Goal: Task Accomplishment & Management: Complete application form

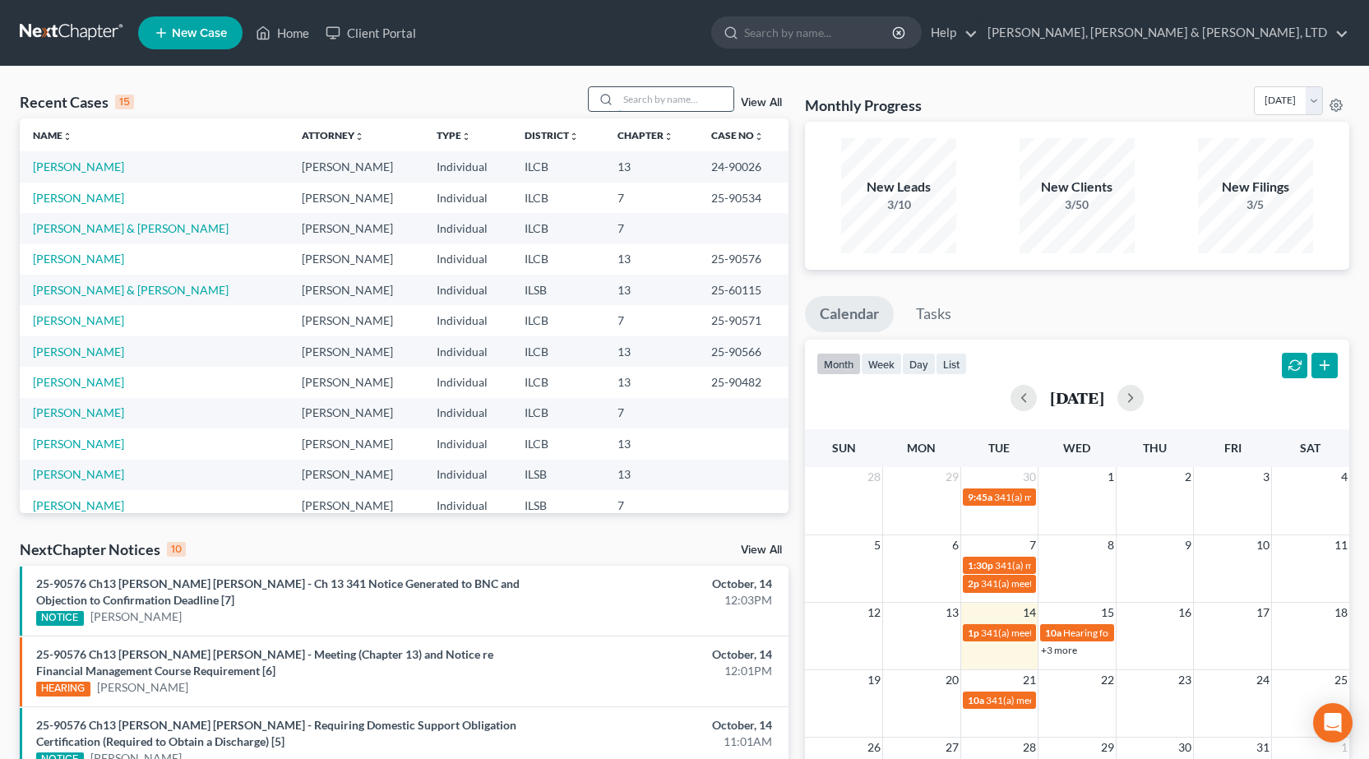
click at [688, 95] on input "search" at bounding box center [675, 99] width 115 height 24
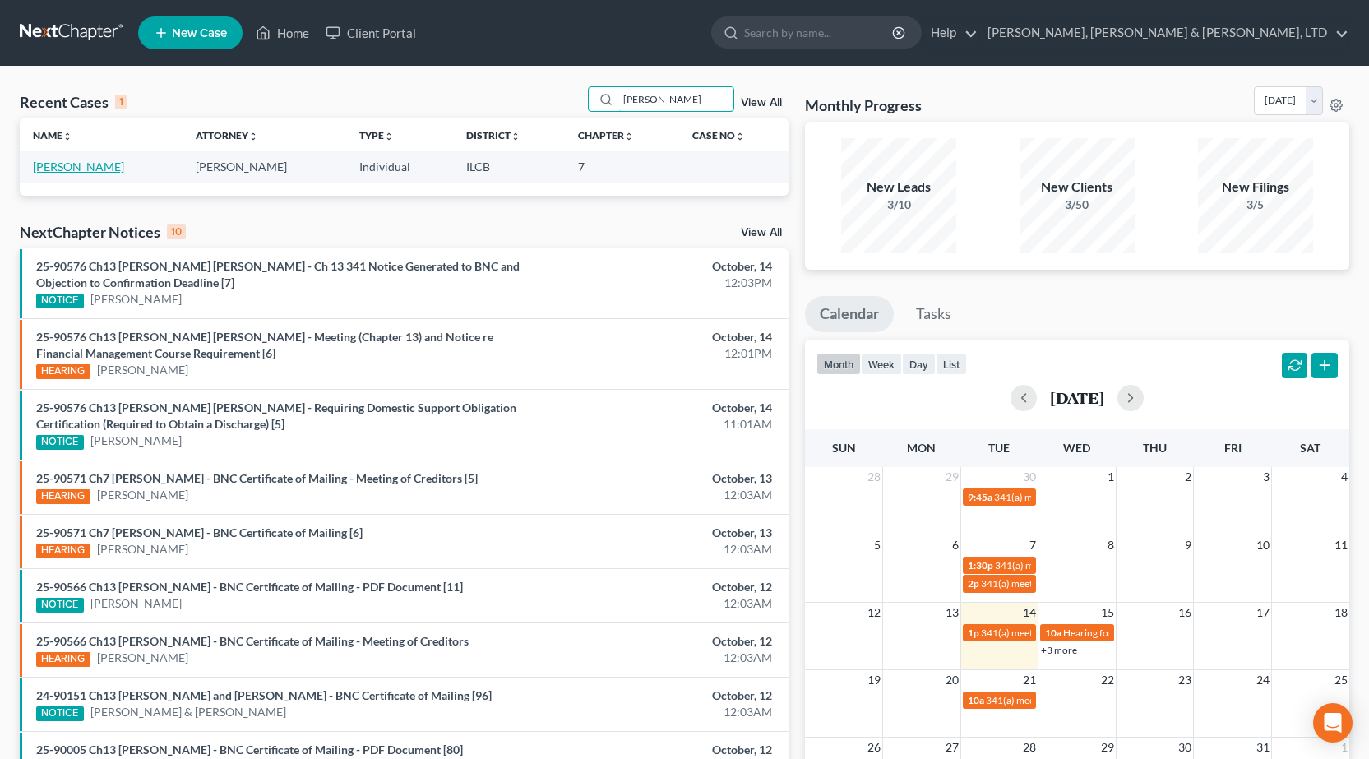
type input "cunningham"
click at [64, 167] on link "[PERSON_NAME]" at bounding box center [78, 166] width 91 height 14
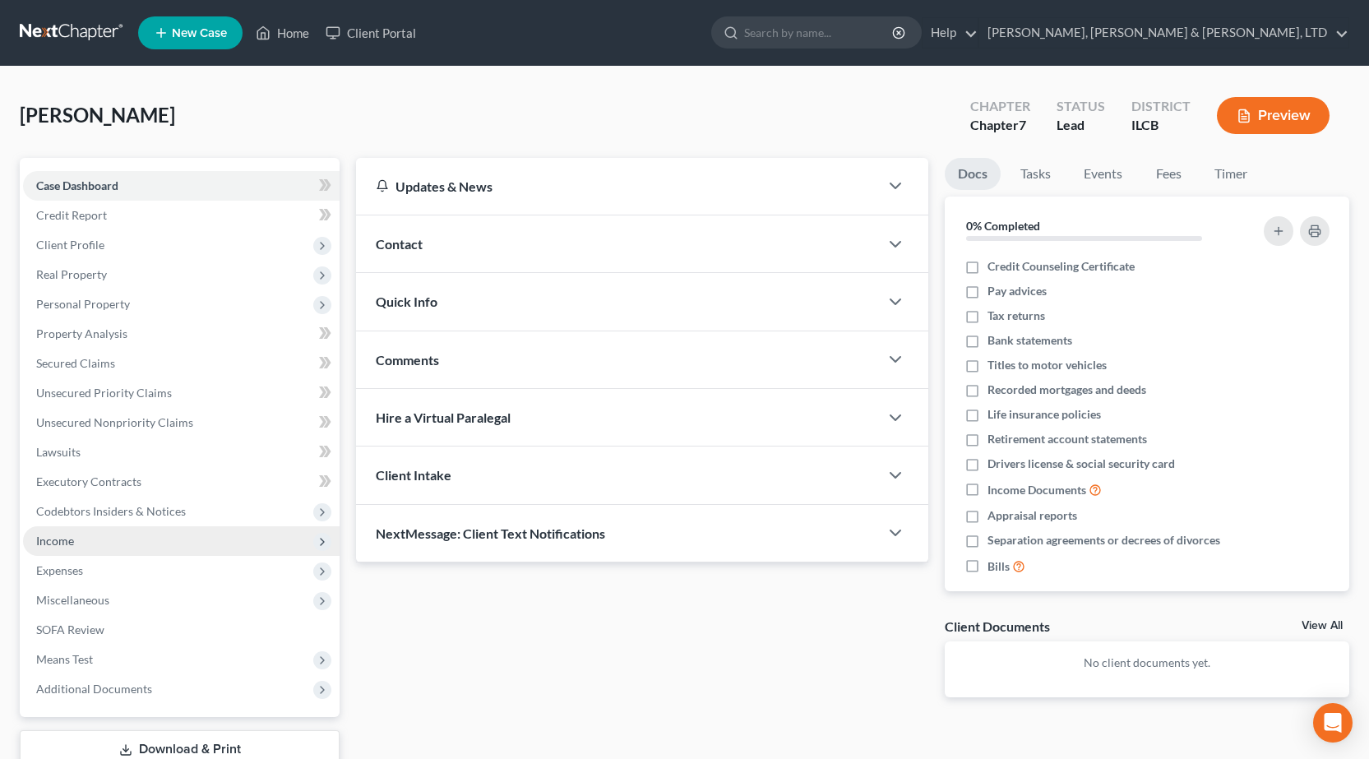
click at [102, 540] on span "Income" at bounding box center [181, 541] width 316 height 30
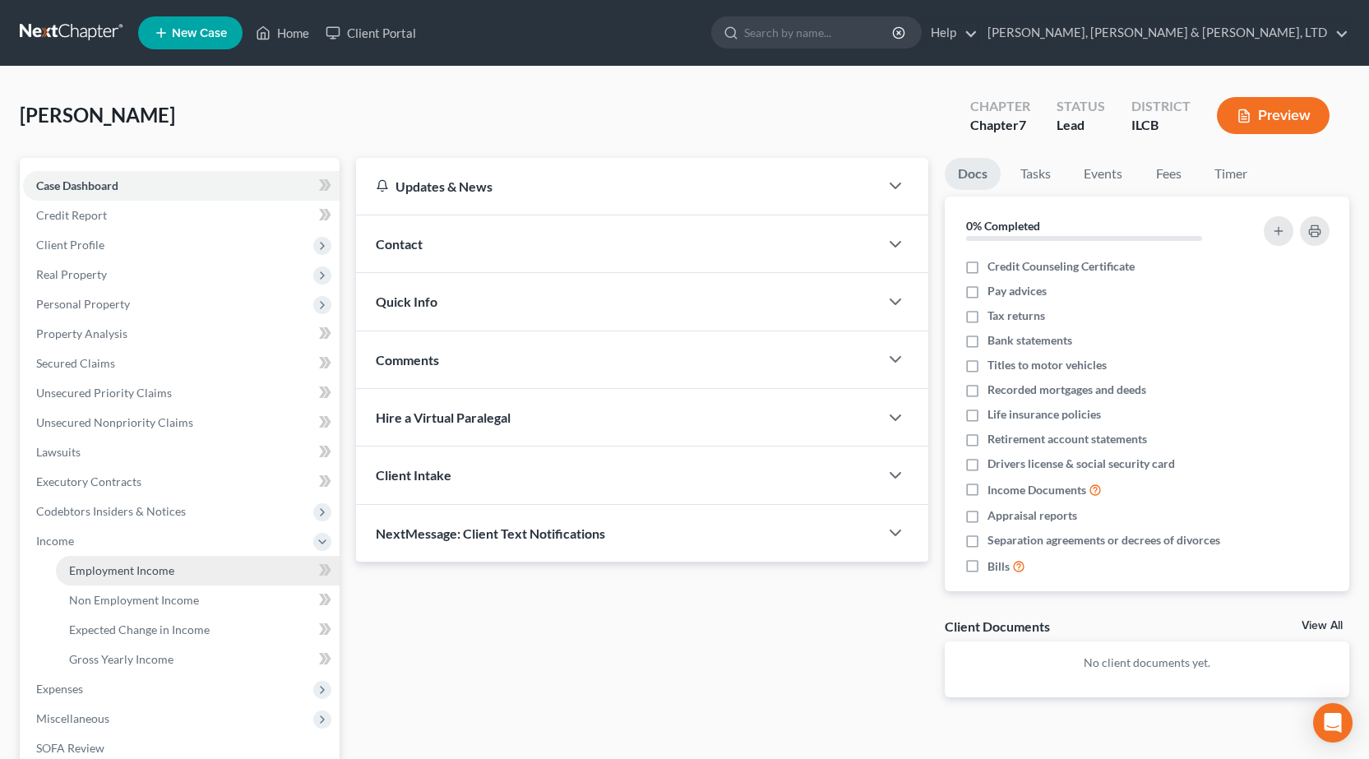
click at [141, 564] on span "Employment Income" at bounding box center [121, 570] width 105 height 14
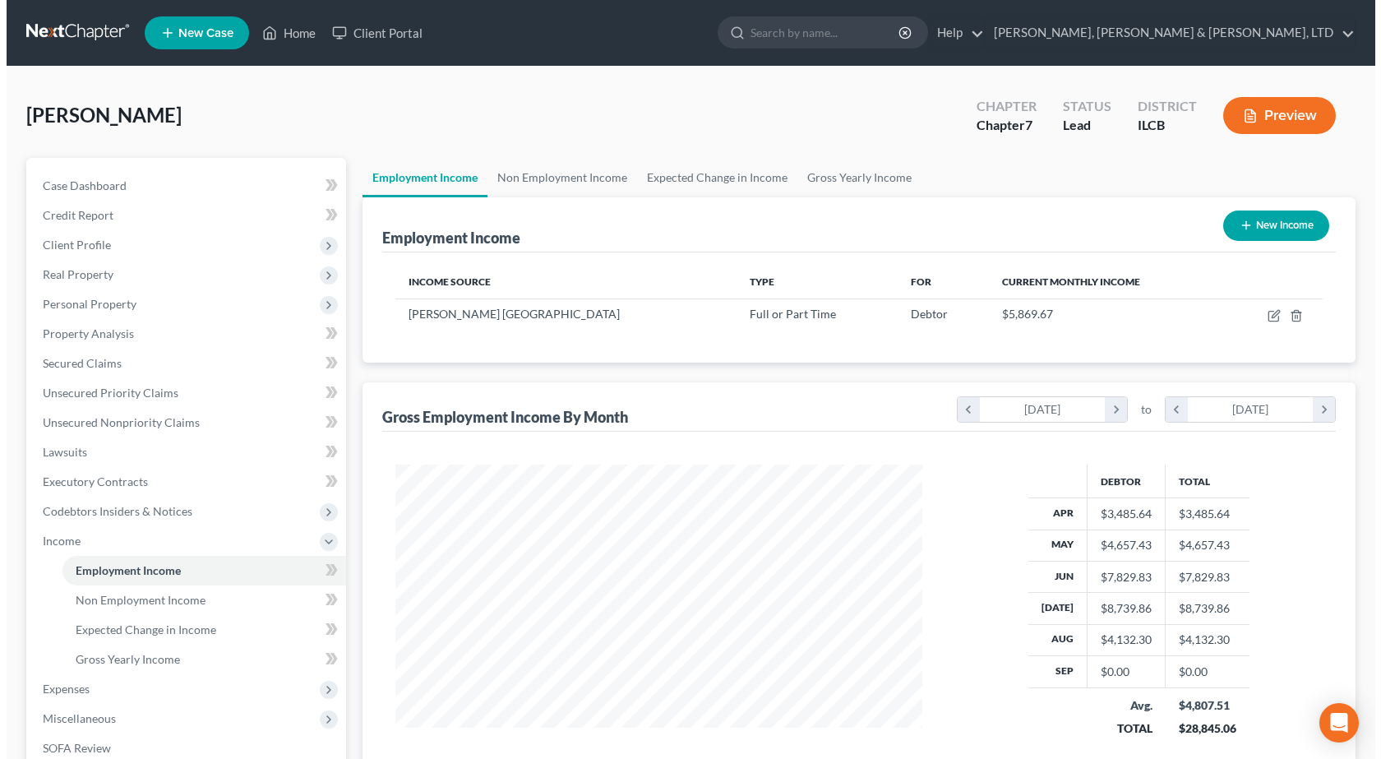
scroll to position [295, 560]
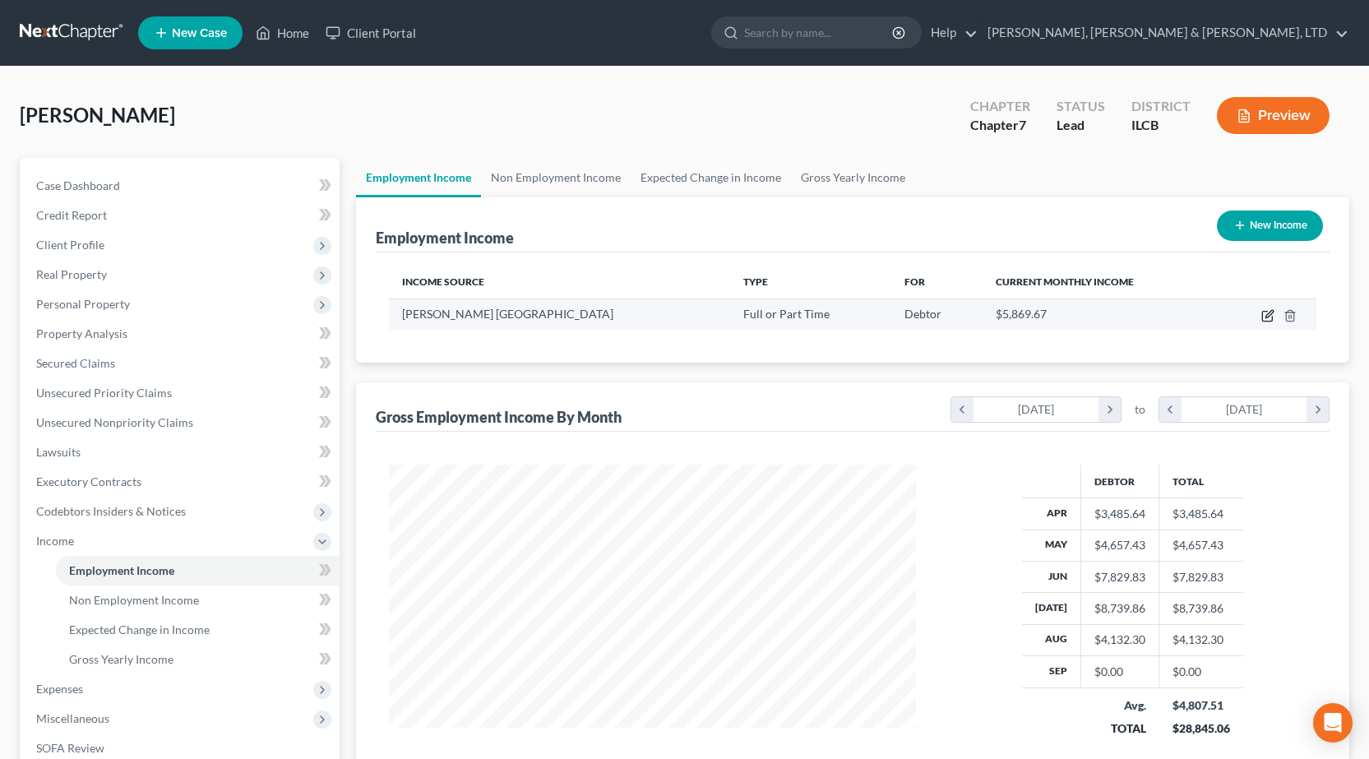
click at [1270, 316] on icon "button" at bounding box center [1267, 315] width 13 height 13
select select "0"
select select "14"
select select "2"
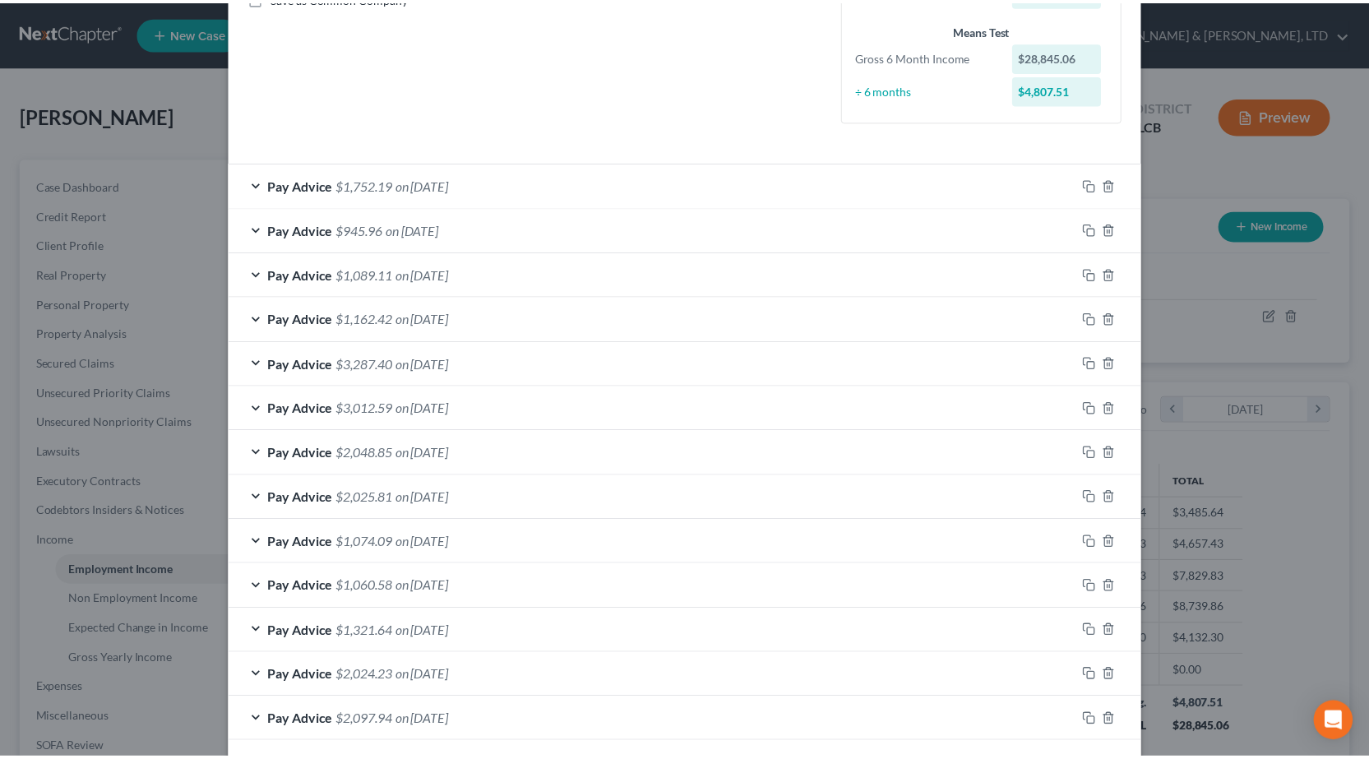
scroll to position [0, 0]
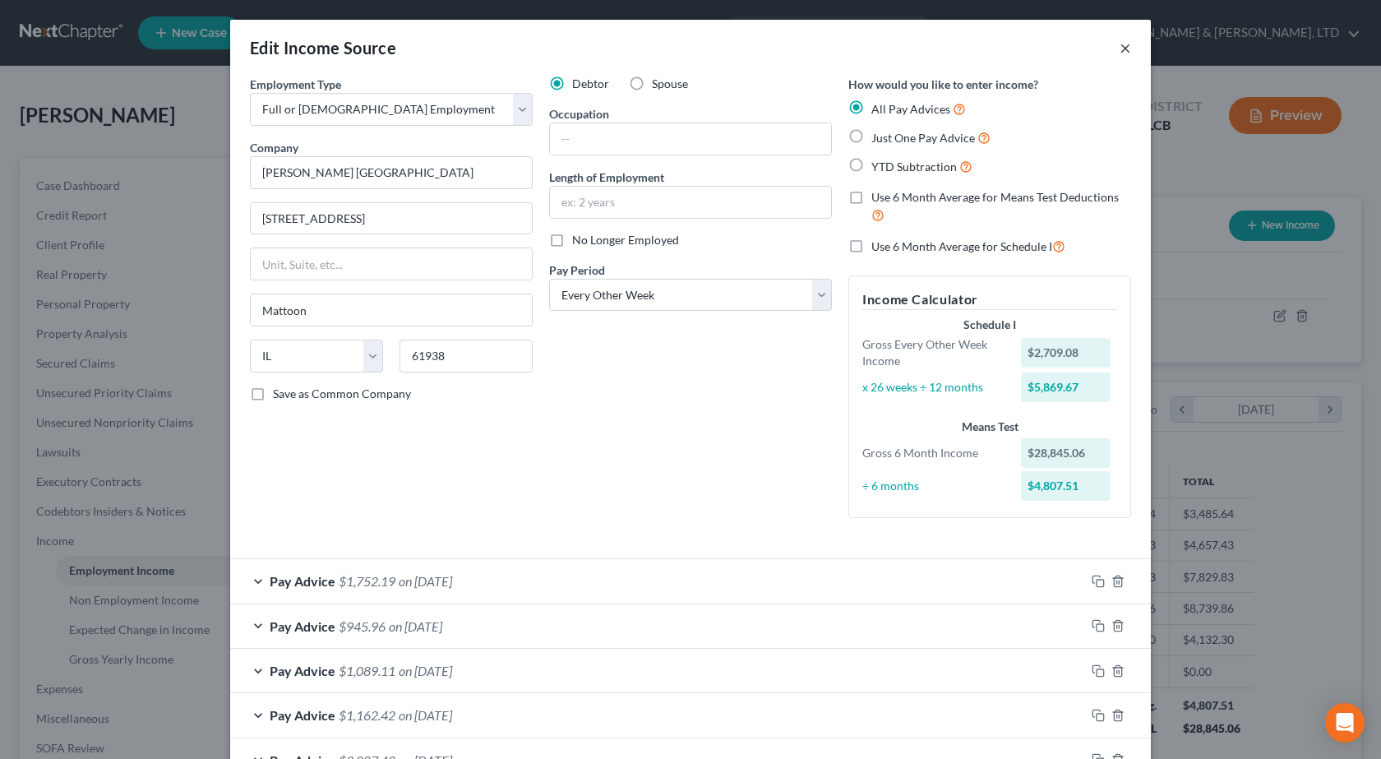
click at [1122, 48] on button "×" at bounding box center [1126, 48] width 12 height 20
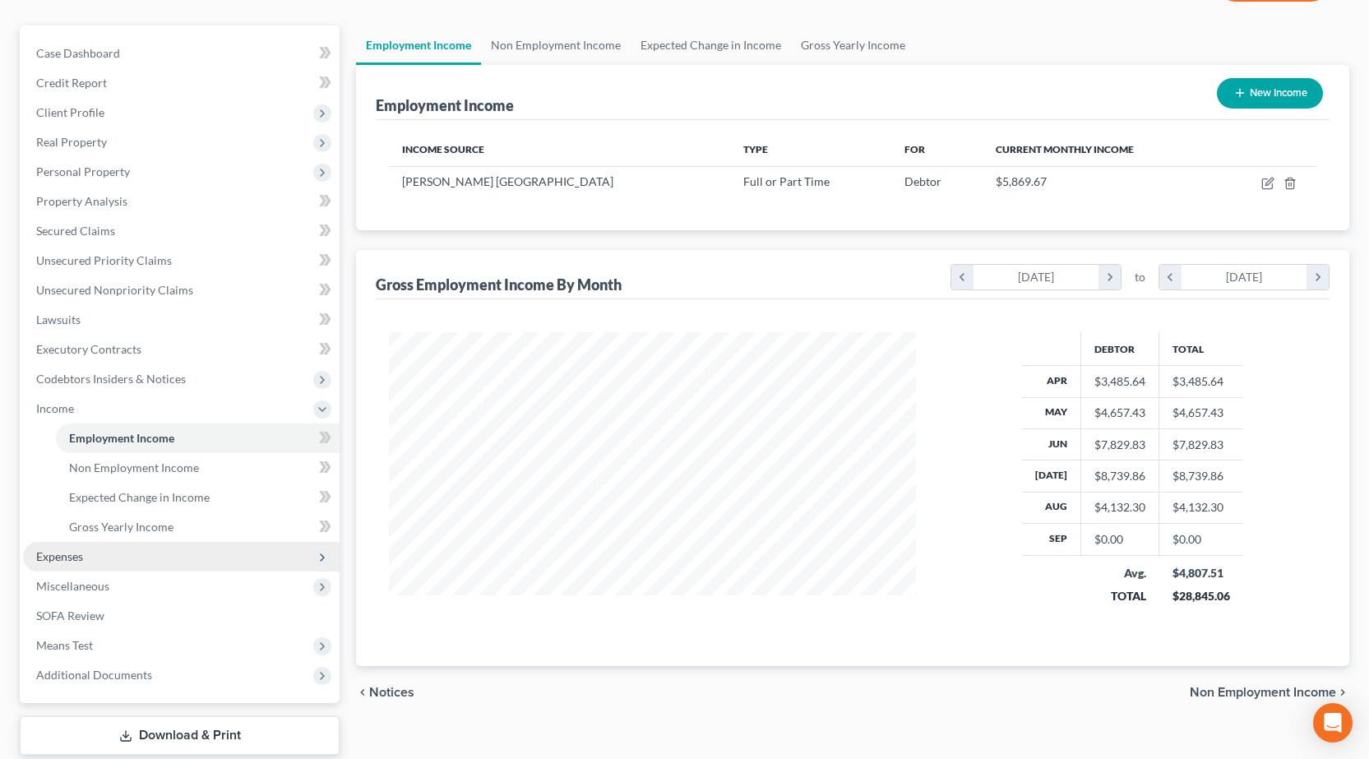
scroll to position [233, 0]
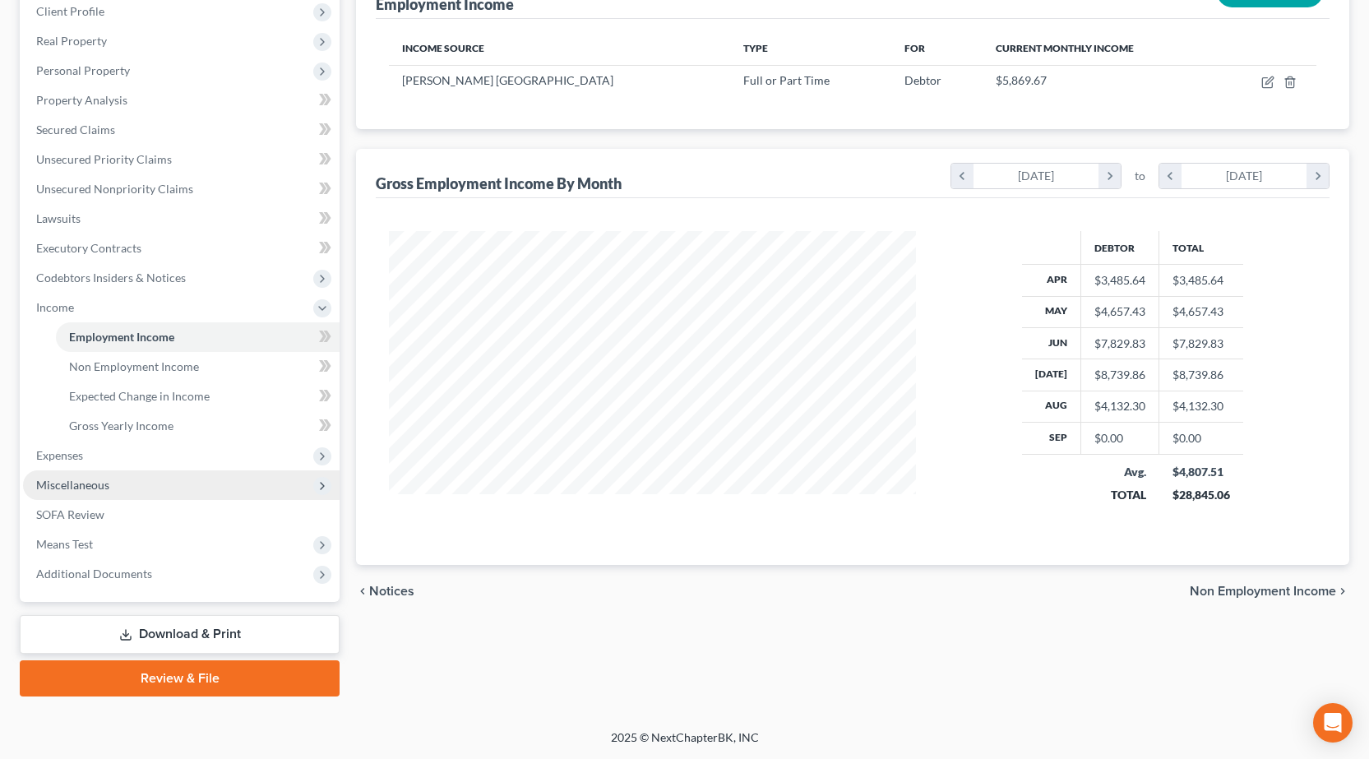
click at [103, 485] on span "Miscellaneous" at bounding box center [72, 485] width 73 height 14
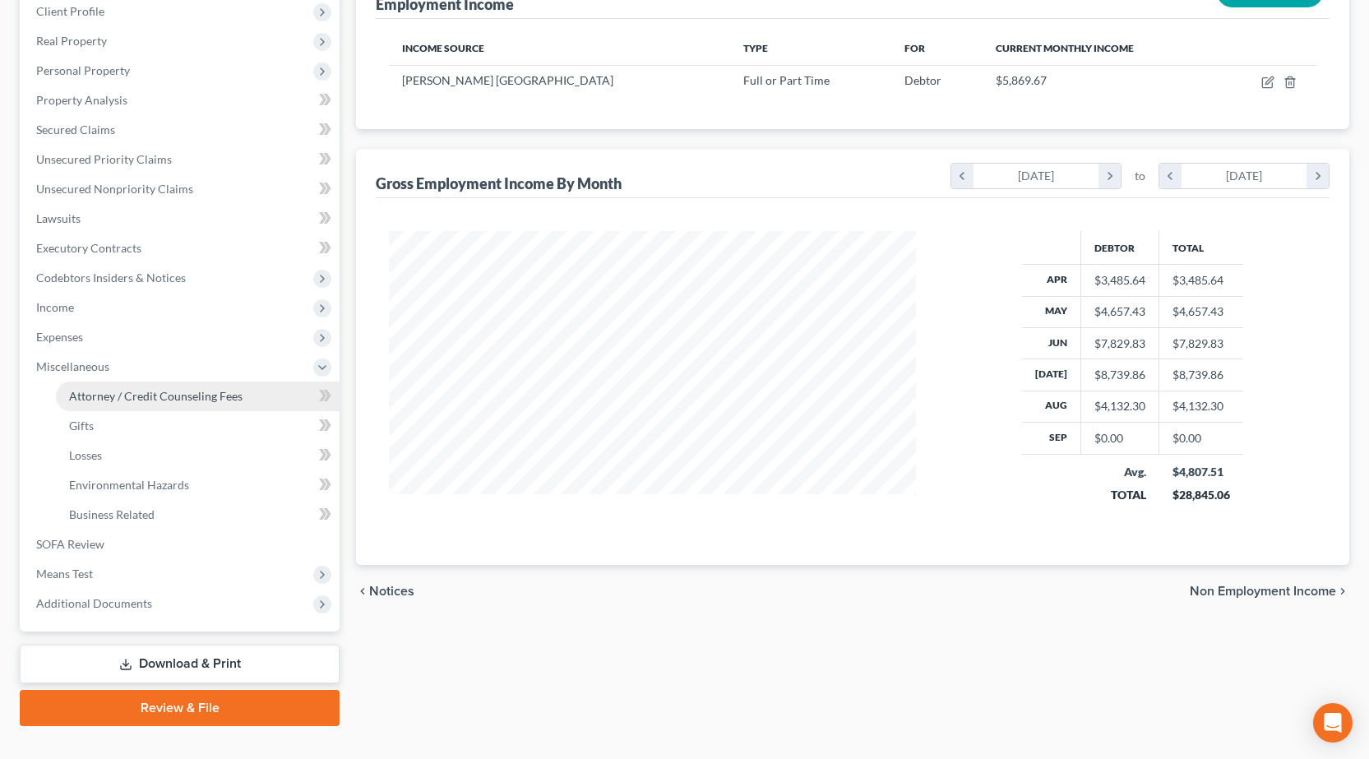
click at [118, 401] on span "Attorney / Credit Counseling Fees" at bounding box center [155, 396] width 173 height 14
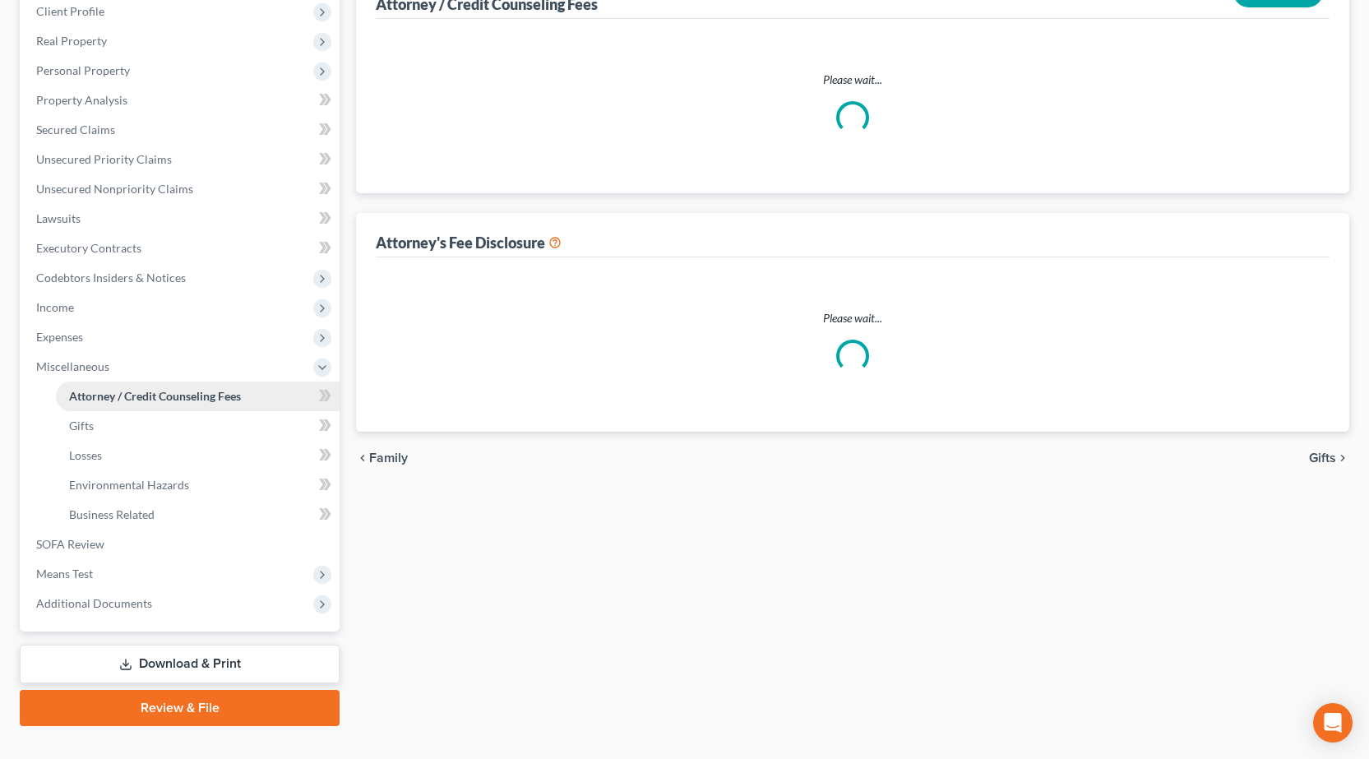
scroll to position [51, 0]
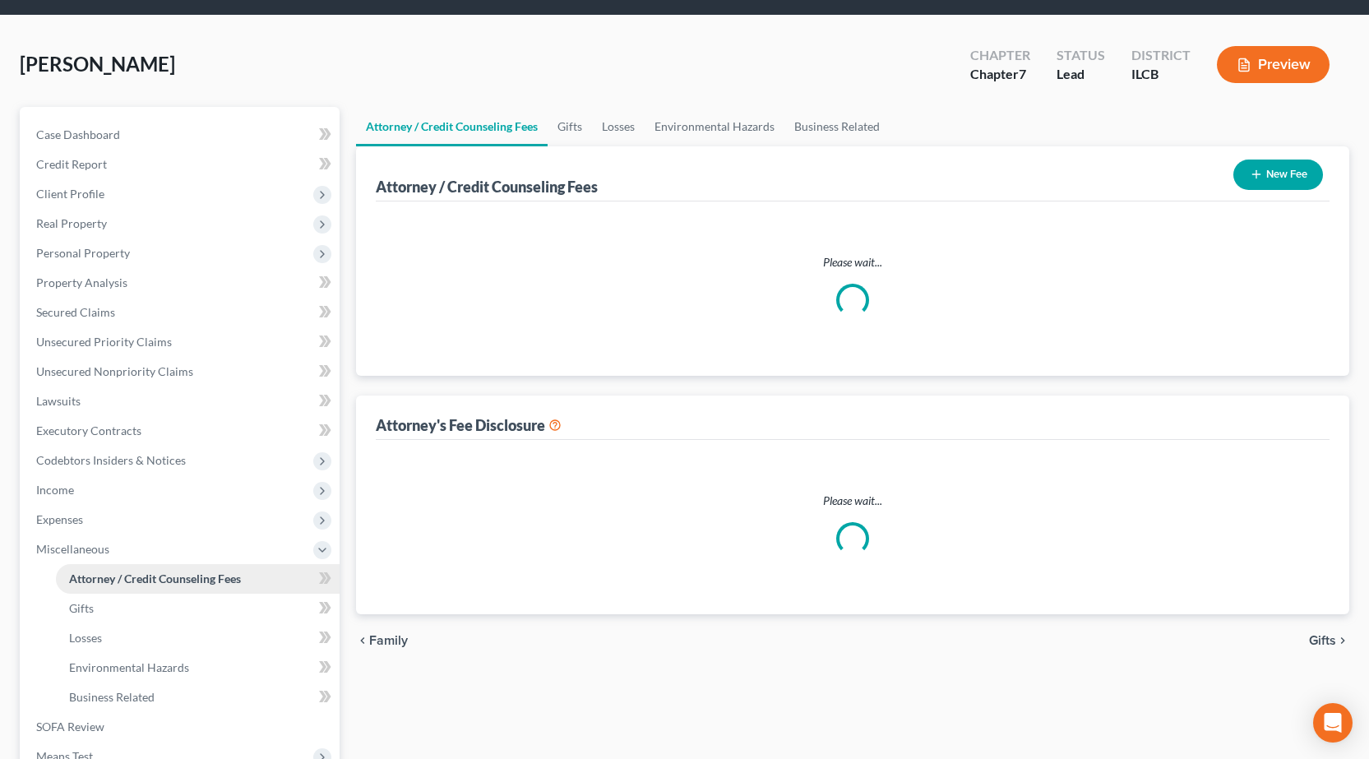
select select "1"
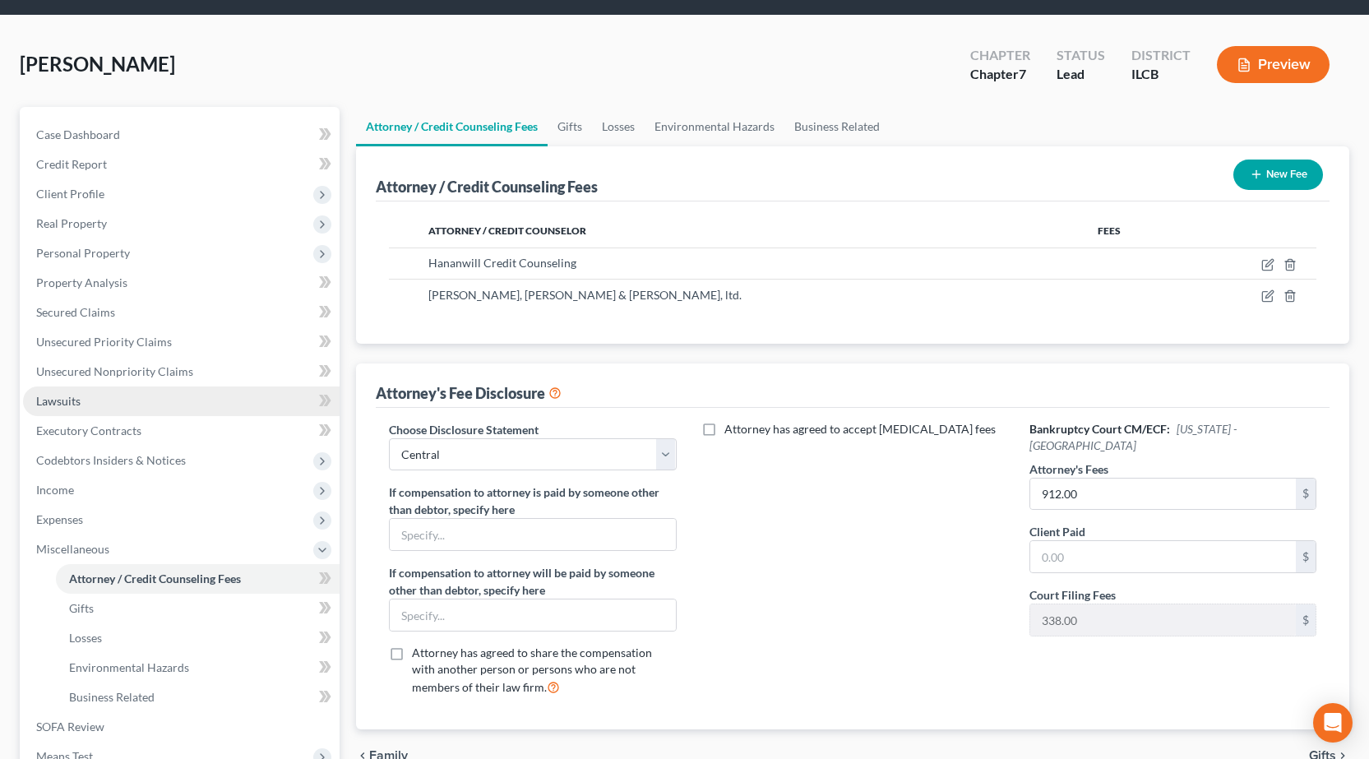
scroll to position [0, 0]
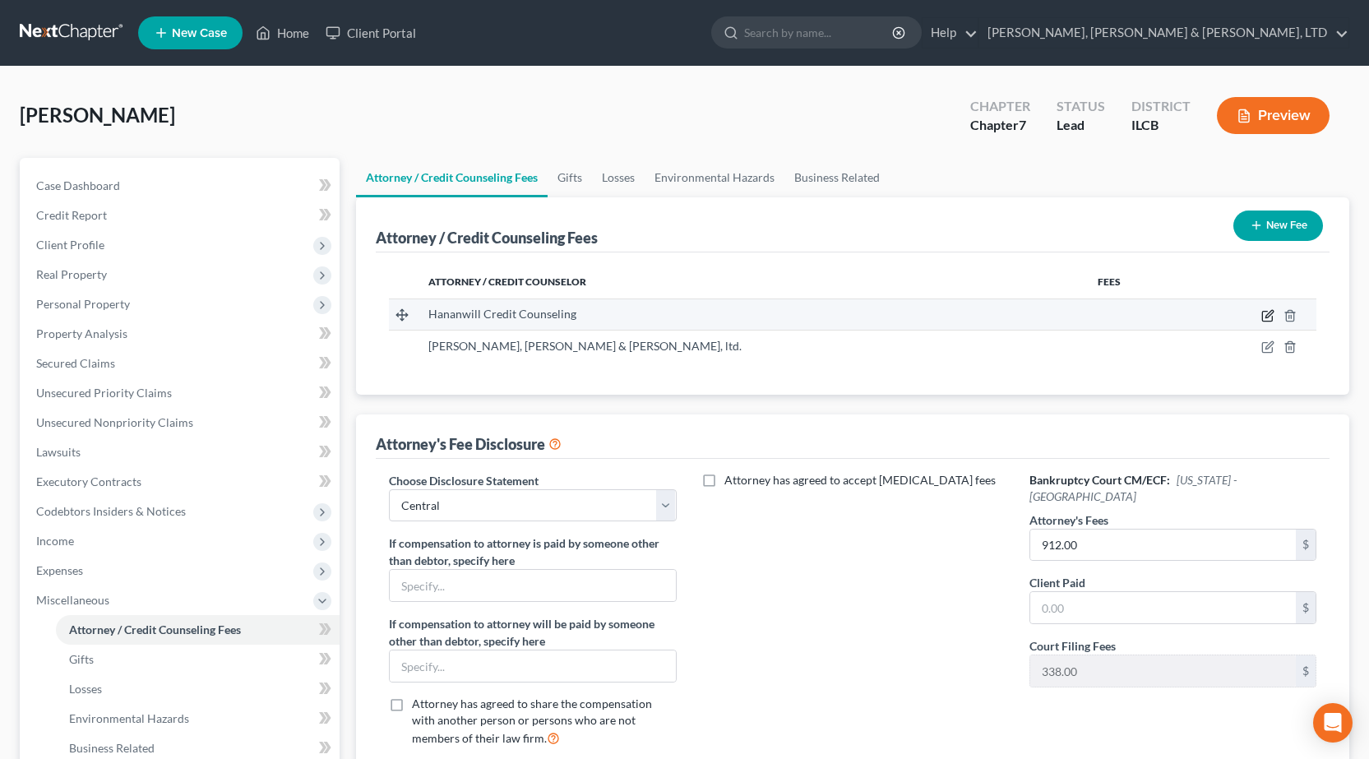
click at [1266, 316] on icon "button" at bounding box center [1268, 313] width 7 height 7
select select "14"
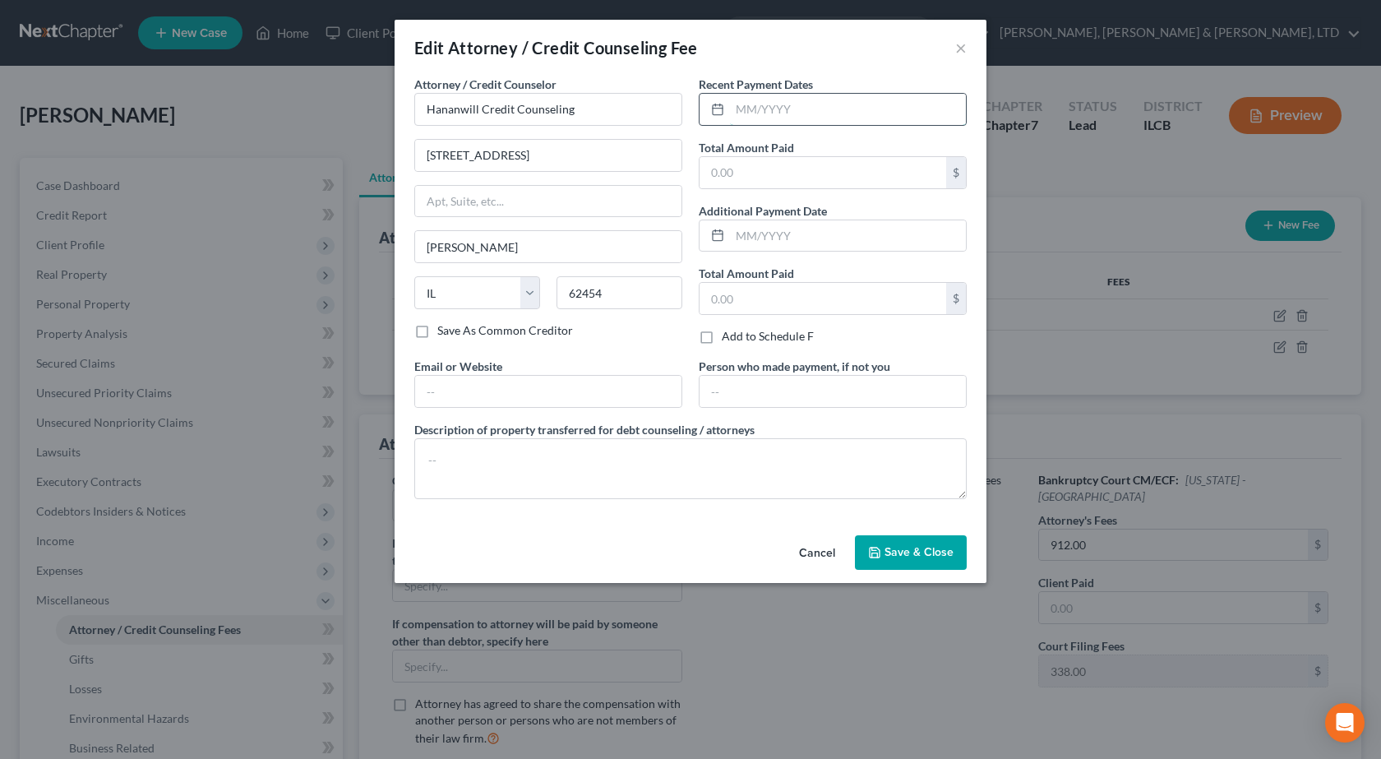
click at [799, 107] on input "text" at bounding box center [848, 109] width 236 height 31
type input "10/14/2025"
click at [729, 172] on input "text" at bounding box center [823, 172] width 247 height 31
drag, startPoint x: 823, startPoint y: 99, endPoint x: 399, endPoint y: 87, distance: 423.5
click at [399, 87] on div "Attorney / Credit Counselor * Hananwill Credit Counseling 115 N Cross St Robins…" at bounding box center [691, 302] width 592 height 453
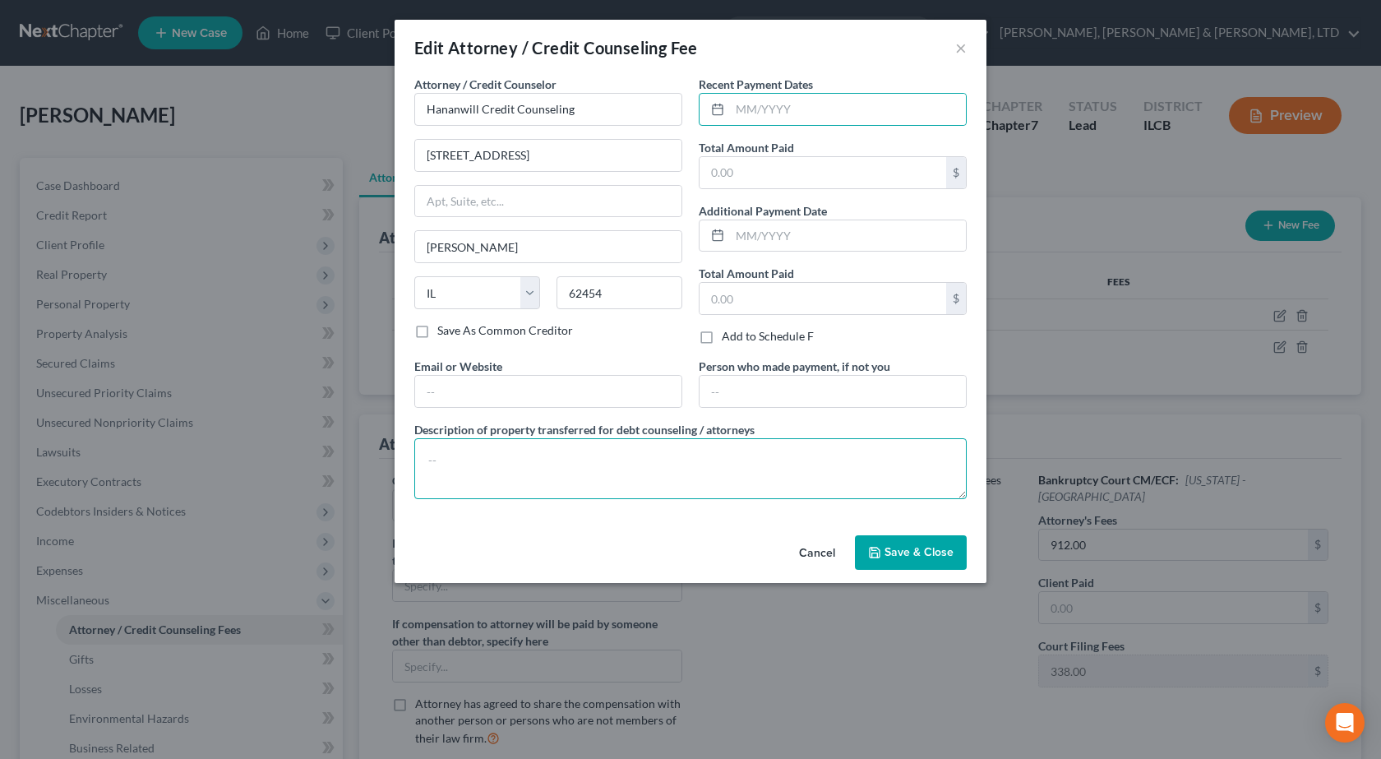
click at [690, 478] on textarea at bounding box center [690, 468] width 552 height 61
click at [455, 459] on textarea "Pre-bankruptcy Credit Counseling" at bounding box center [690, 468] width 552 height 61
type textarea "Pre-Bankruptcy Credit Counseling"
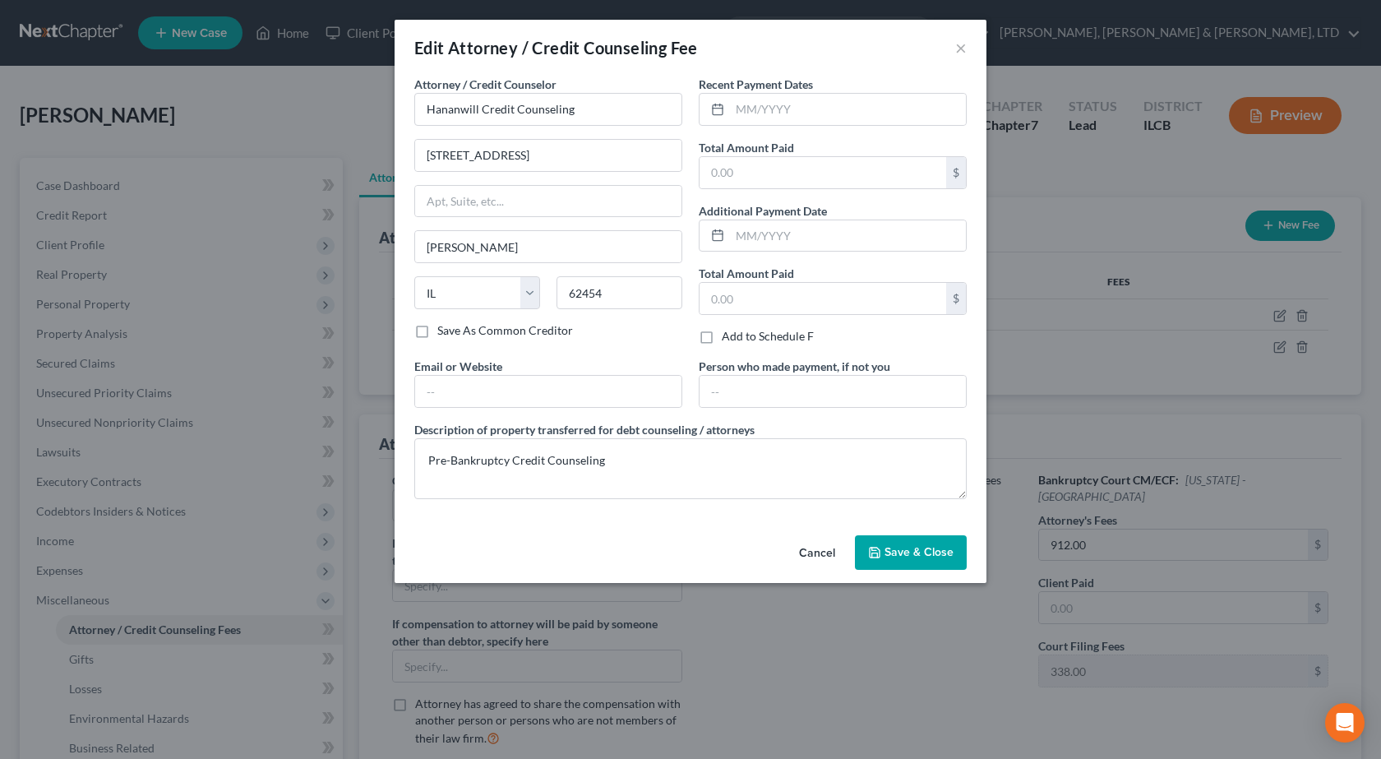
click at [898, 554] on span "Save & Close" at bounding box center [918, 552] width 69 height 14
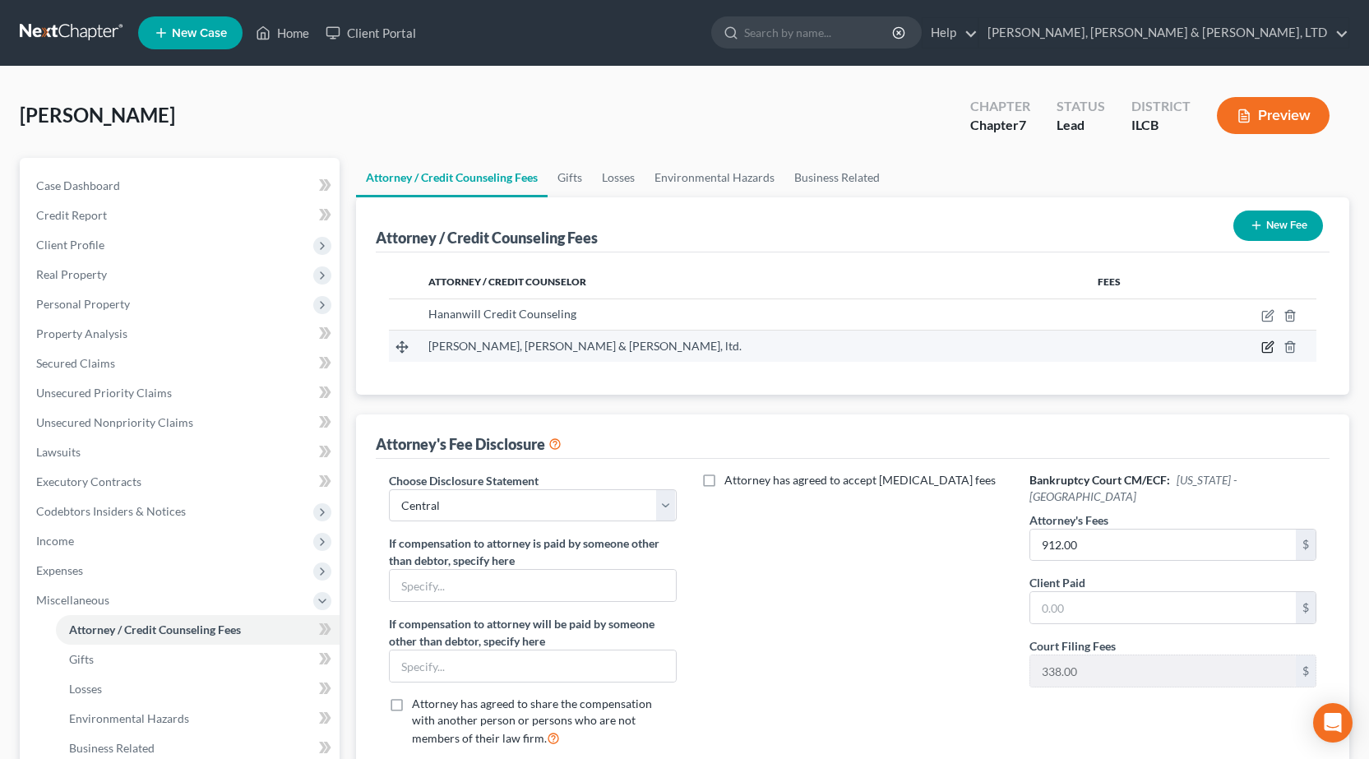
click at [1268, 347] on icon "button" at bounding box center [1267, 346] width 13 height 13
select select "14"
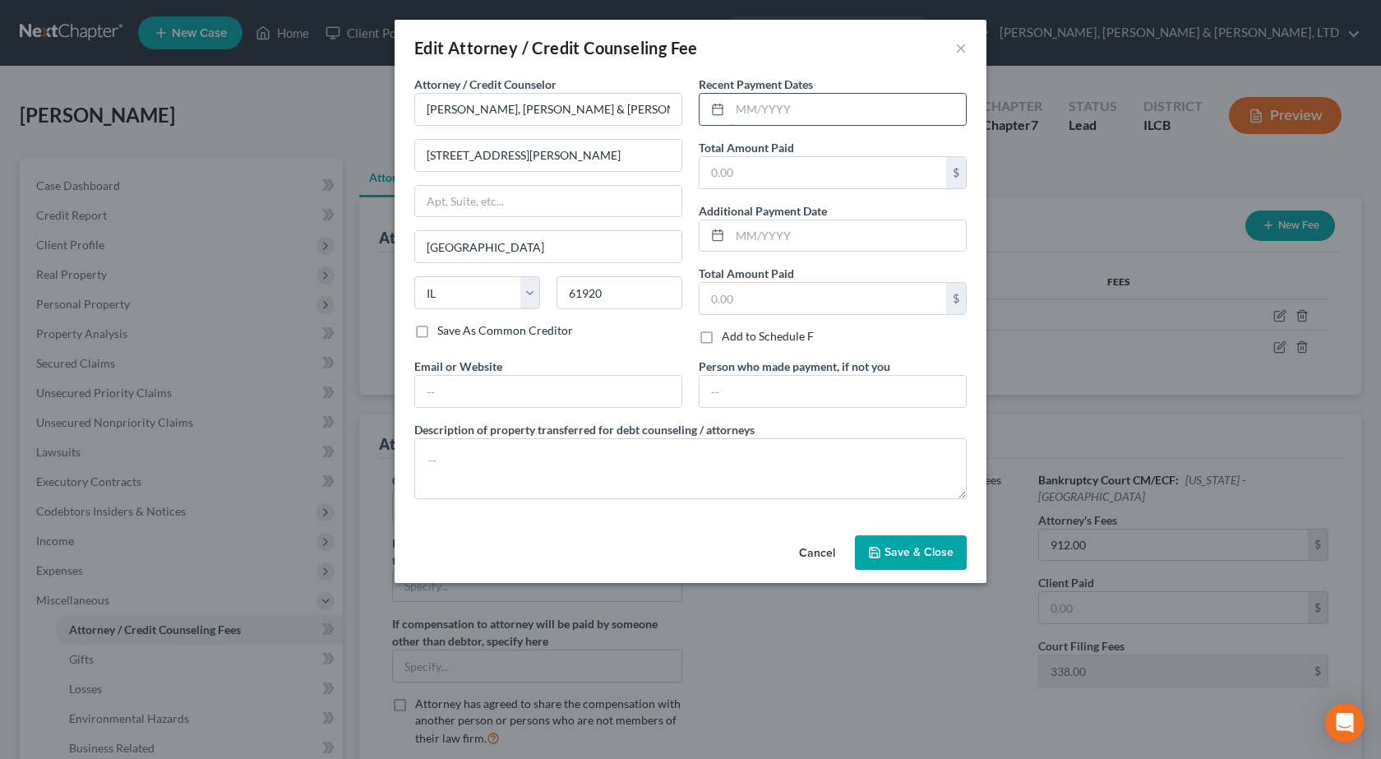
click at [812, 102] on input "text" at bounding box center [848, 109] width 236 height 31
type input "10/14/2025"
type input "912"
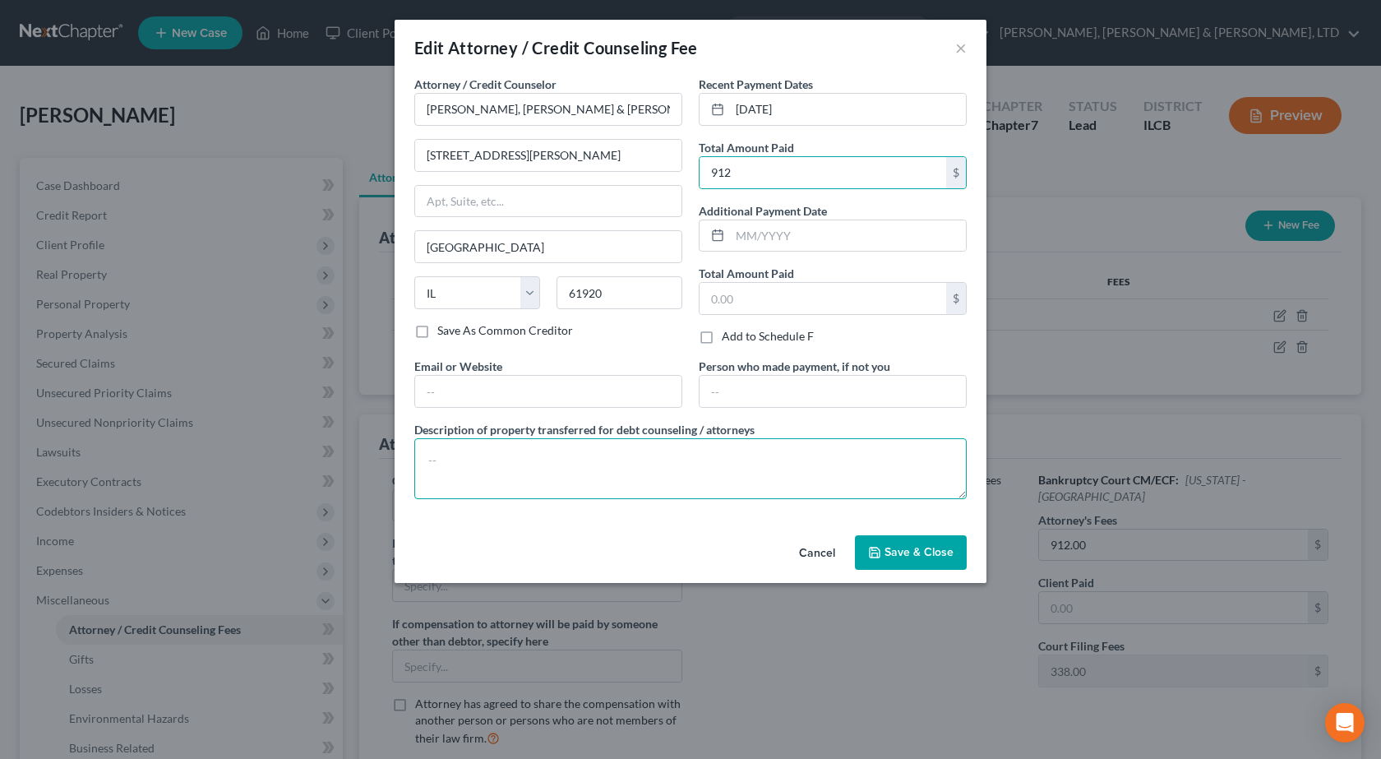
drag, startPoint x: 454, startPoint y: 460, endPoint x: 466, endPoint y: 459, distance: 12.4
click at [455, 459] on textarea at bounding box center [690, 468] width 552 height 61
click at [727, 458] on textarea "Chapter 7 Bankruptcy Assitance" at bounding box center [690, 468] width 552 height 61
type textarea "Chapter 7 Bankruptcy Assistance"
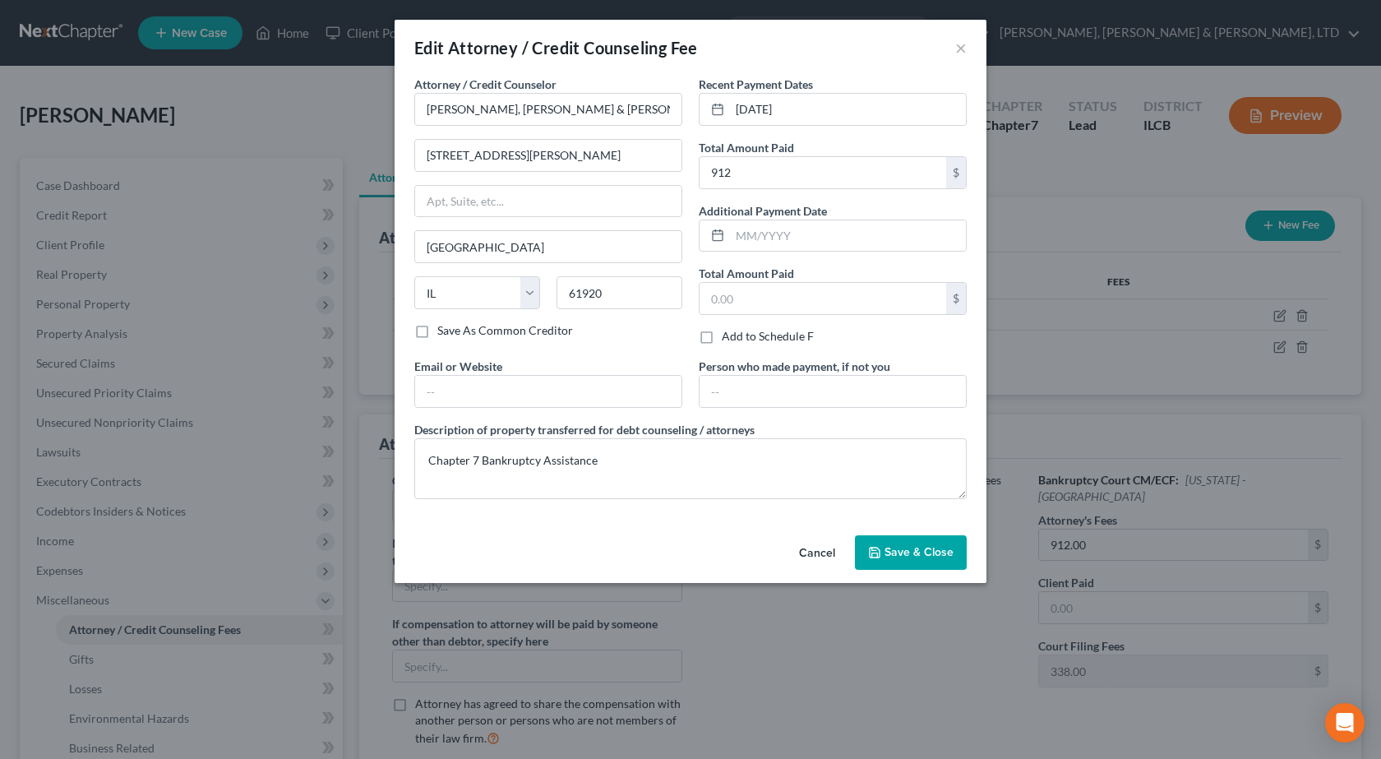
click at [934, 548] on span "Save & Close" at bounding box center [918, 552] width 69 height 14
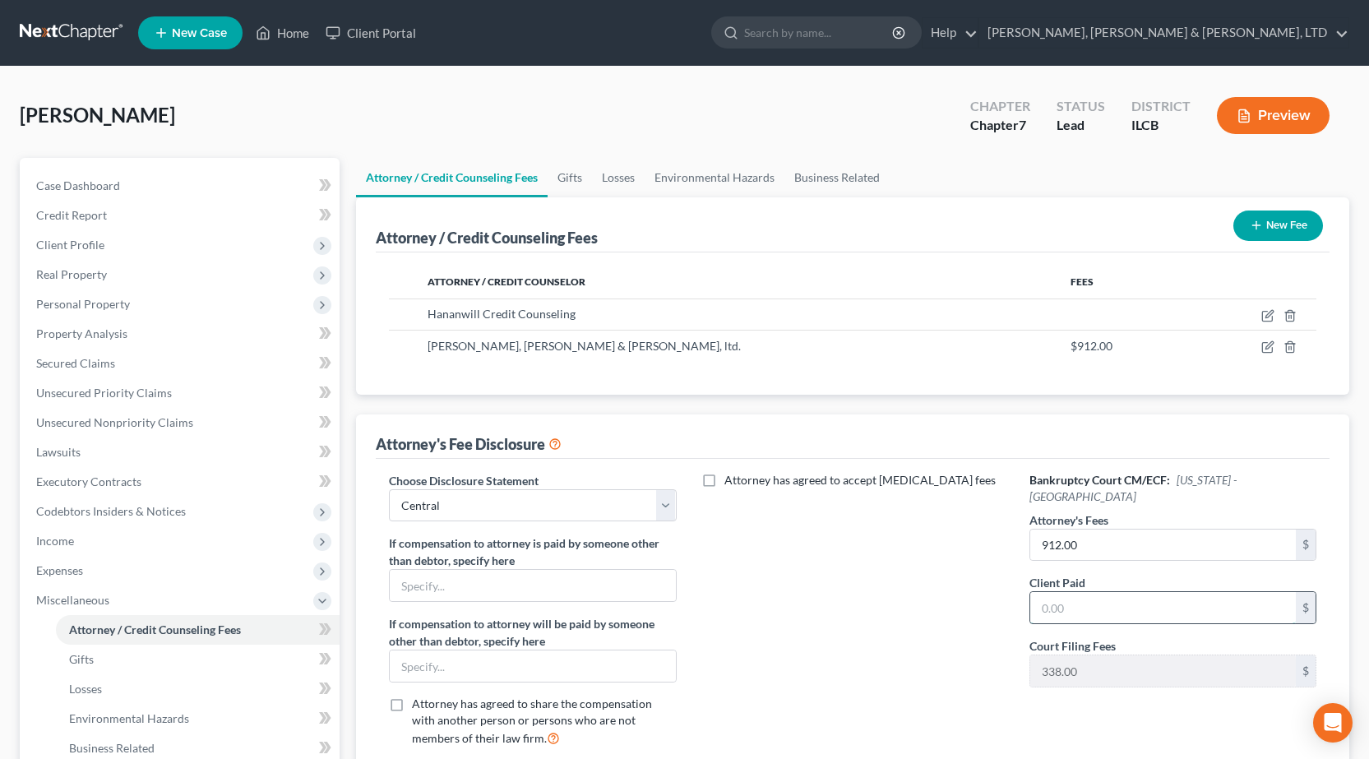
click at [1133, 592] on input "text" at bounding box center [1162, 607] width 265 height 31
type input "912"
click at [12, 302] on div "Cunningham, Shelby Upgraded Chapter Chapter 7 Status Lead District ILCB Preview…" at bounding box center [684, 530] width 1369 height 926
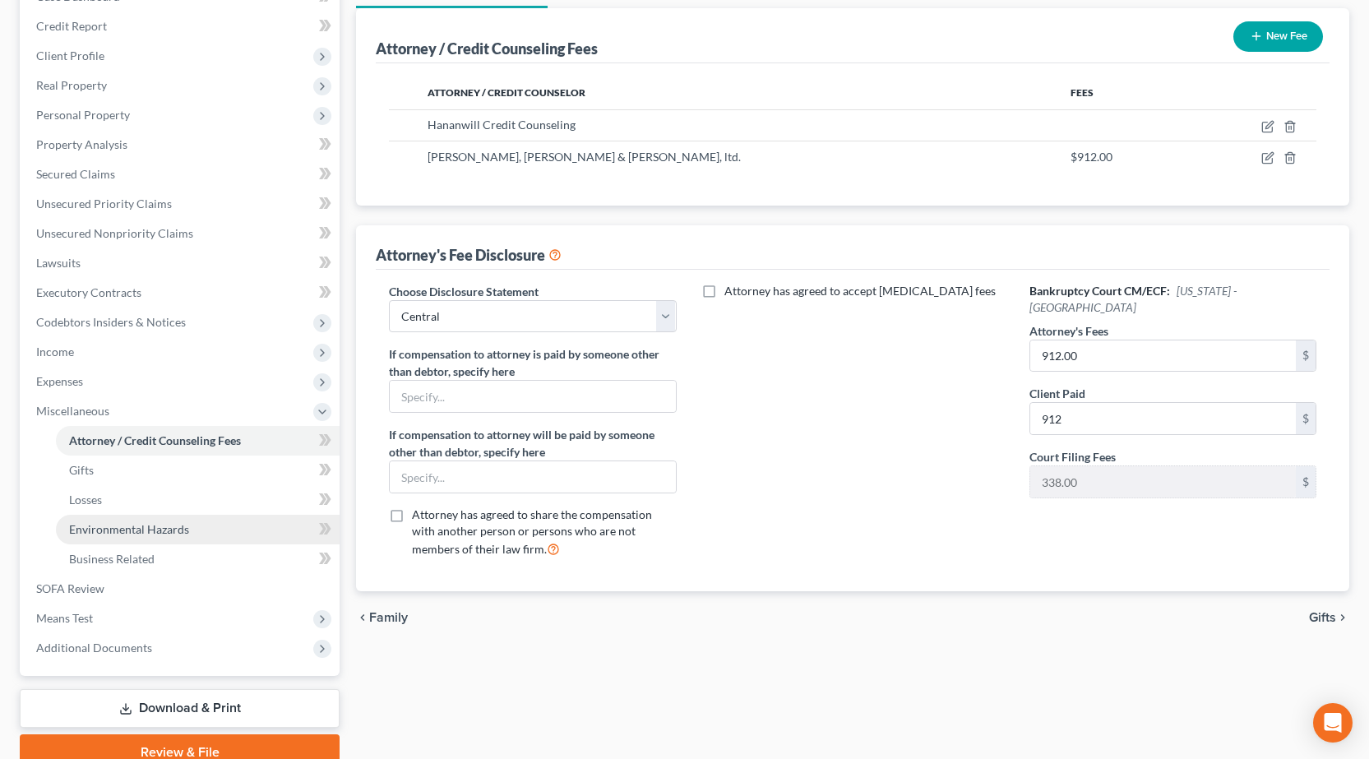
scroll to position [263, 0]
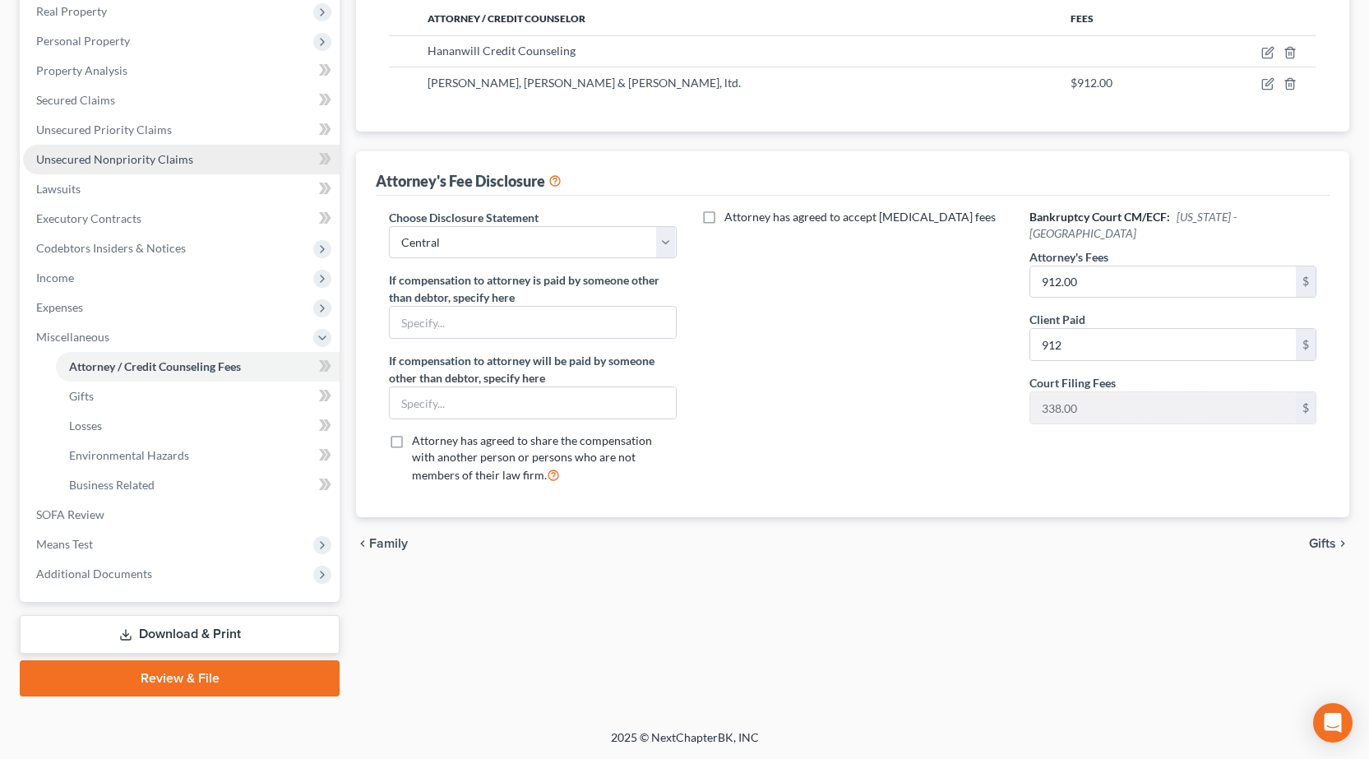
click at [122, 158] on span "Unsecured Nonpriority Claims" at bounding box center [114, 159] width 157 height 14
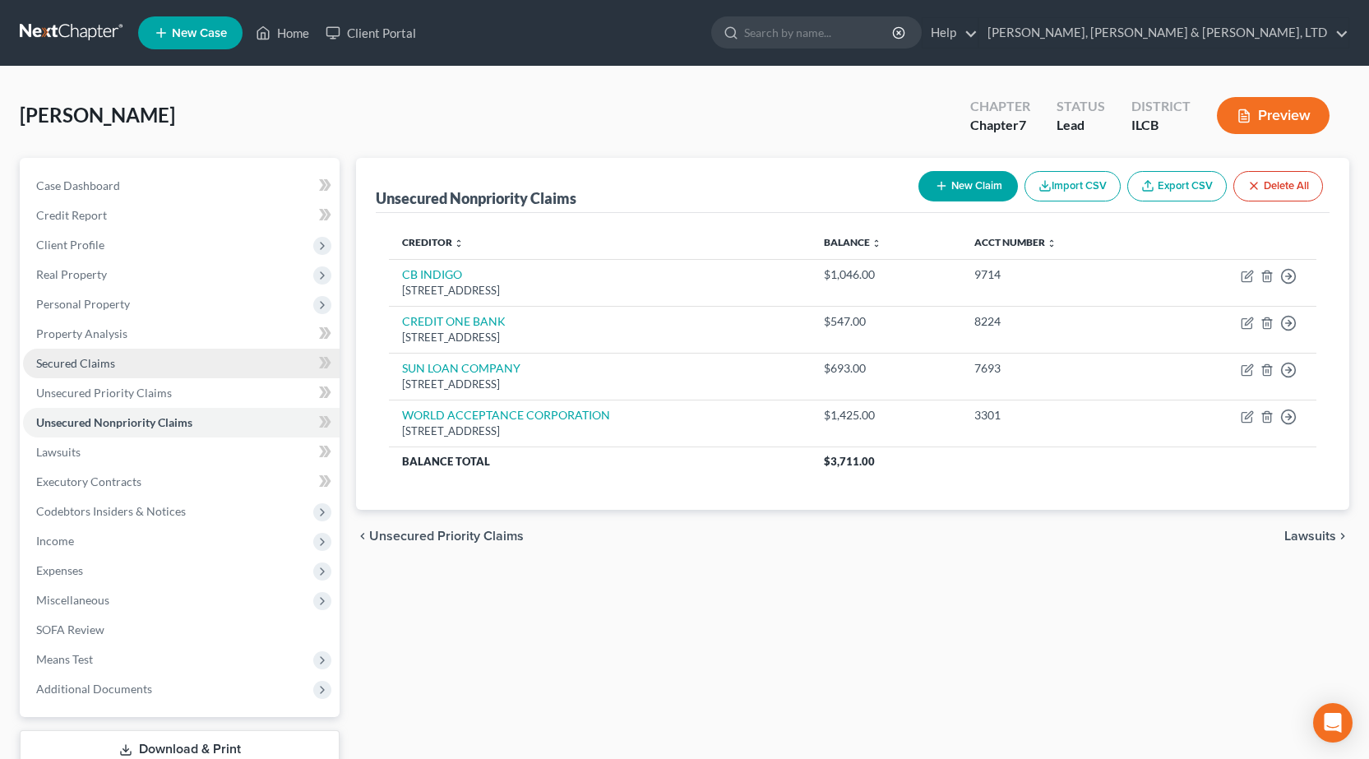
click at [71, 371] on link "Secured Claims" at bounding box center [181, 364] width 316 height 30
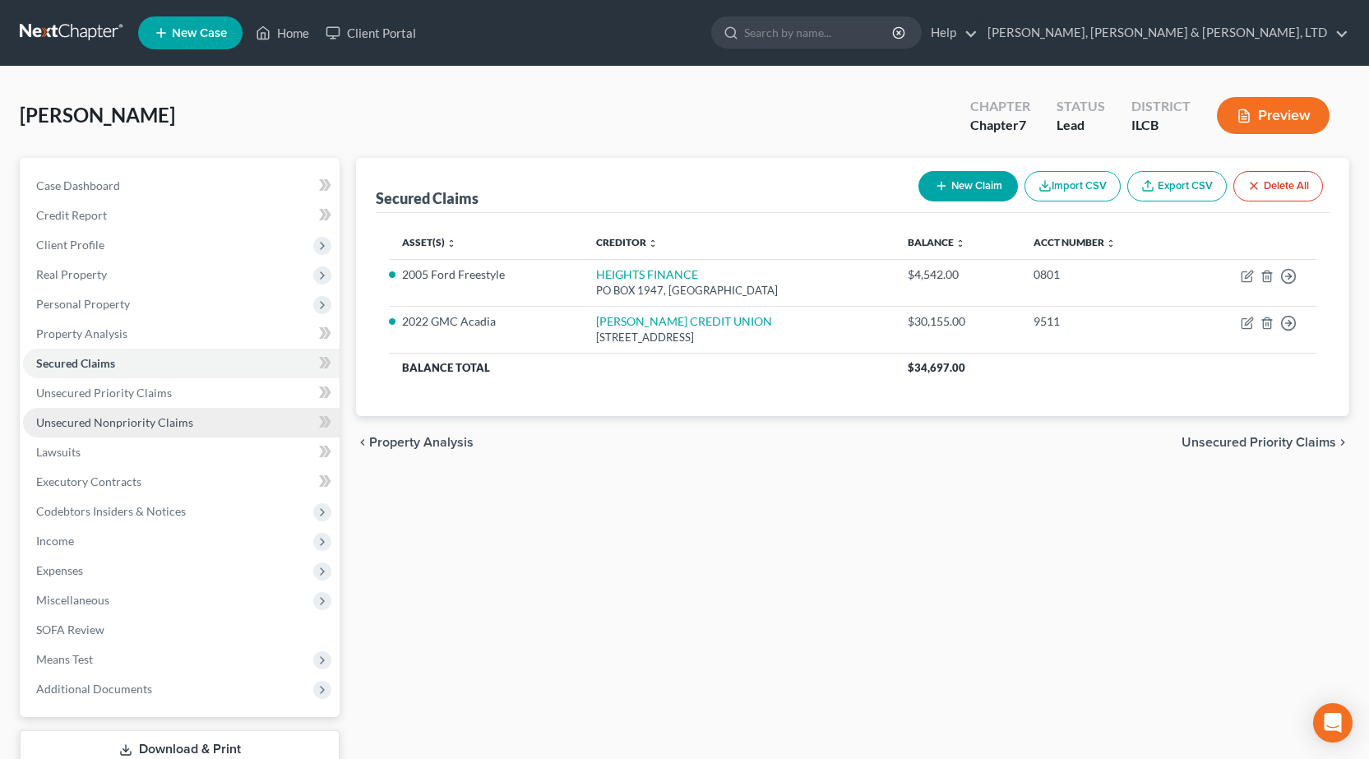
click at [99, 415] on span "Unsecured Nonpriority Claims" at bounding box center [114, 422] width 157 height 14
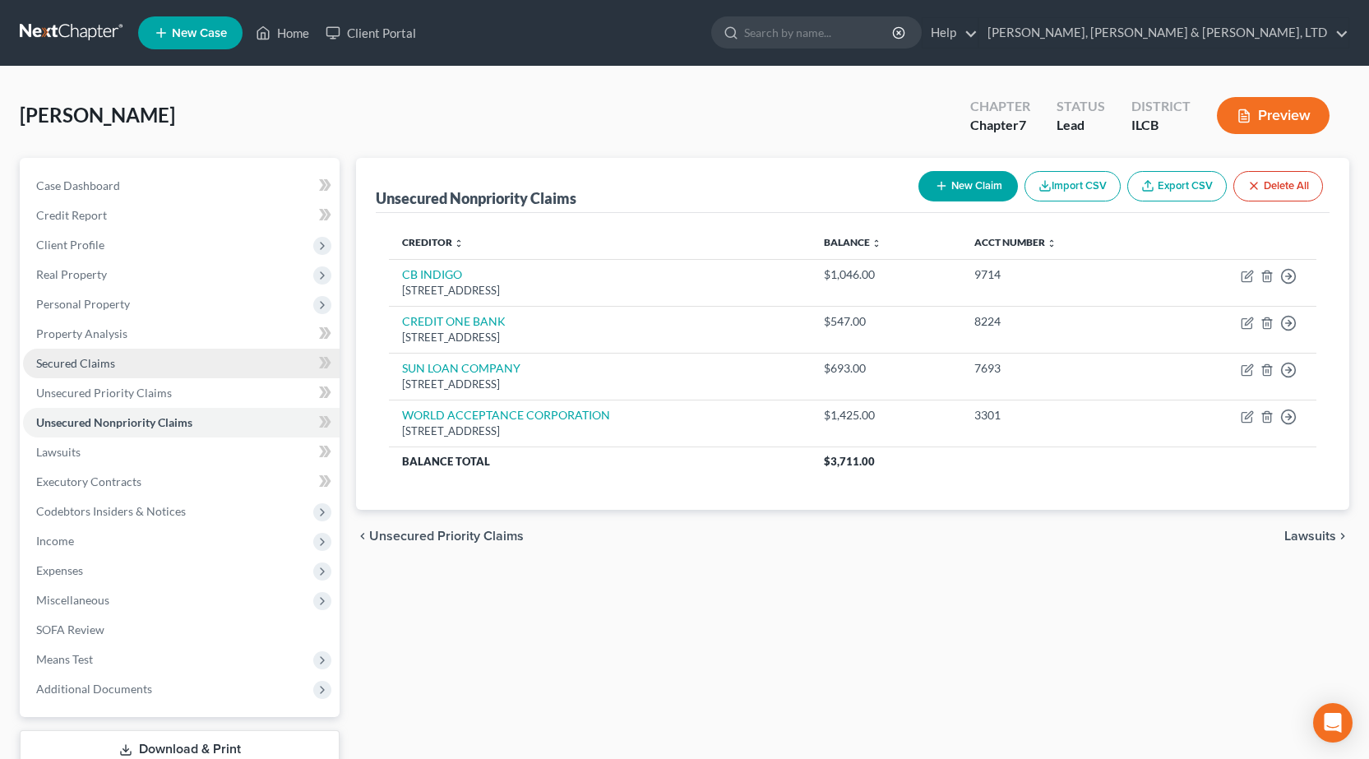
click at [105, 365] on span "Secured Claims" at bounding box center [75, 363] width 79 height 14
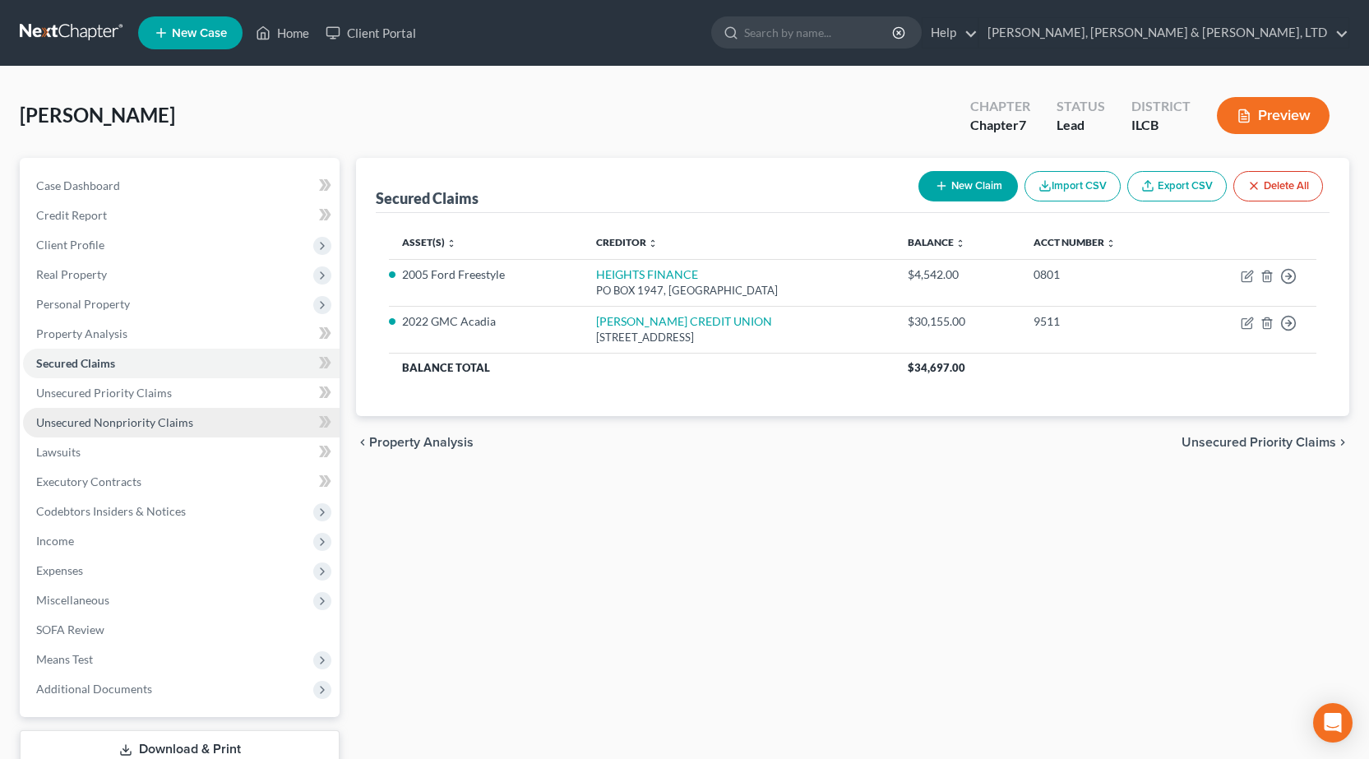
click at [105, 427] on span "Unsecured Nonpriority Claims" at bounding box center [114, 422] width 157 height 14
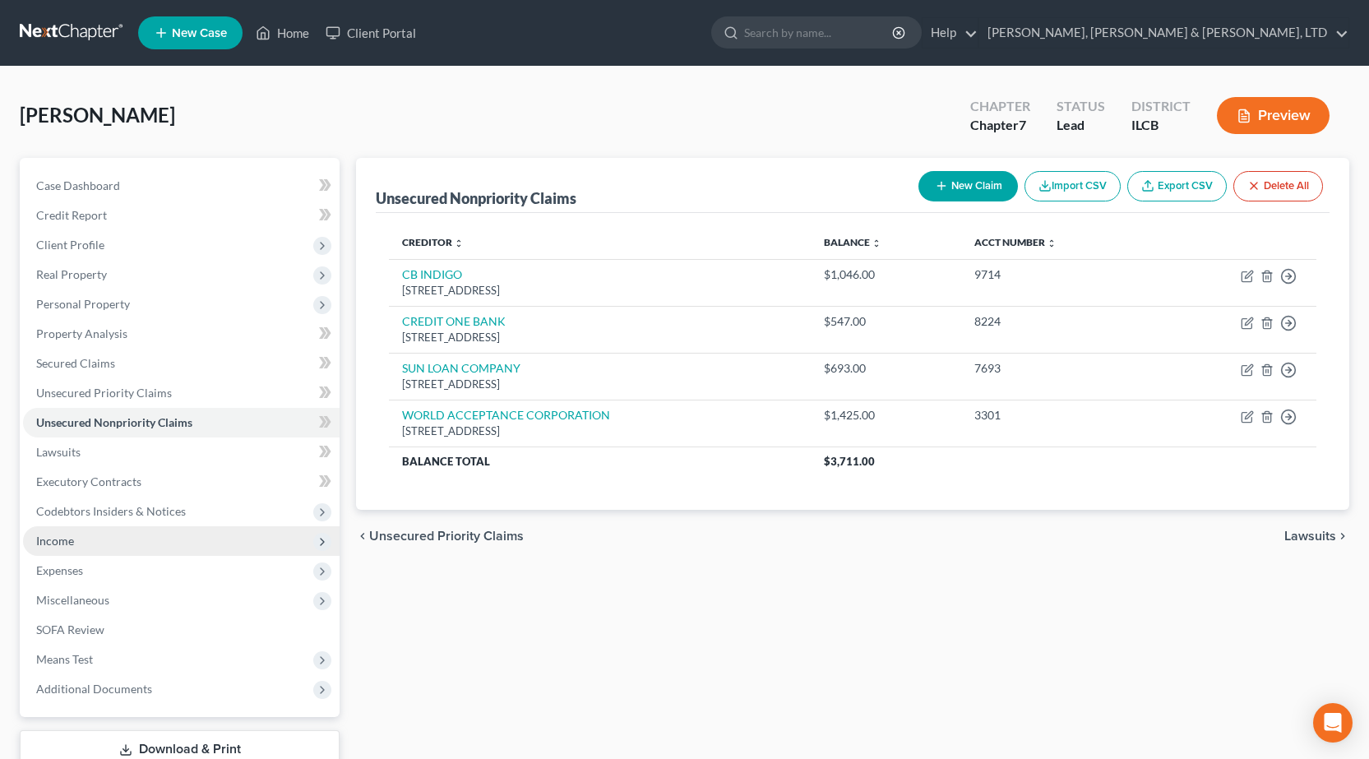
scroll to position [115, 0]
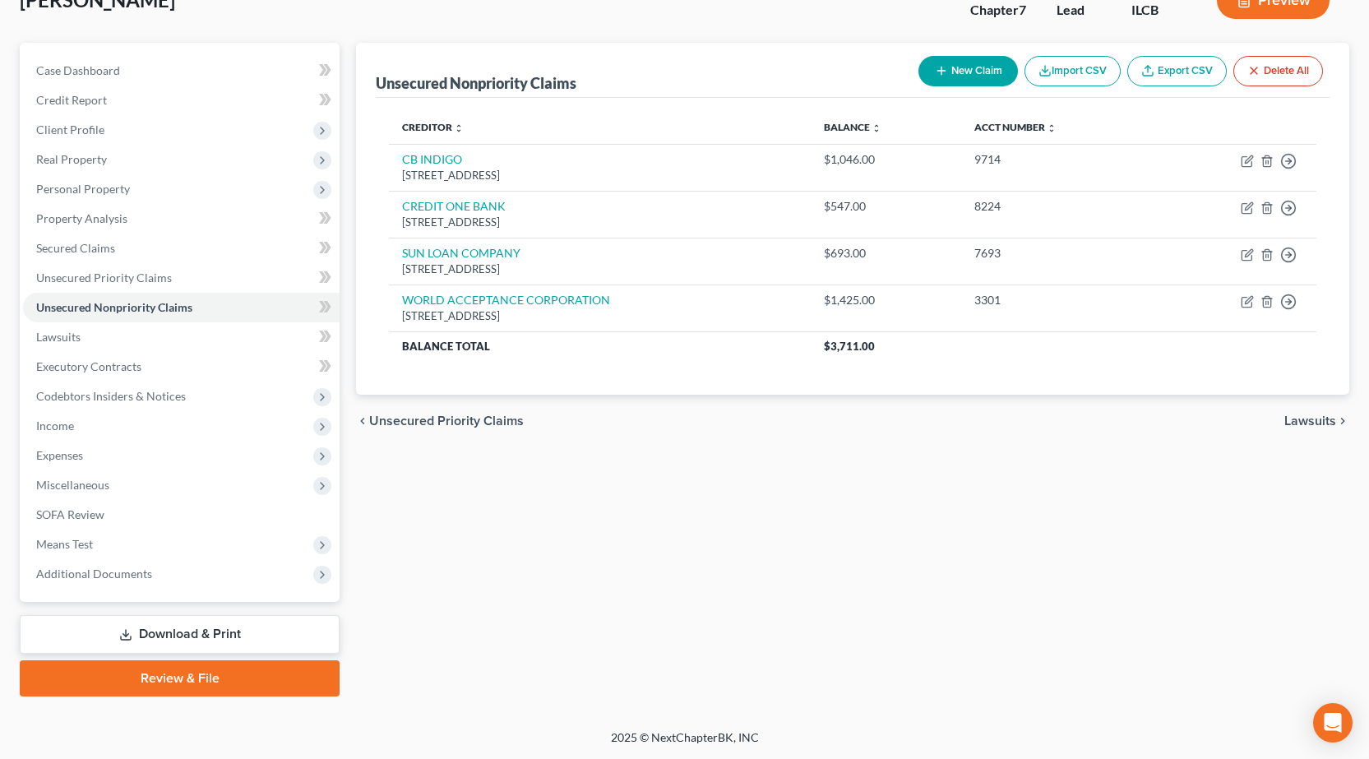
click at [182, 628] on link "Download & Print" at bounding box center [180, 634] width 320 height 39
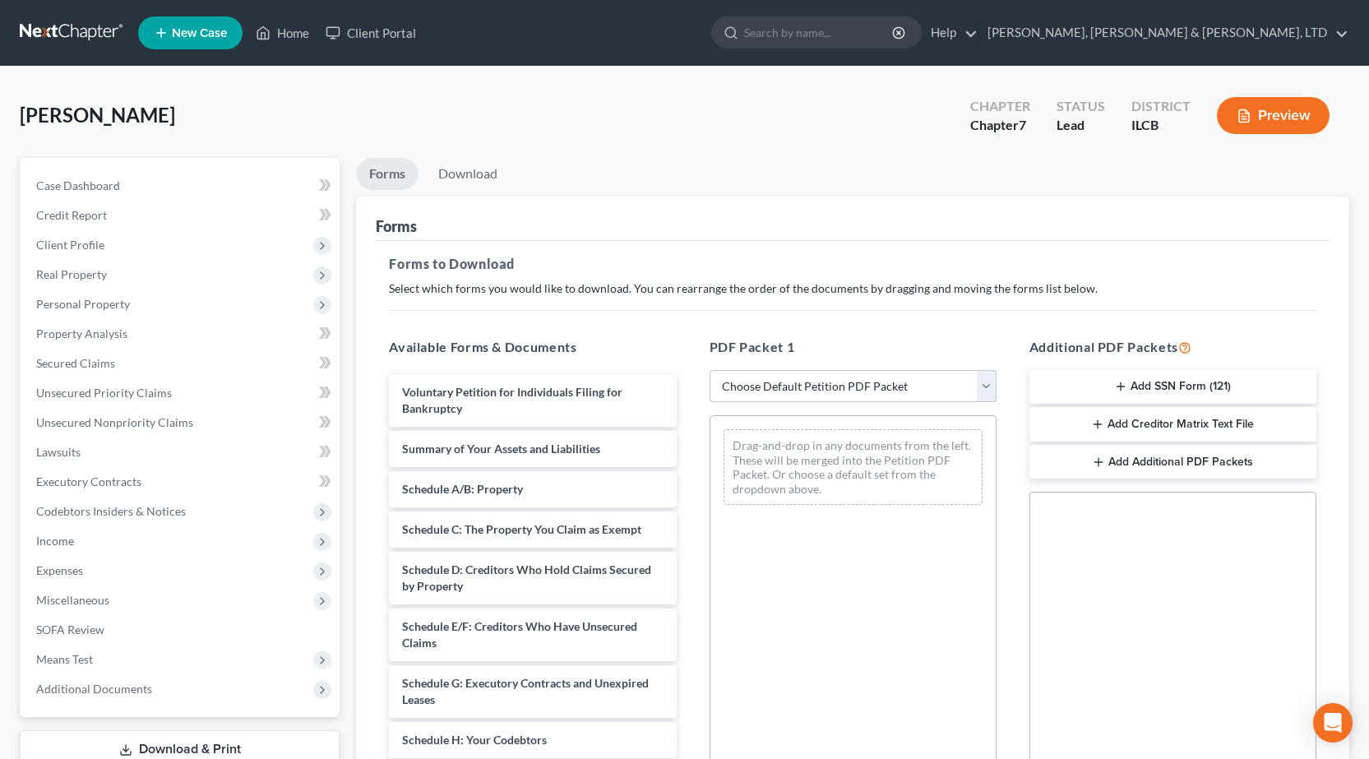
click at [788, 386] on select "Choose Default Petition PDF Packet Complete Bankruptcy Petition (all forms and …" at bounding box center [852, 386] width 287 height 33
select select "0"
click at [709, 370] on select "Choose Default Petition PDF Packet Complete Bankruptcy Petition (all forms and …" at bounding box center [852, 386] width 287 height 33
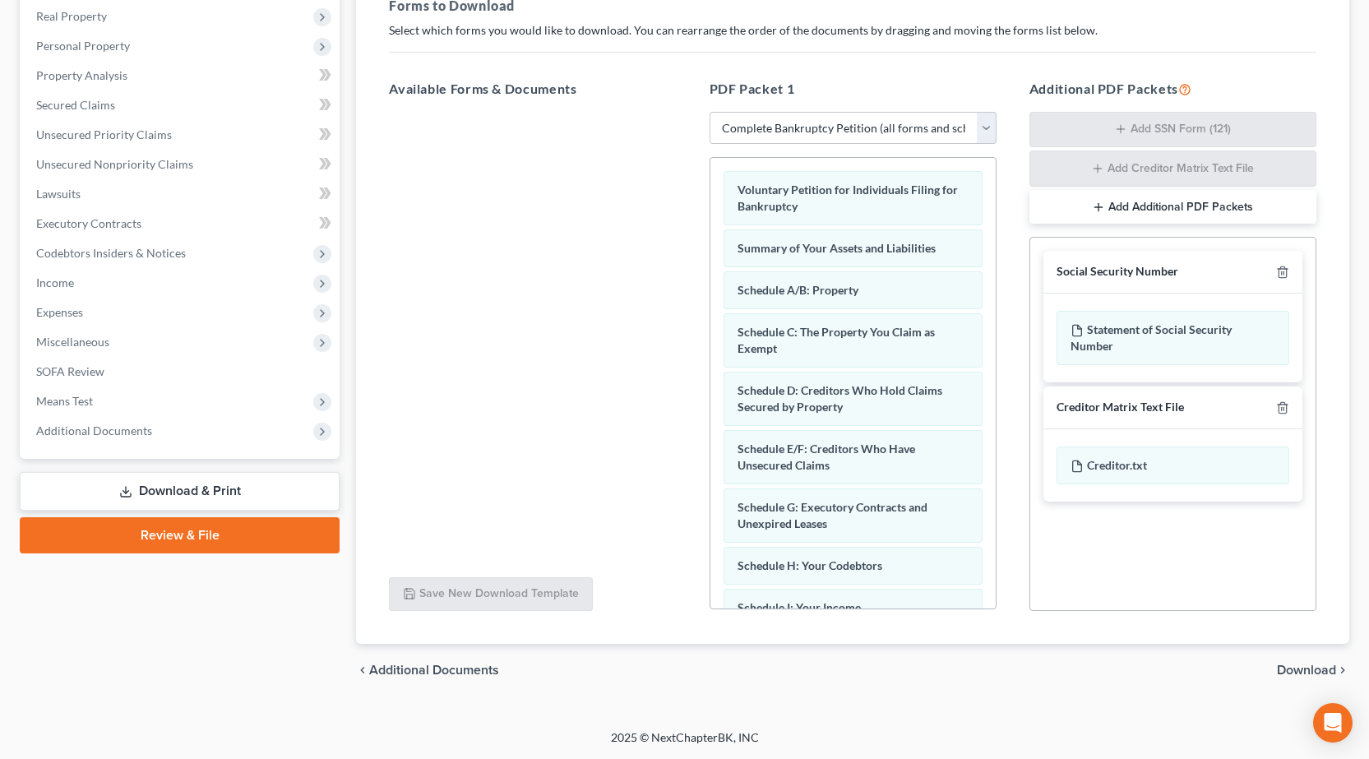
click at [1298, 667] on span "Download" at bounding box center [1306, 669] width 59 height 13
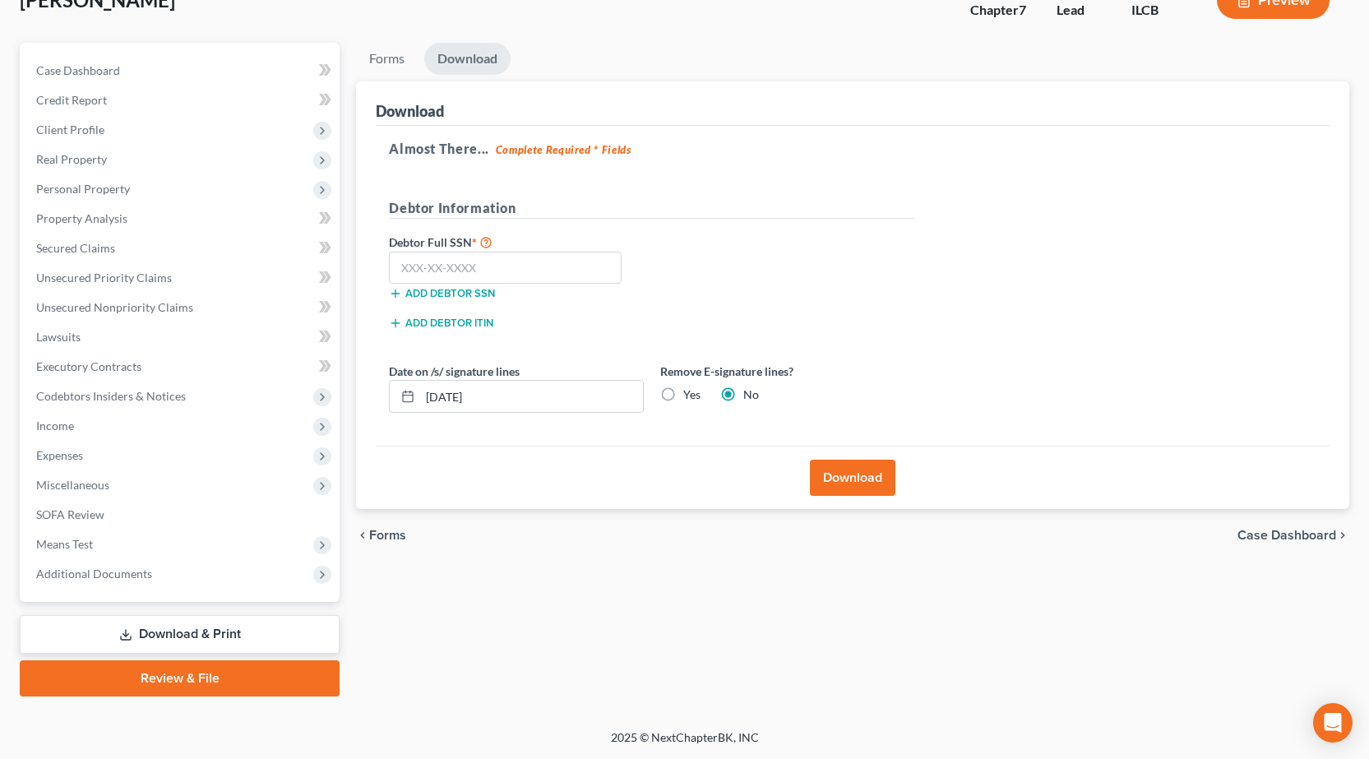
scroll to position [115, 0]
click at [514, 266] on input "text" at bounding box center [505, 268] width 233 height 33
type input "334-86-4690"
drag, startPoint x: 521, startPoint y: 393, endPoint x: 18, endPoint y: 426, distance: 504.1
click at [18, 426] on div "Petition Navigation Case Dashboard Payments Invoices Payments Payments Credit R…" at bounding box center [685, 369] width 1346 height 653
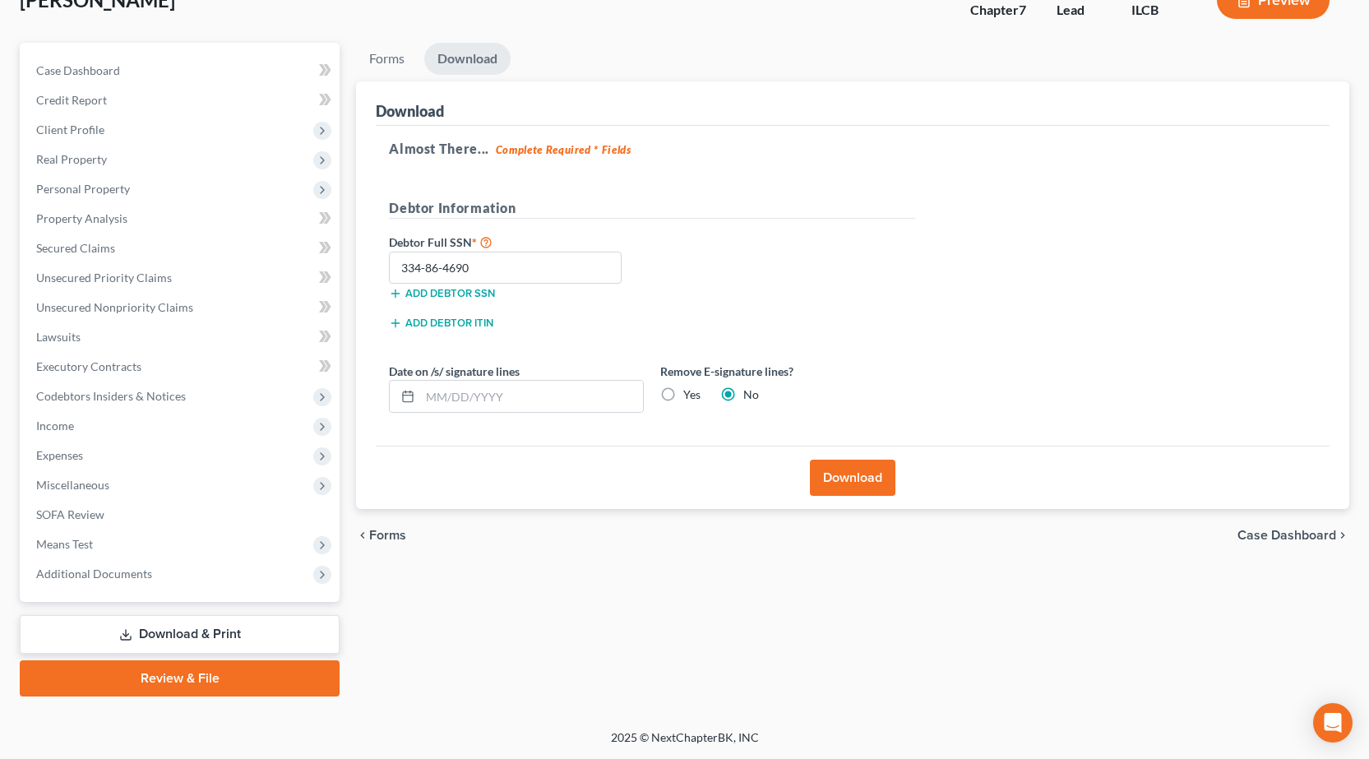
drag, startPoint x: 670, startPoint y: 396, endPoint x: 854, endPoint y: 441, distance: 189.6
click at [683, 396] on label "Yes" at bounding box center [691, 394] width 17 height 16
click at [690, 396] on input "Yes" at bounding box center [695, 391] width 11 height 11
radio input "true"
radio input "false"
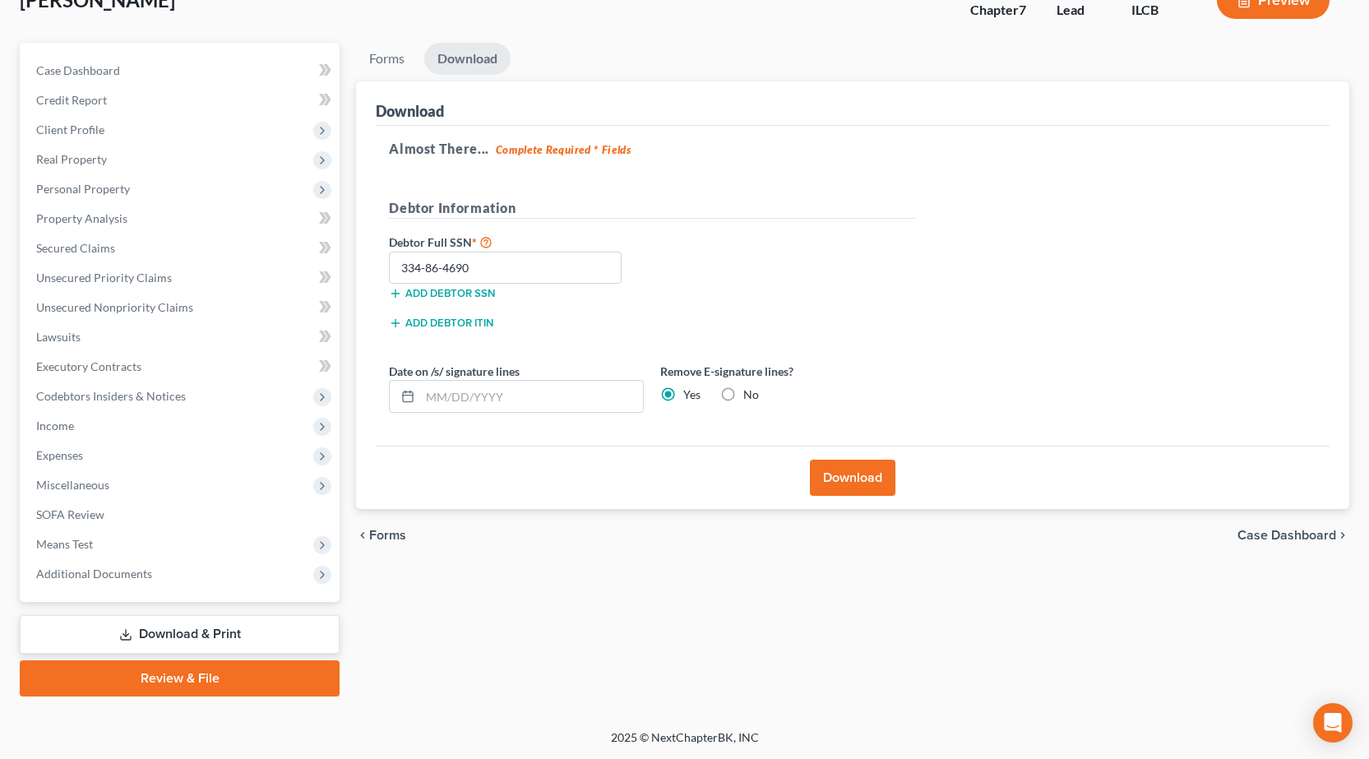
click at [844, 478] on button "Download" at bounding box center [852, 477] width 85 height 36
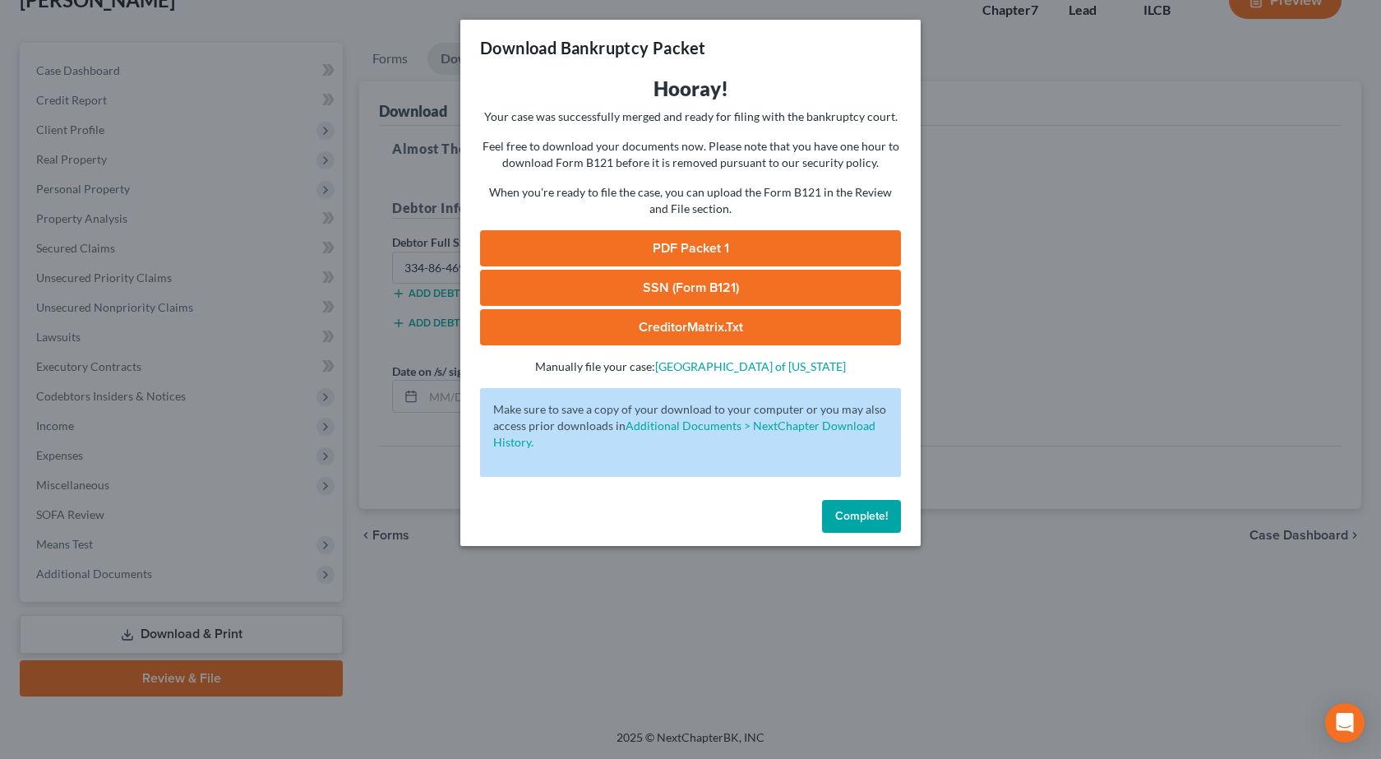
click at [725, 251] on link "PDF Packet 1" at bounding box center [690, 248] width 421 height 36
click at [299, 270] on div "Download Bankruptcy Packet Hooray! Your case was successfully merged and ready …" at bounding box center [690, 379] width 1381 height 759
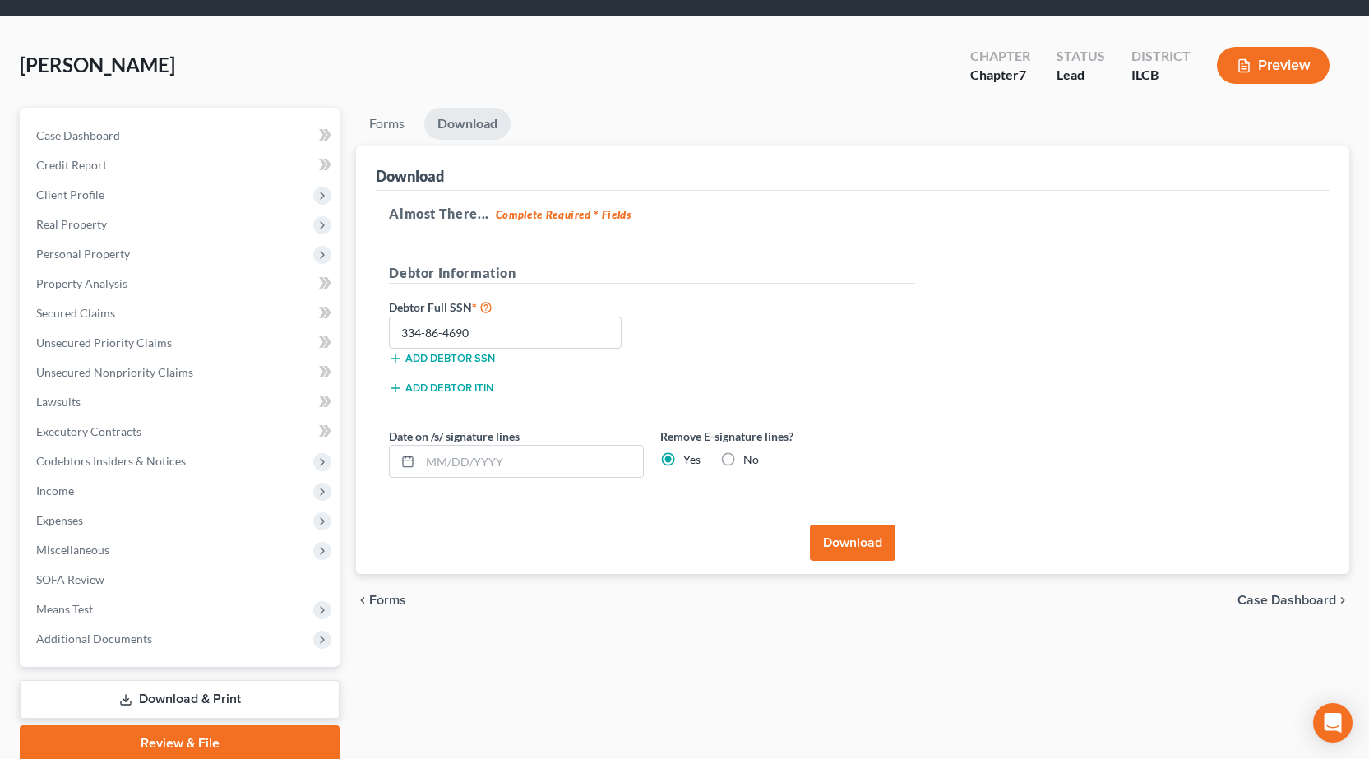
scroll to position [0, 0]
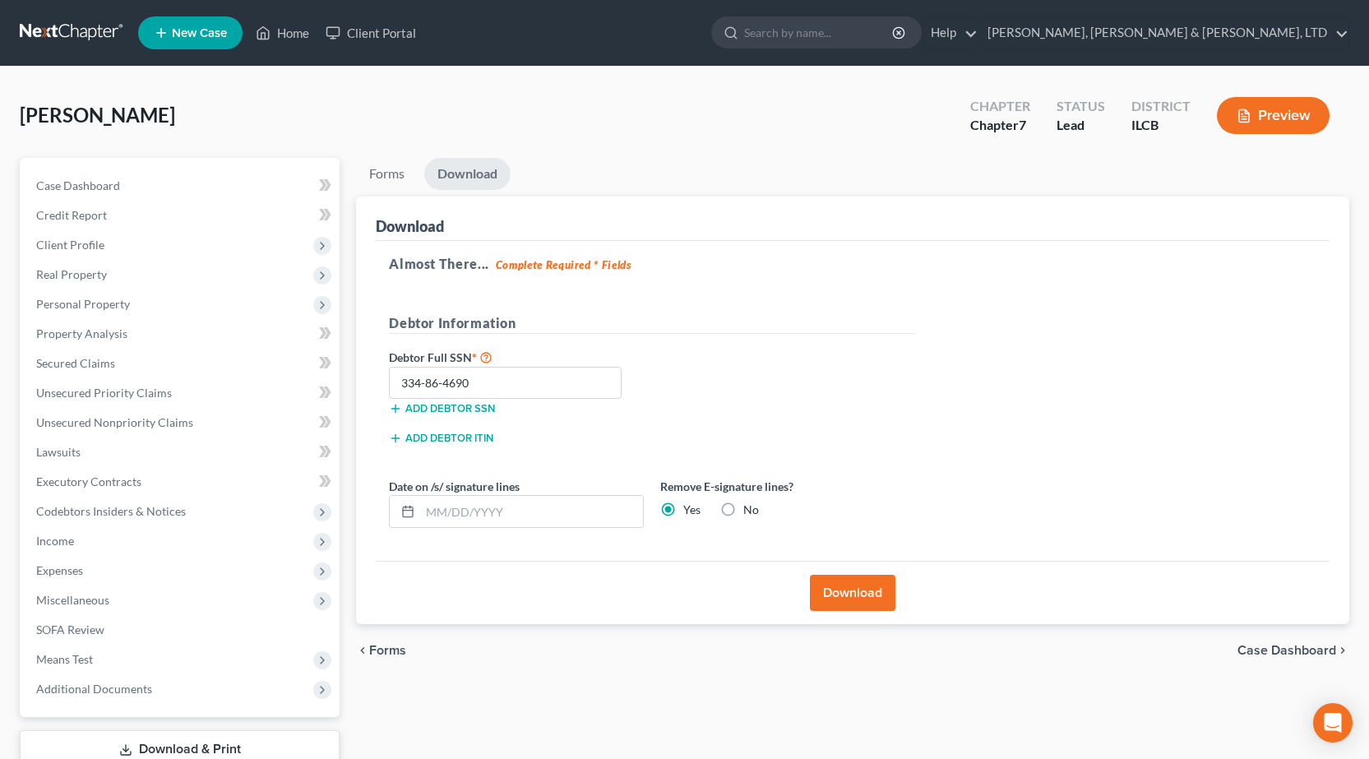
drag, startPoint x: 79, startPoint y: 40, endPoint x: 79, endPoint y: 21, distance: 19.7
click at [79, 38] on link at bounding box center [72, 33] width 105 height 30
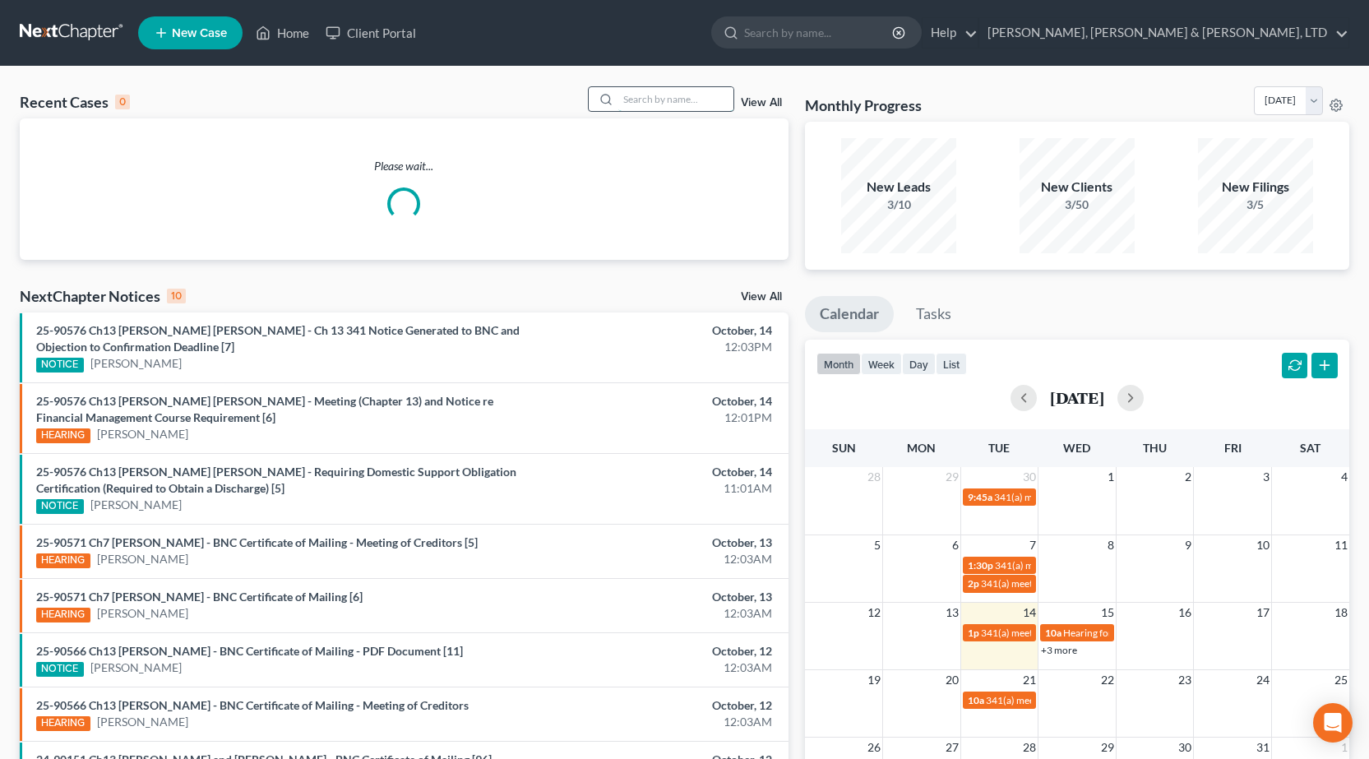
click at [665, 94] on input "search" at bounding box center [675, 99] width 115 height 24
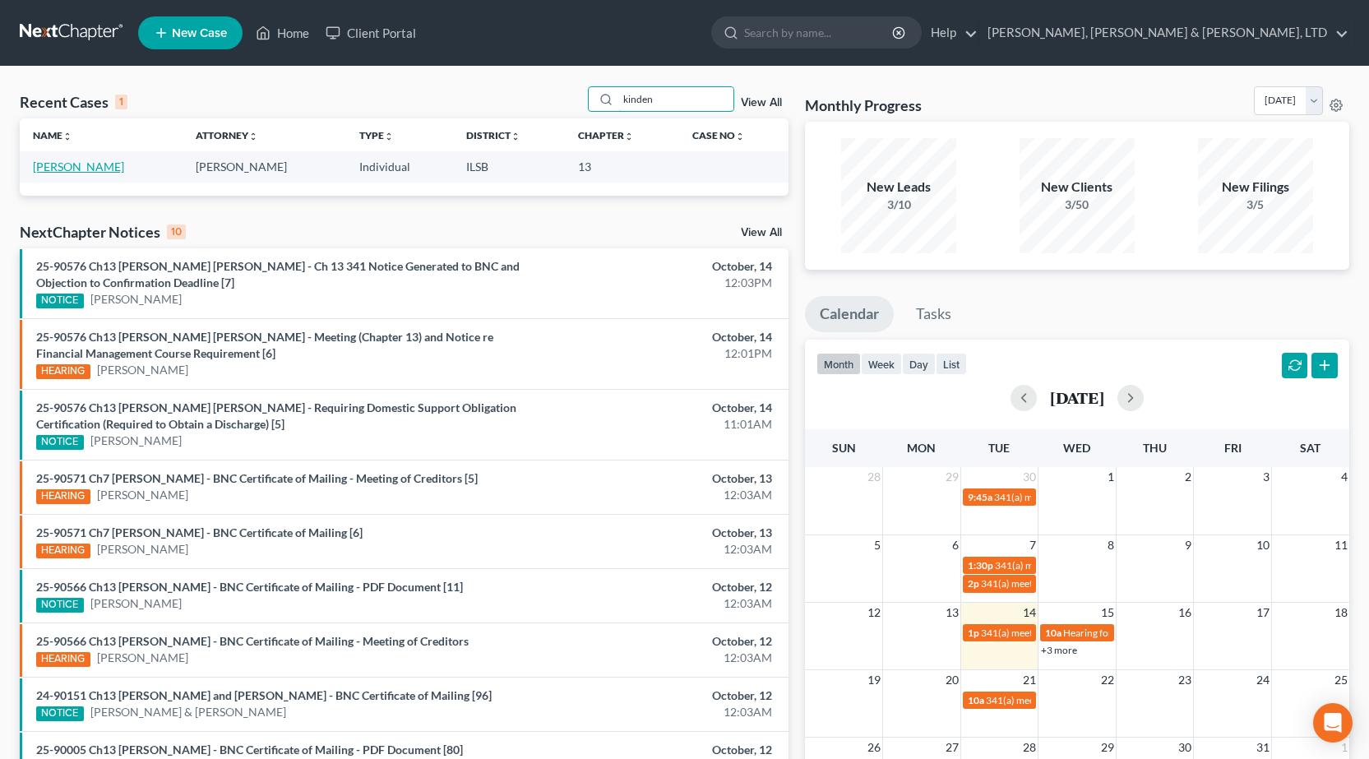
type input "kinden"
click at [67, 163] on link "[PERSON_NAME]" at bounding box center [78, 166] width 91 height 14
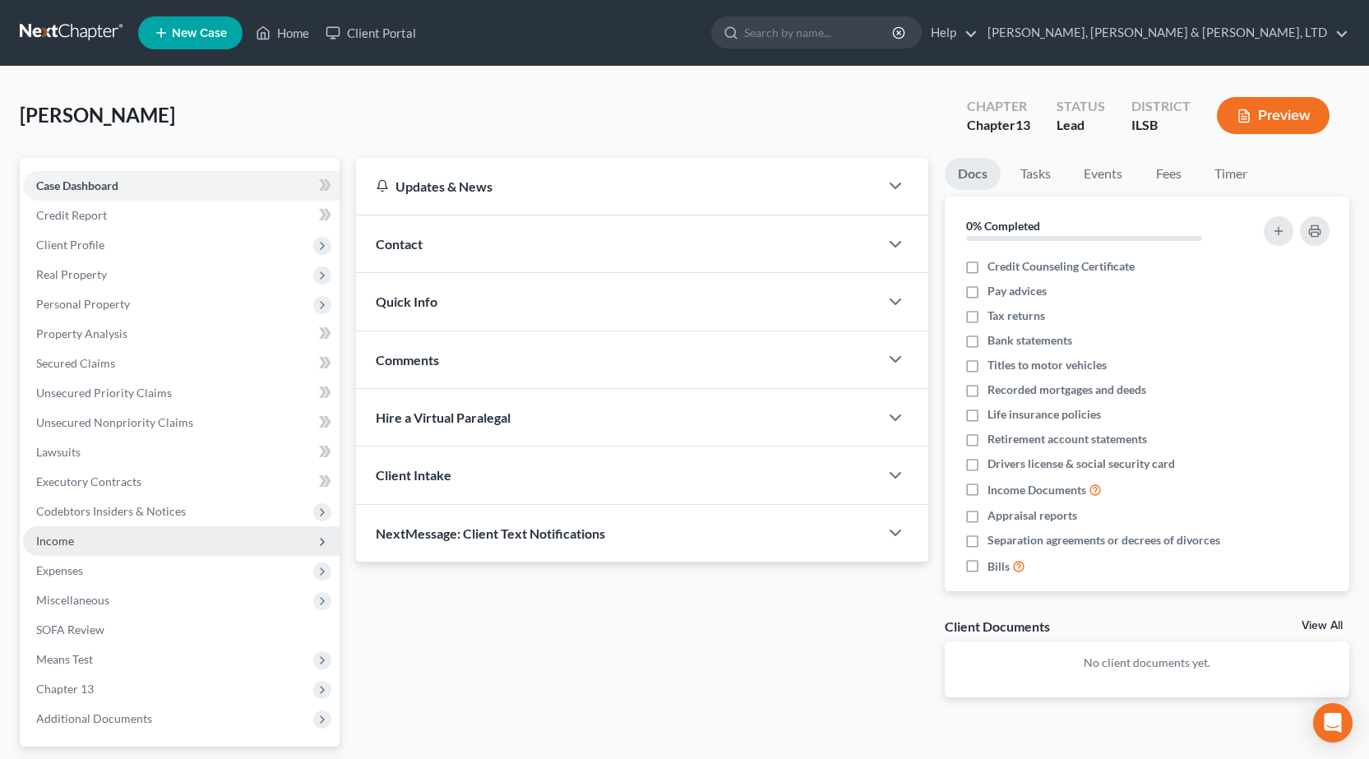
click at [146, 543] on span "Income" at bounding box center [181, 541] width 316 height 30
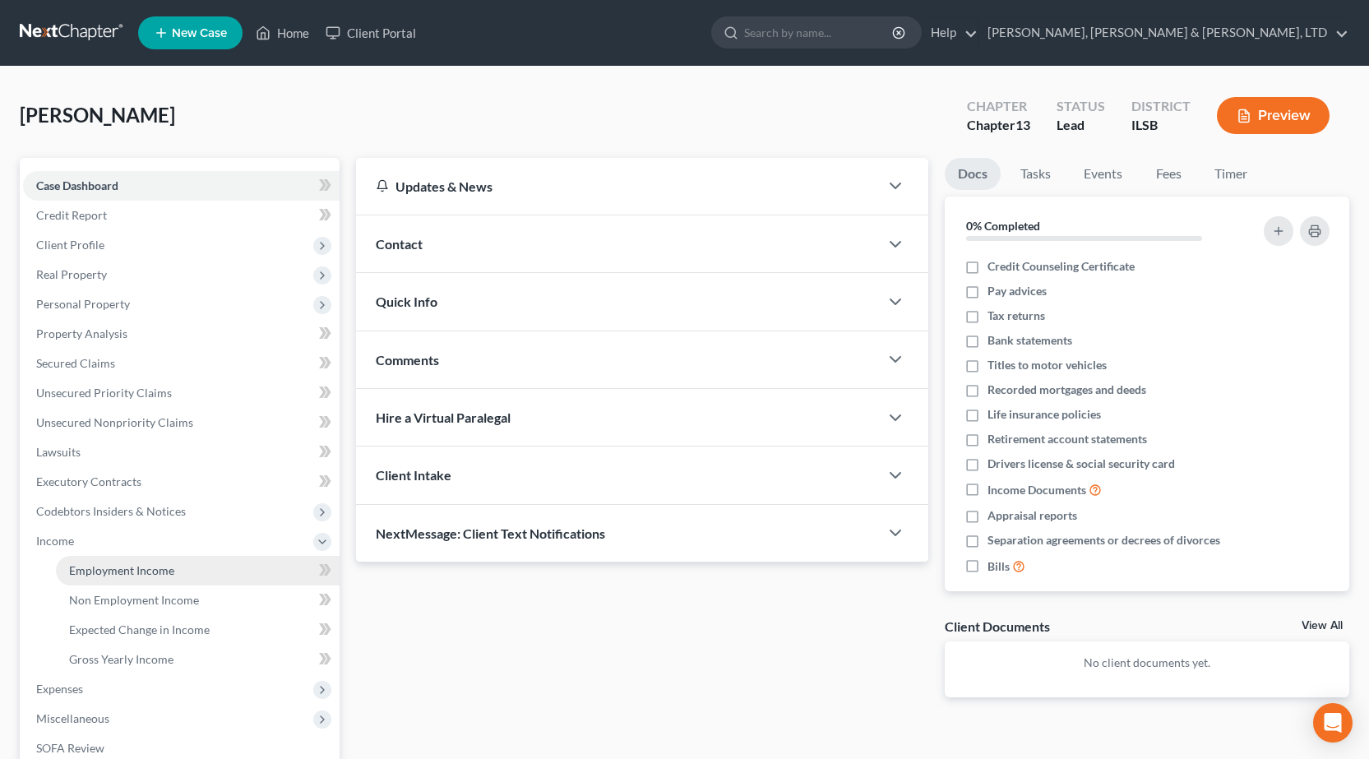
click at [163, 566] on span "Employment Income" at bounding box center [121, 570] width 105 height 14
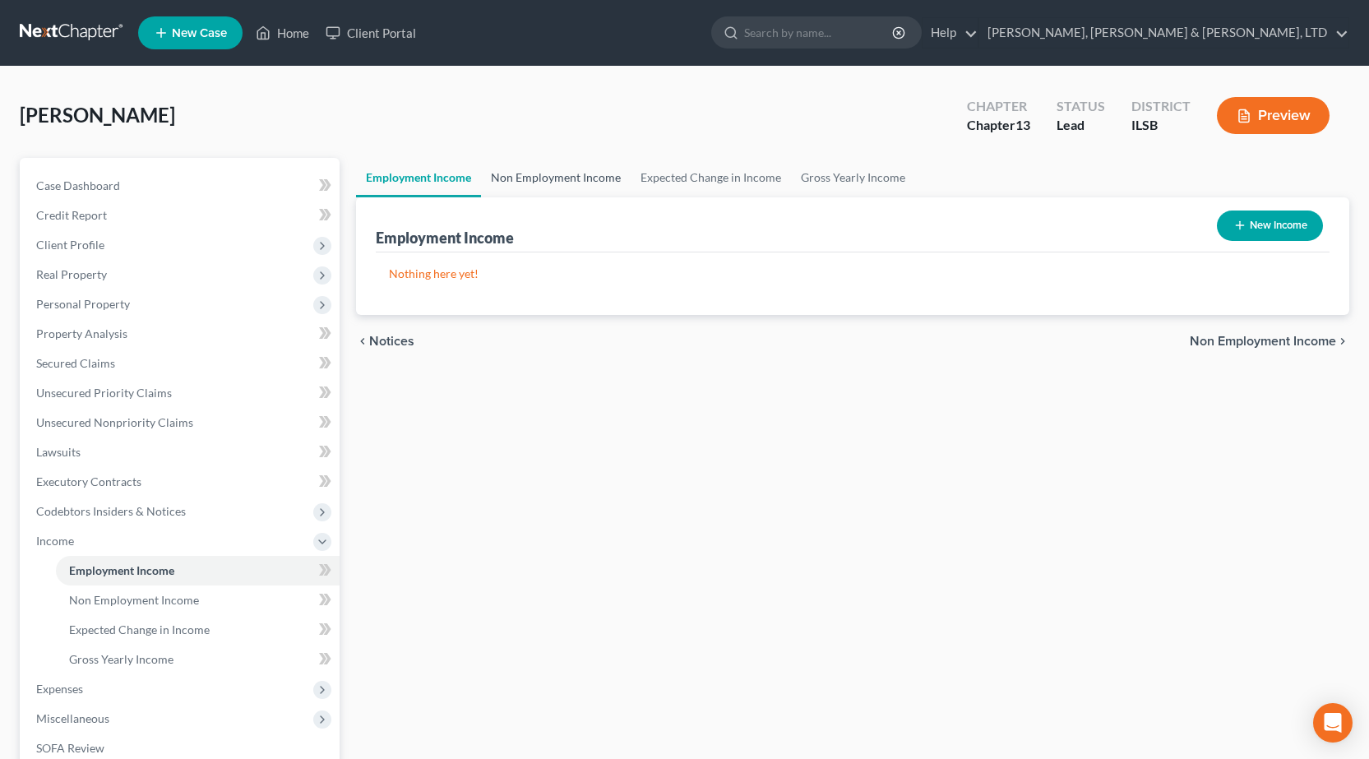
click at [533, 179] on link "Non Employment Income" at bounding box center [556, 177] width 150 height 39
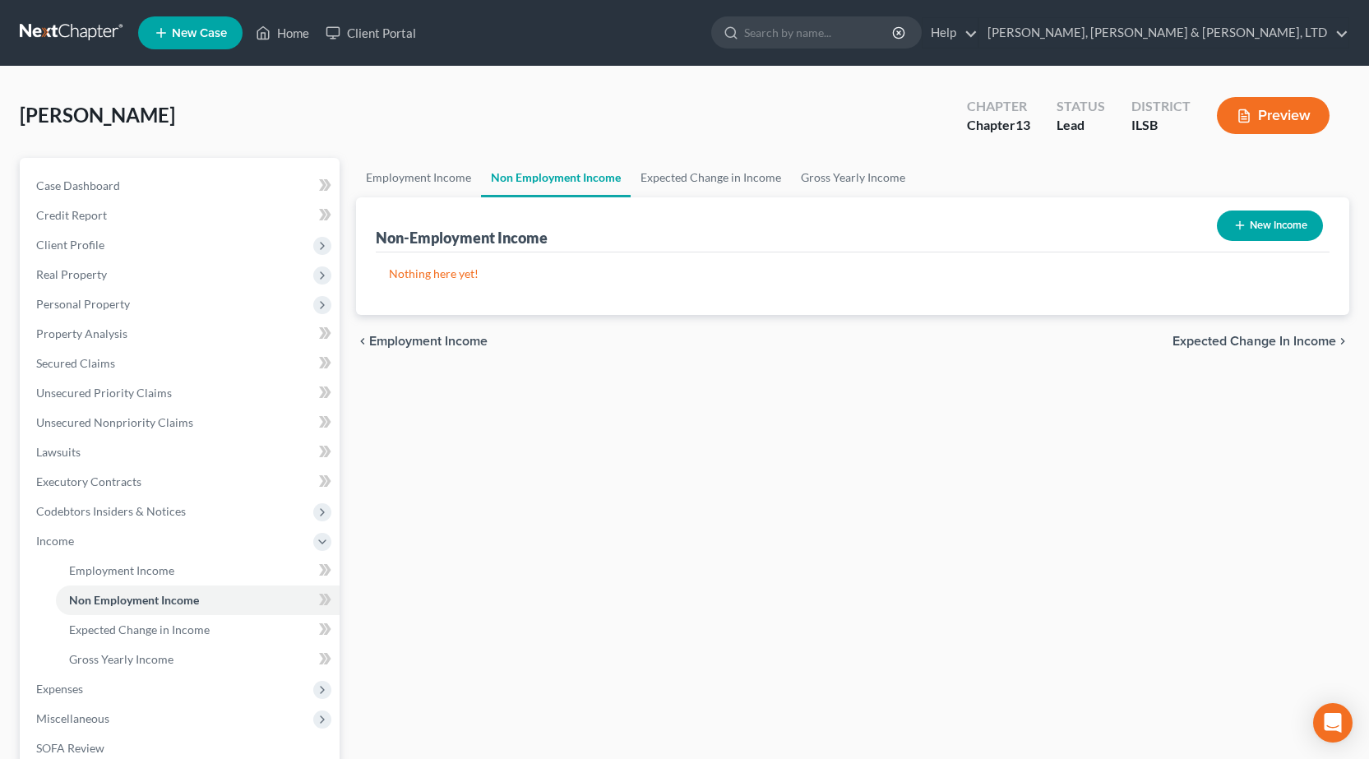
click at [1243, 218] on button "New Income" at bounding box center [1270, 225] width 106 height 30
select select "0"
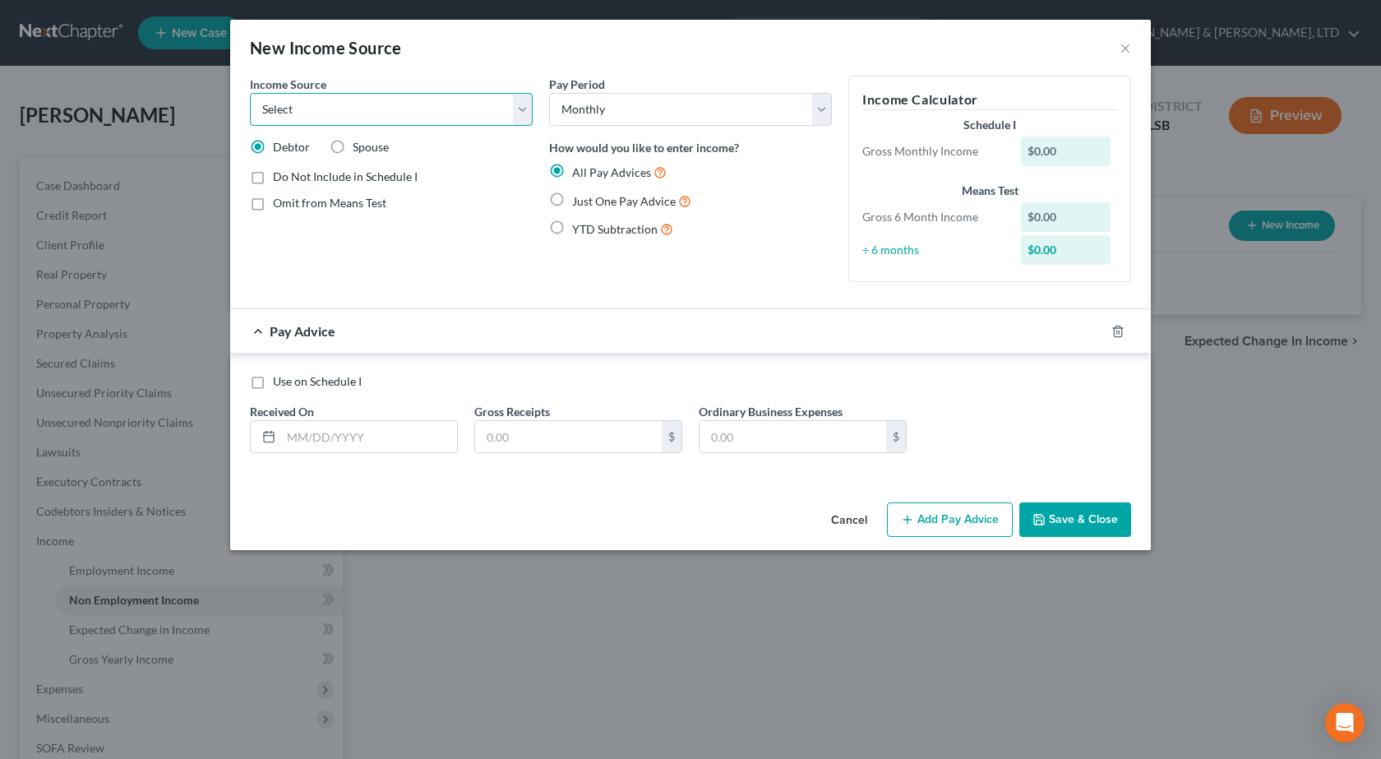
click at [365, 115] on select "Select Unemployment Disability (from employer) Pension Retirement Social Securi…" at bounding box center [391, 109] width 283 height 33
select select "4"
click at [250, 93] on select "Select Unemployment Disability (from employer) Pension Retirement Social Securi…" at bounding box center [391, 109] width 283 height 33
click at [273, 233] on label "Show on Means Test for informational purposes only" at bounding box center [403, 241] width 260 height 35
click at [279, 233] on input "Show on Means Test for informational purposes only" at bounding box center [284, 229] width 11 height 11
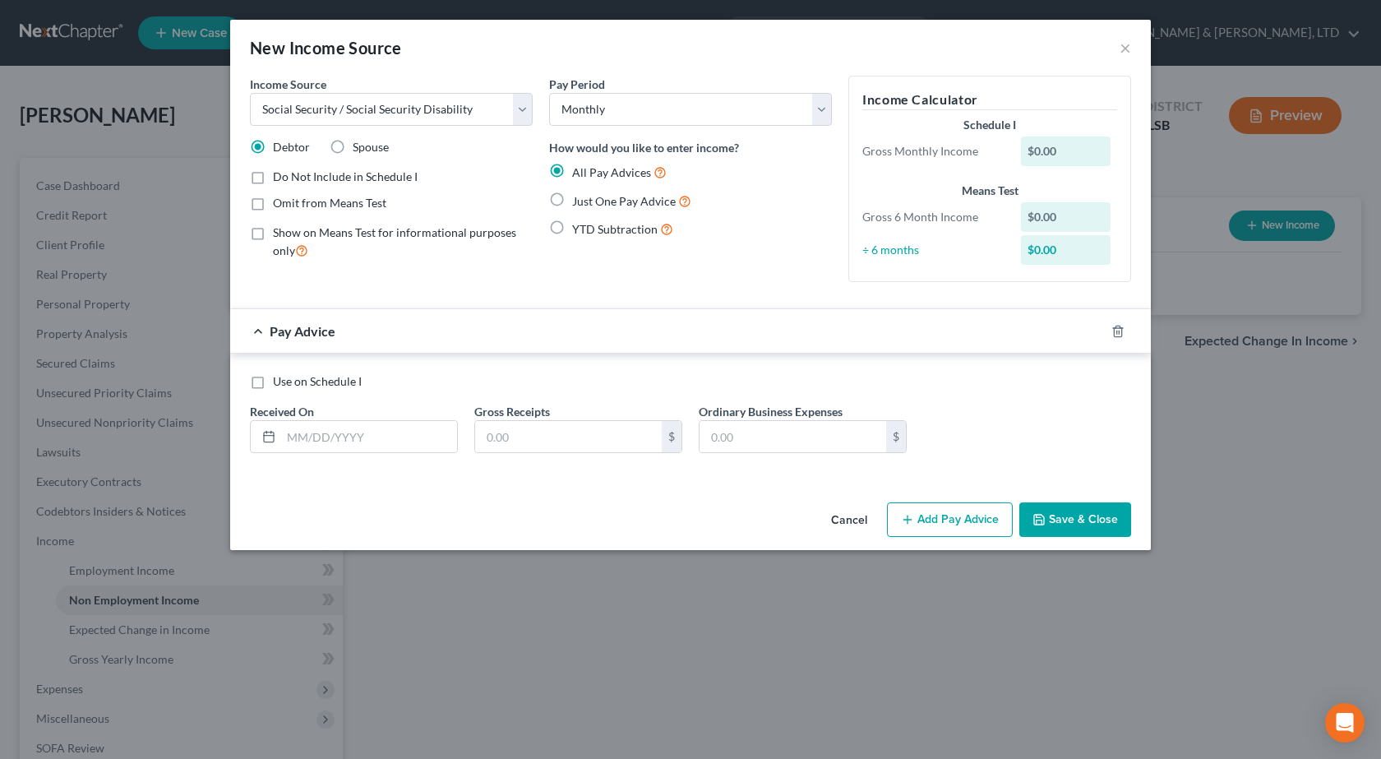
checkbox input "true"
click at [635, 108] on select "Select Monthly Twice Monthly Every Other Week Weekly" at bounding box center [690, 109] width 283 height 33
click at [572, 200] on label "Just One Pay Advice" at bounding box center [631, 201] width 119 height 19
click at [579, 200] on input "Just One Pay Advice" at bounding box center [584, 197] width 11 height 11
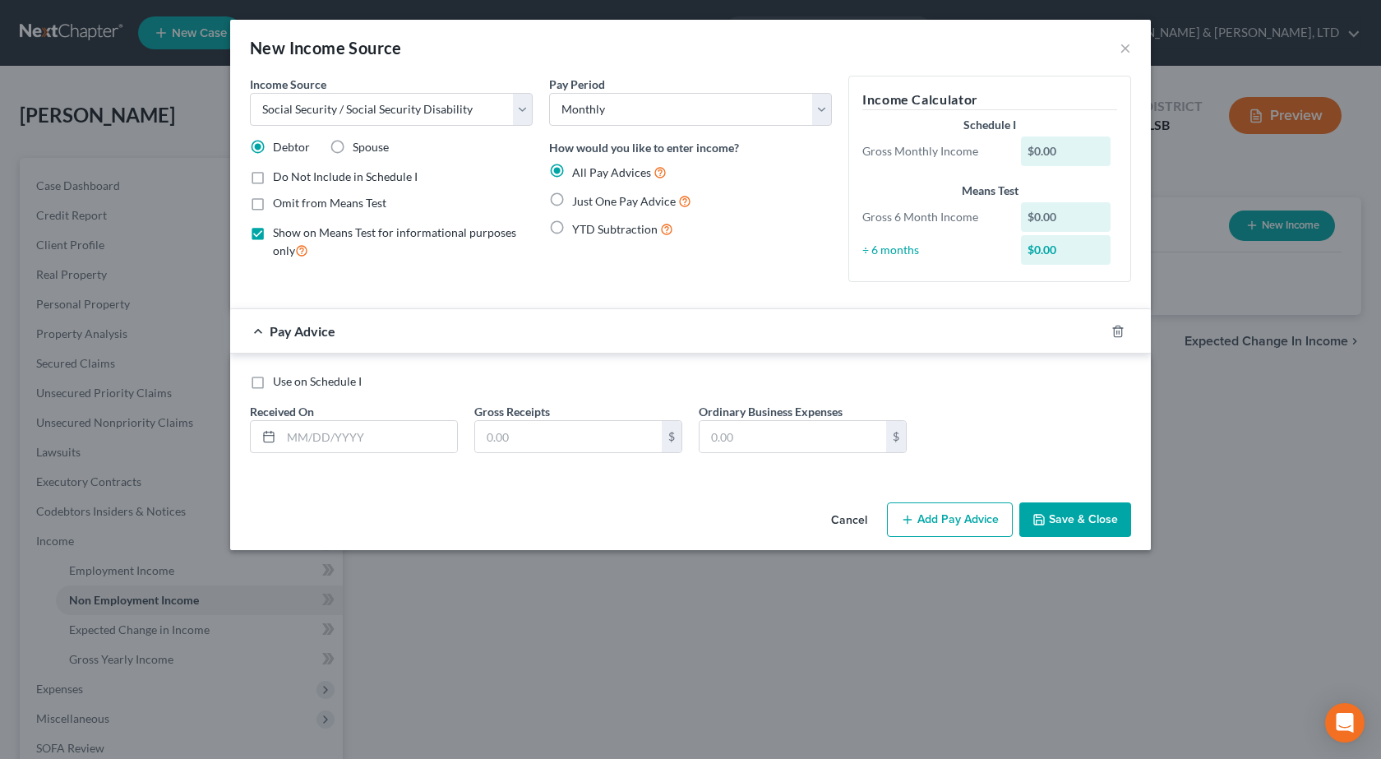
radio input "true"
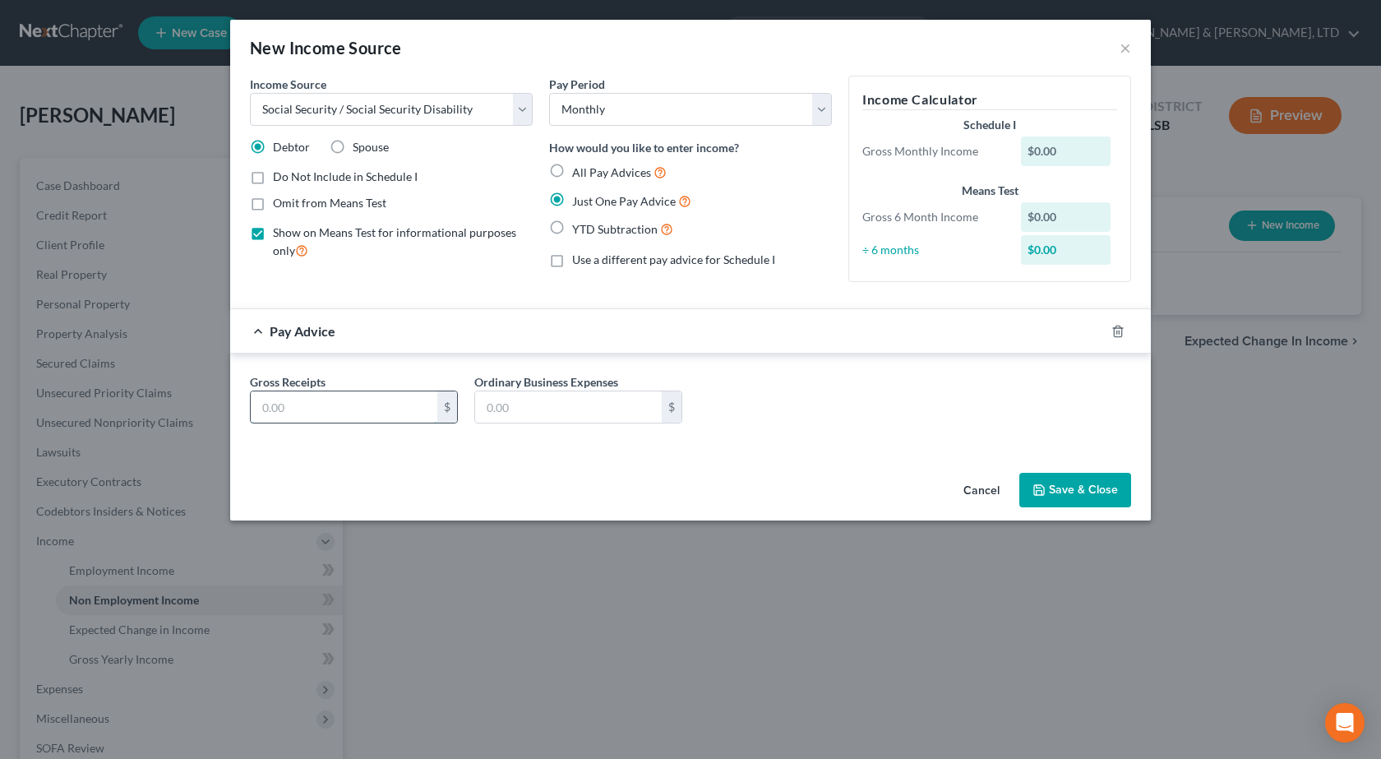
click at [380, 404] on input "text" at bounding box center [344, 406] width 187 height 31
type input "1,603"
drag, startPoint x: 1066, startPoint y: 493, endPoint x: 1046, endPoint y: 516, distance: 30.3
click at [1052, 516] on div "Cancel Save & Close" at bounding box center [690, 493] width 921 height 54
click at [1089, 478] on button "Save & Close" at bounding box center [1075, 490] width 112 height 35
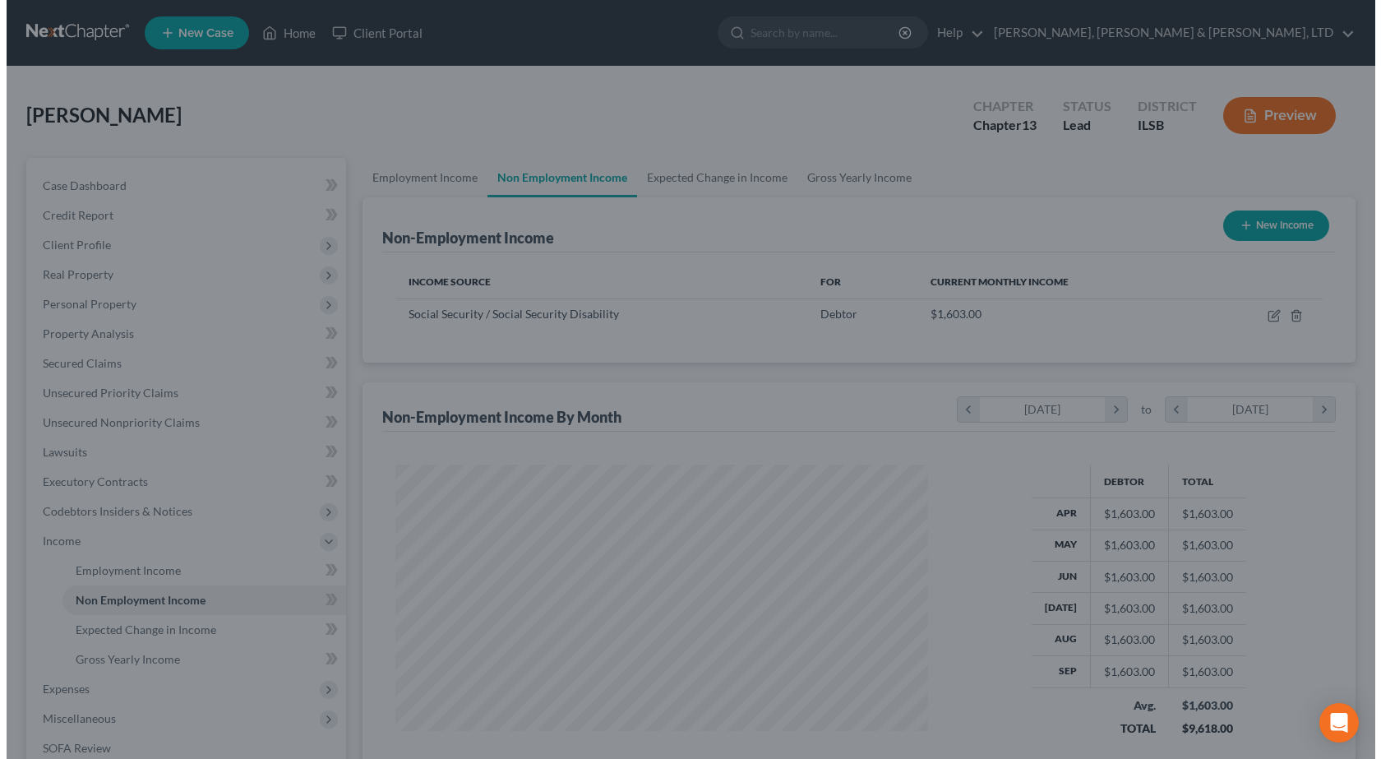
scroll to position [821681, 821416]
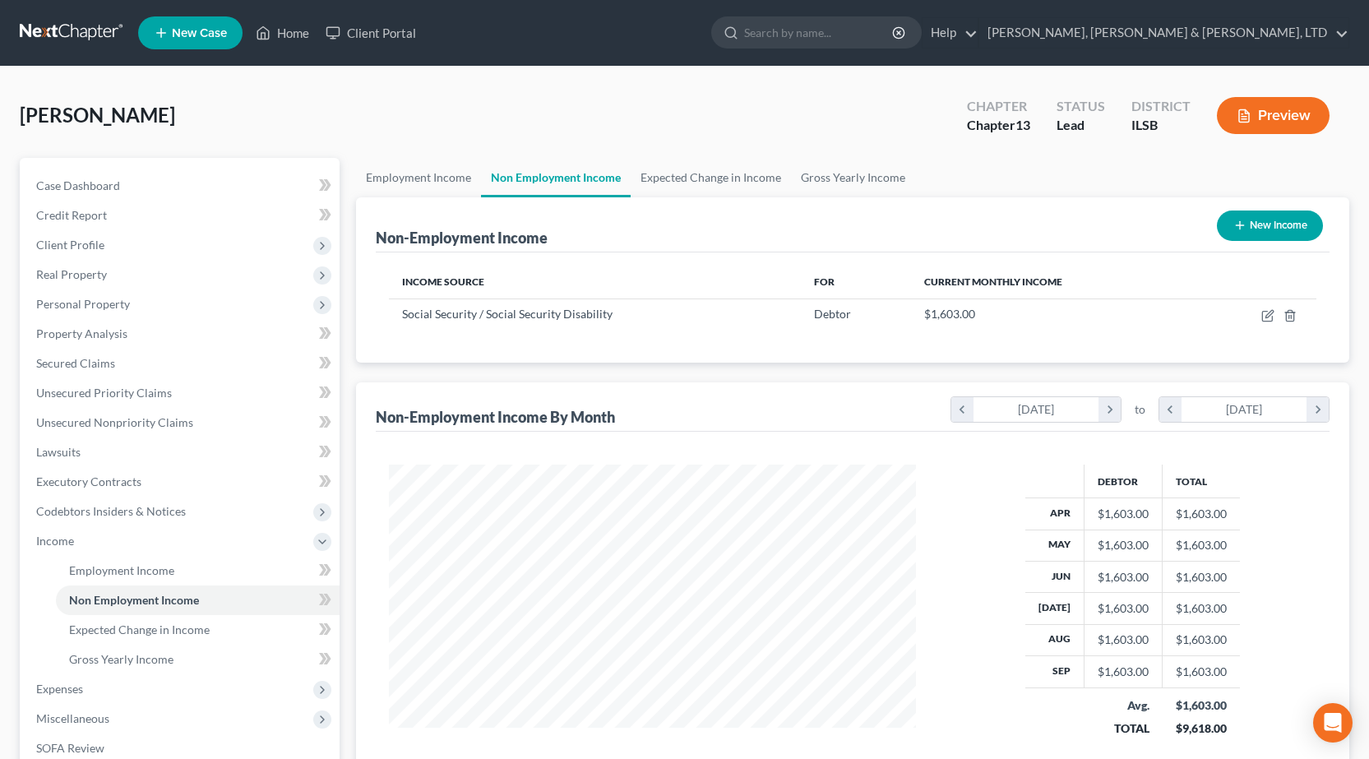
click at [1279, 238] on button "New Income" at bounding box center [1270, 225] width 106 height 30
select select "0"
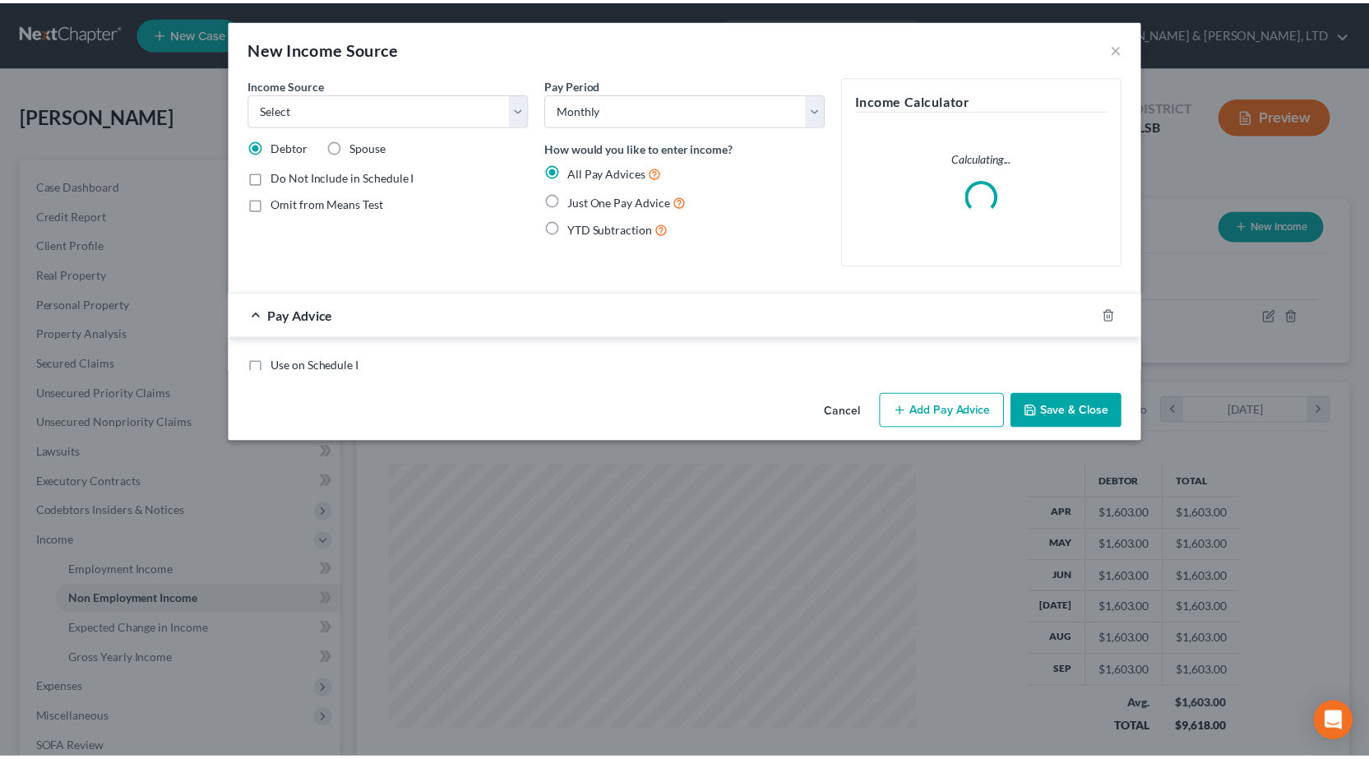
scroll to position [295, 566]
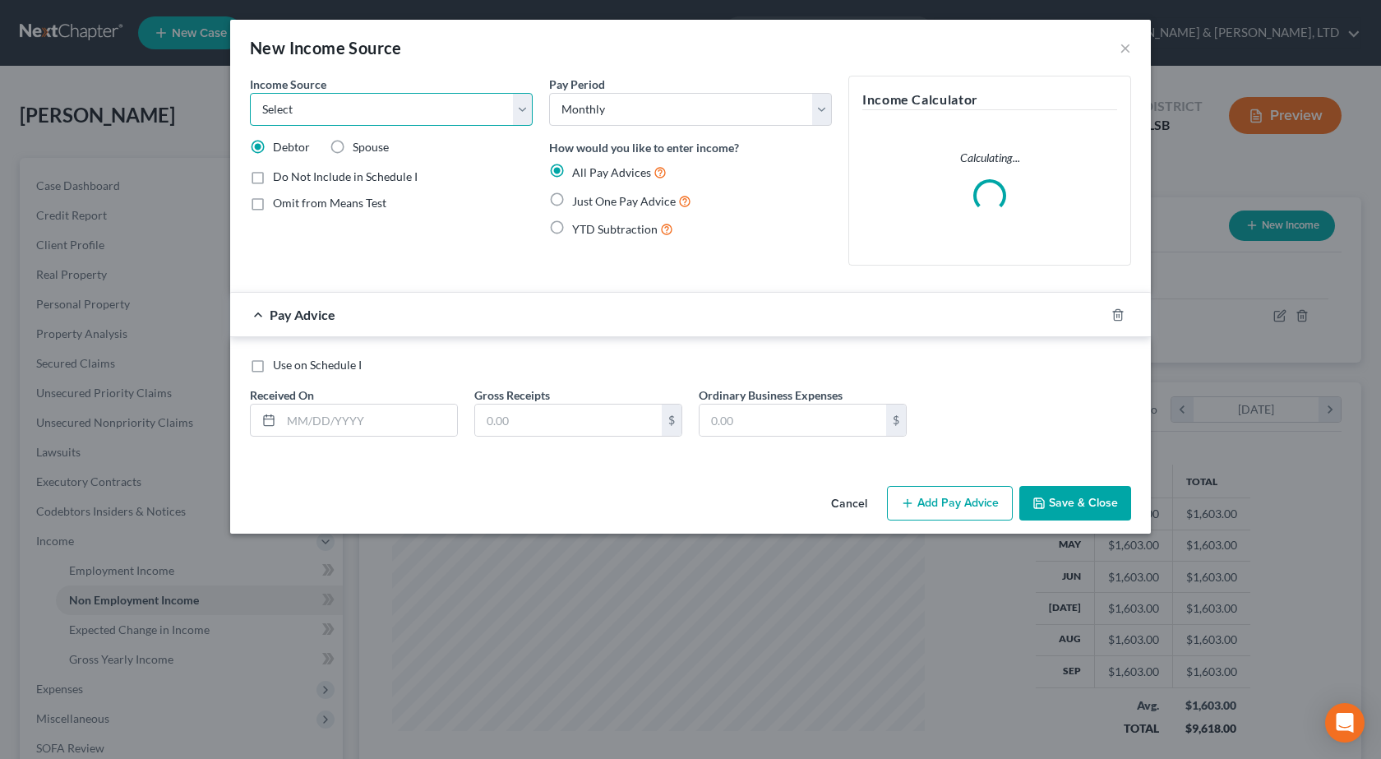
click at [310, 97] on select "Select Unemployment Disability (from employer) Pension Retirement Social Securi…" at bounding box center [391, 109] width 283 height 33
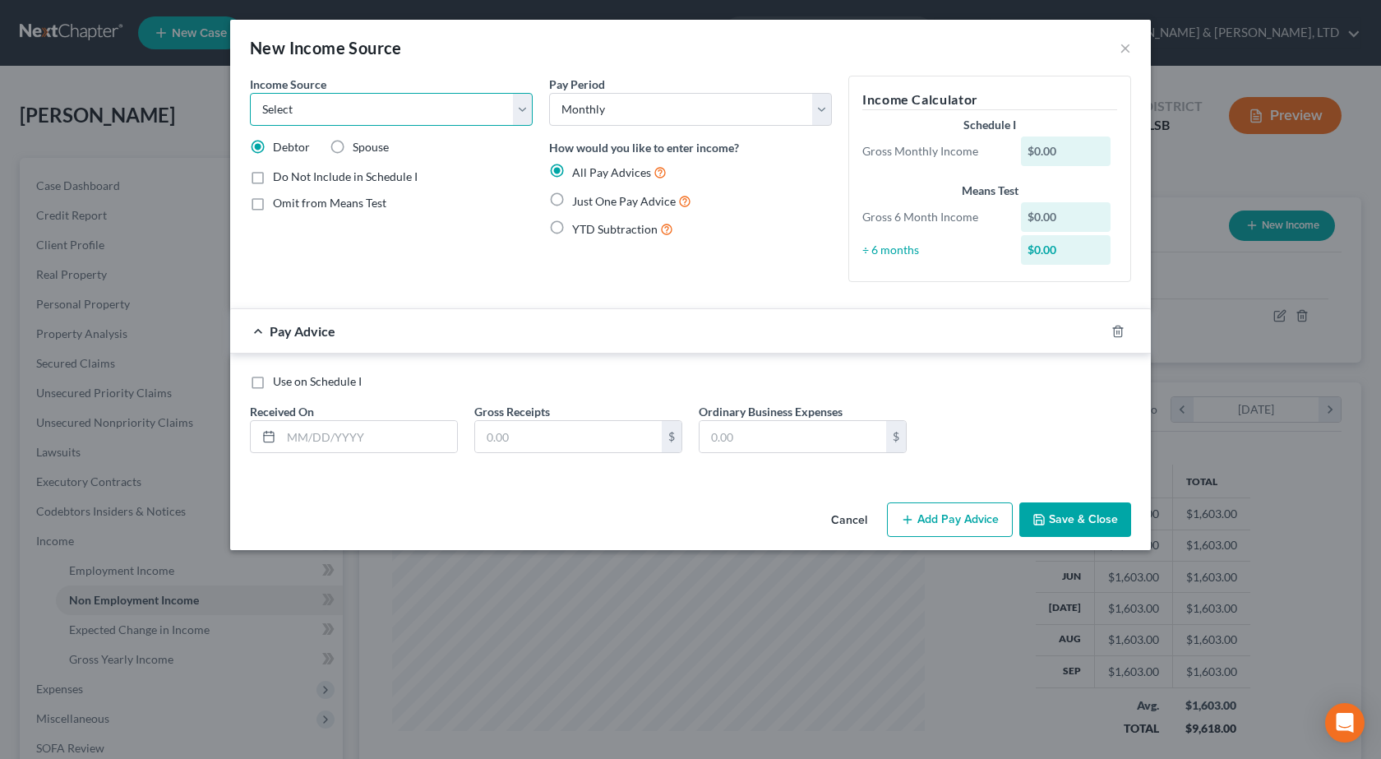
select select "3"
click at [250, 93] on select "Select Unemployment Disability (from employer) Pension Retirement Social Securi…" at bounding box center [391, 109] width 283 height 33
click at [575, 201] on span "Just One Pay Advice" at bounding box center [624, 201] width 104 height 14
click at [579, 201] on input "Just One Pay Advice" at bounding box center [584, 197] width 11 height 11
radio input "true"
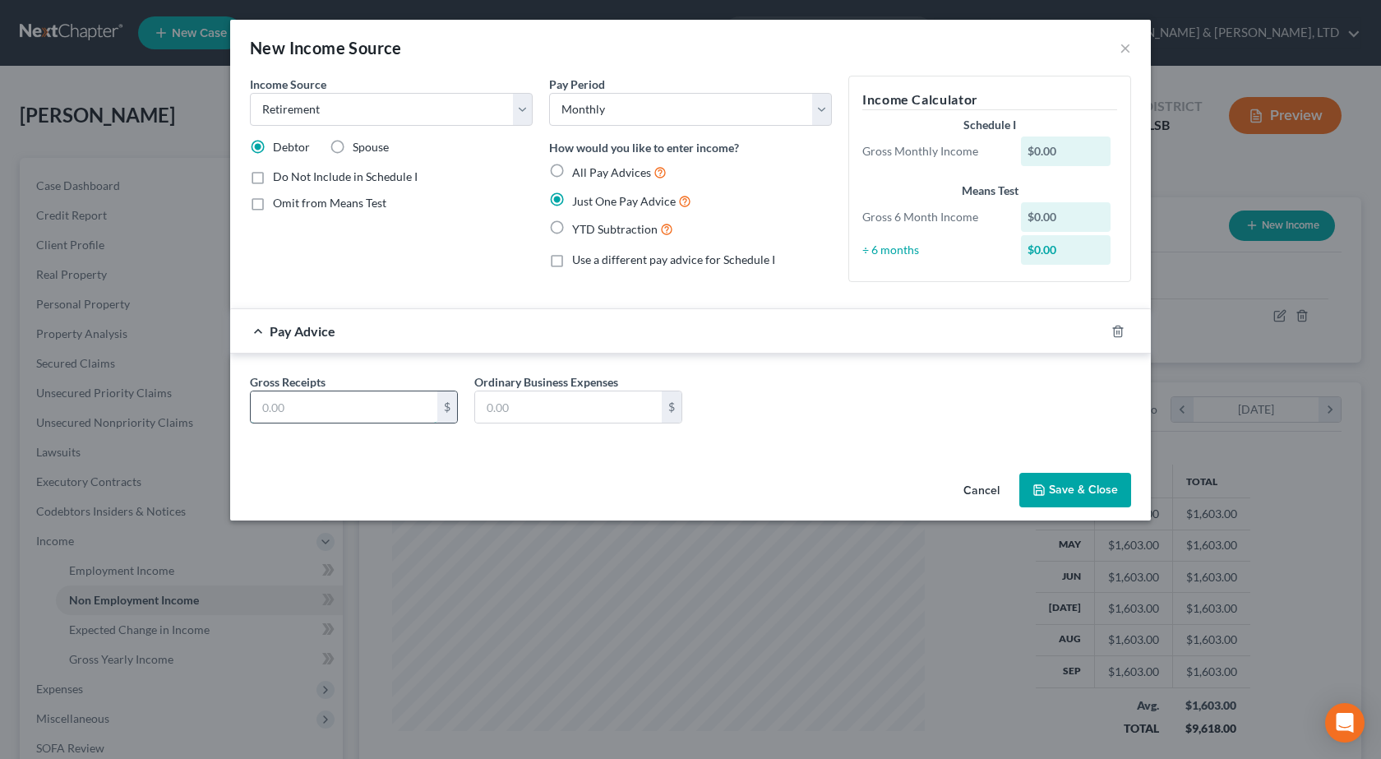
click at [360, 408] on input "text" at bounding box center [344, 406] width 187 height 31
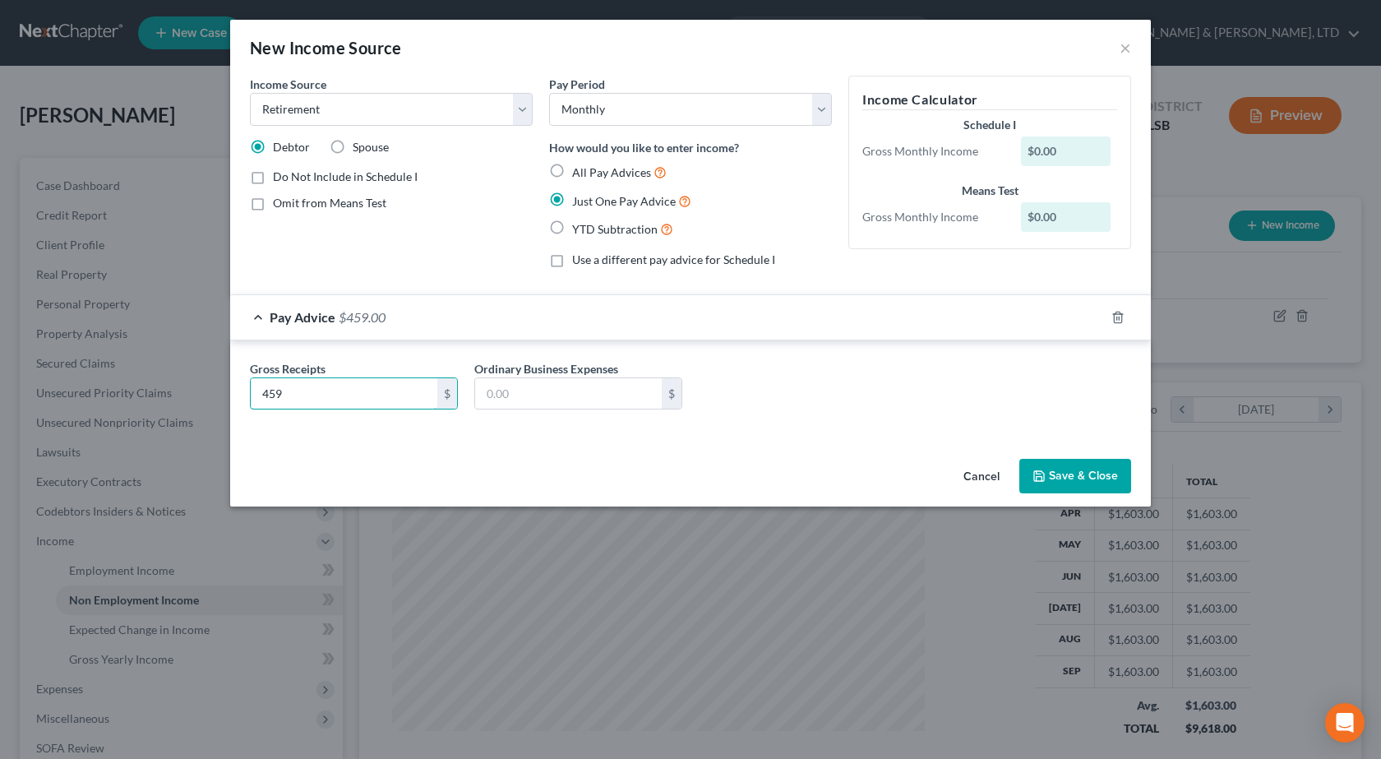
type input "459"
click at [1076, 464] on button "Save & Close" at bounding box center [1075, 476] width 112 height 35
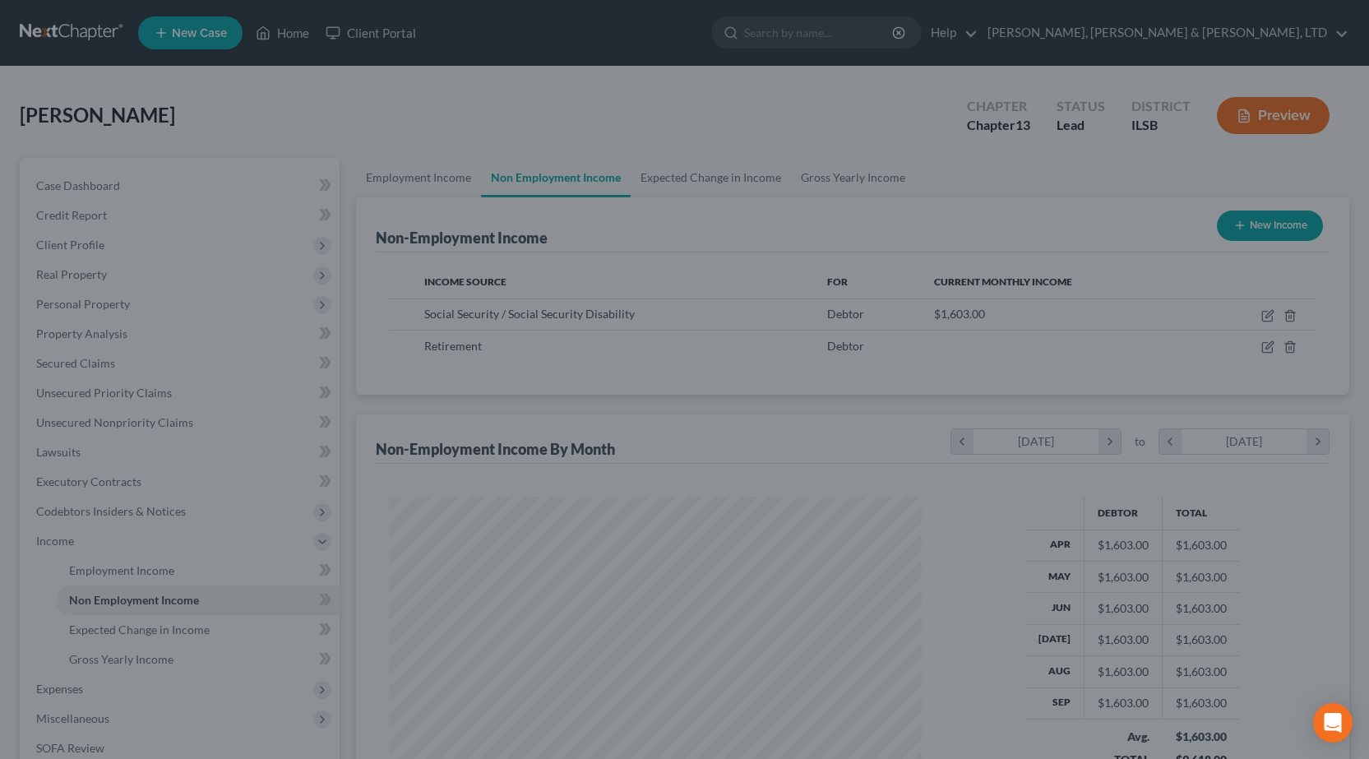
scroll to position [821681, 821416]
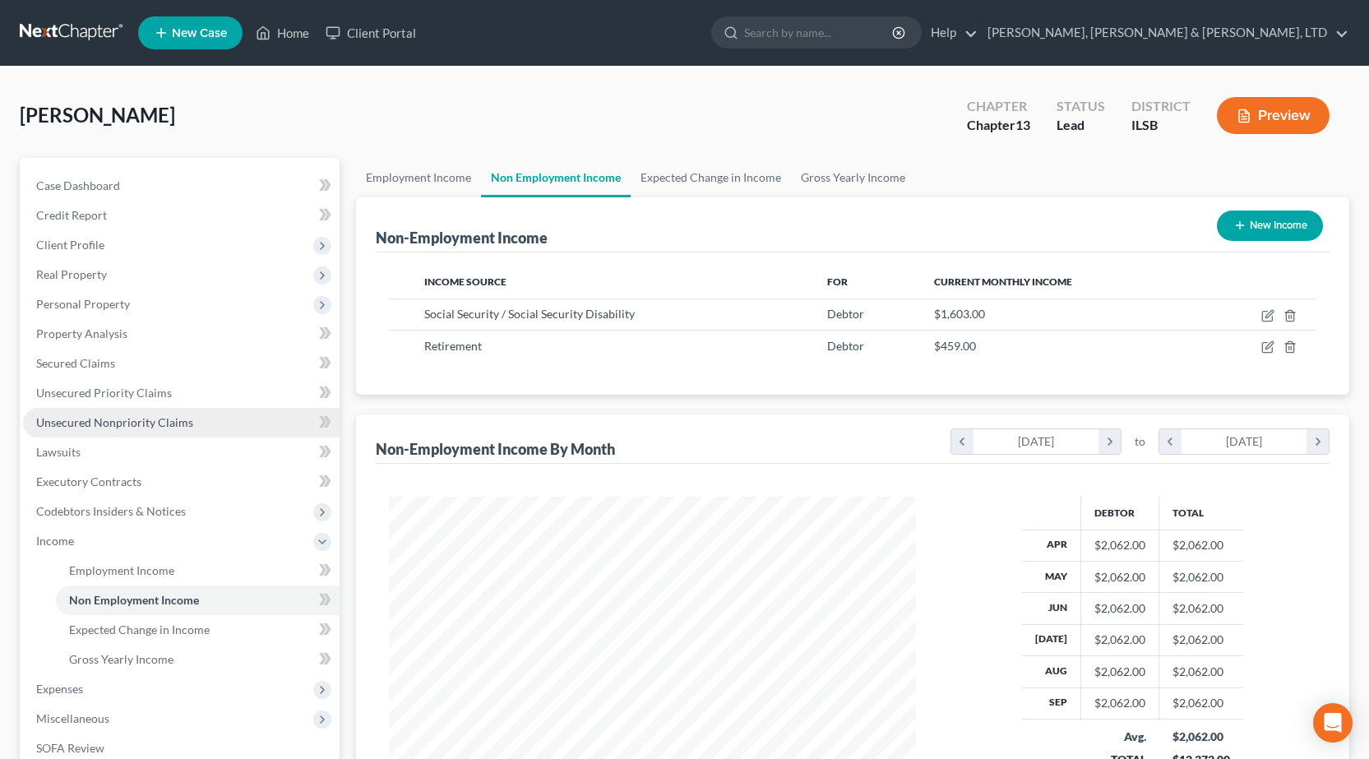
click at [108, 422] on span "Unsecured Nonpriority Claims" at bounding box center [114, 422] width 157 height 14
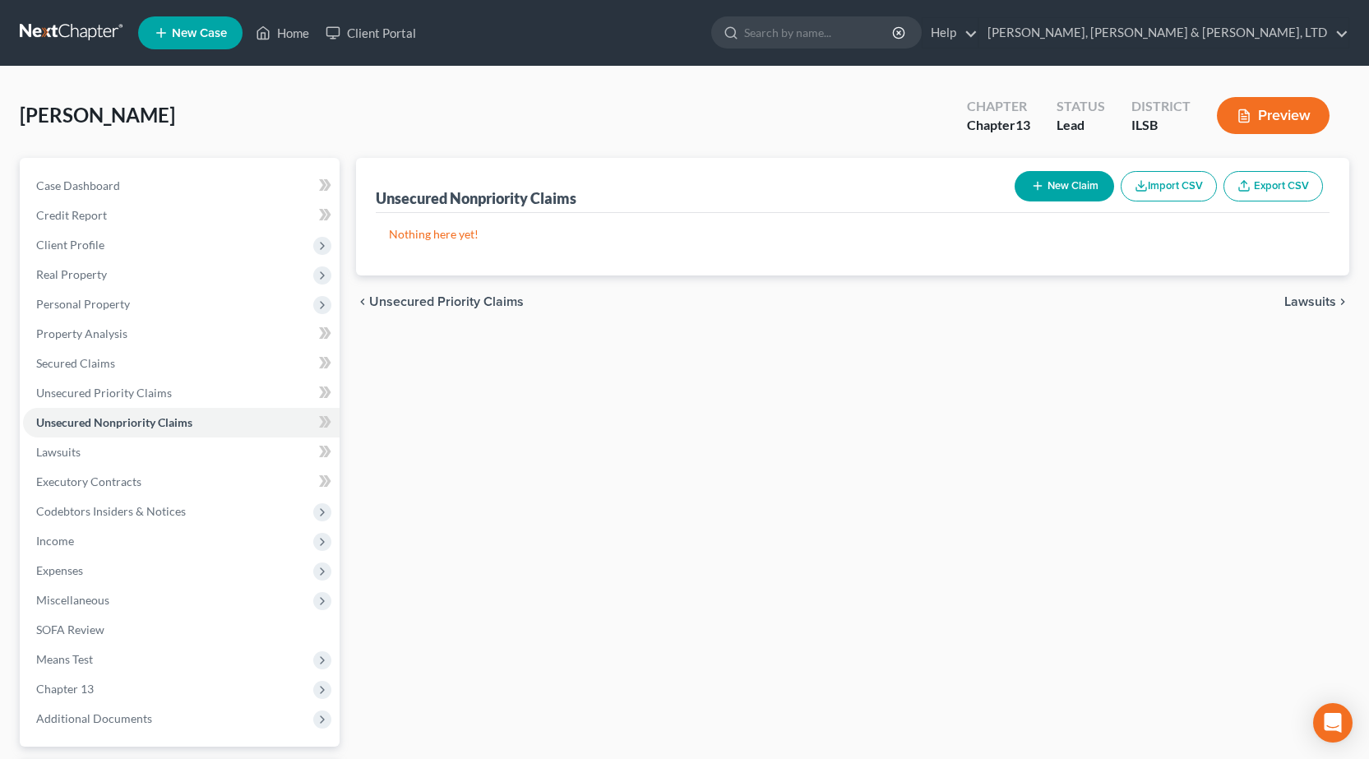
click at [70, 34] on link at bounding box center [72, 33] width 105 height 30
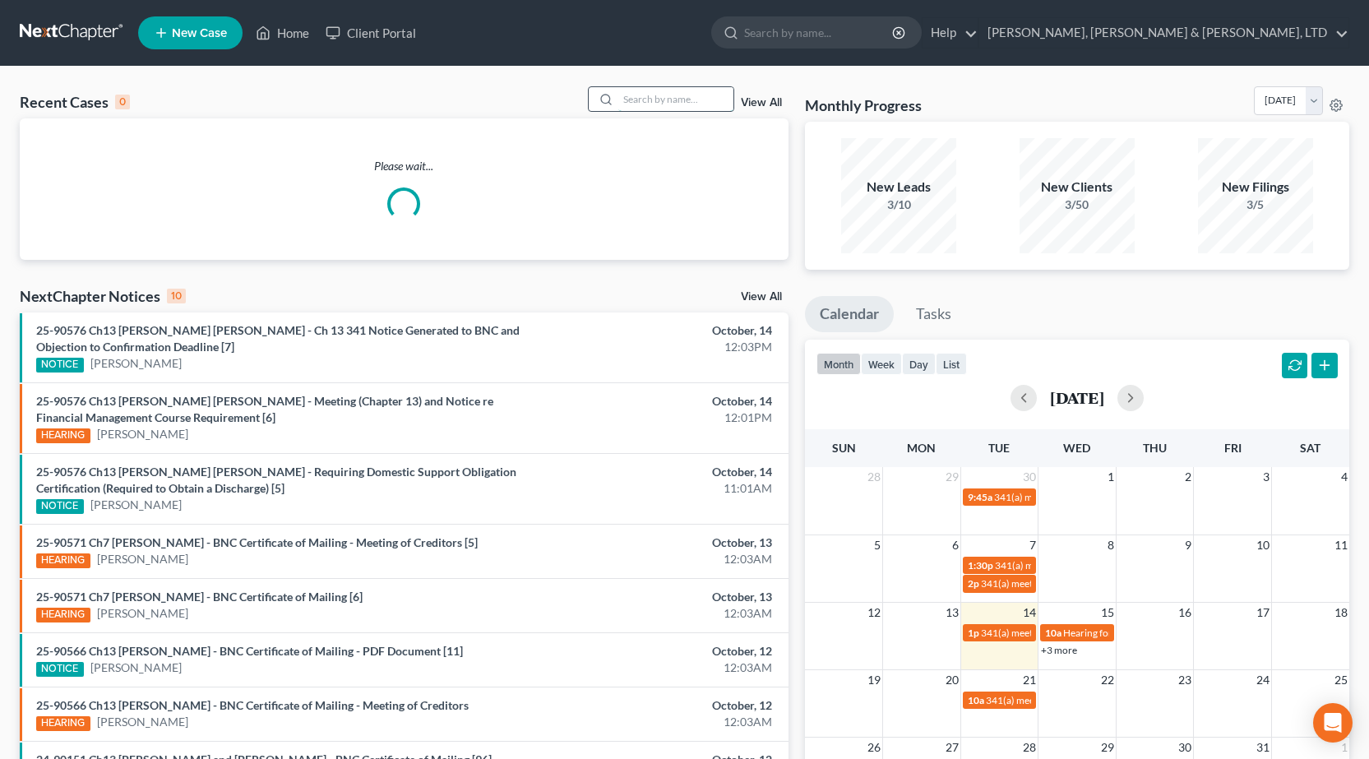
click at [647, 103] on input "search" at bounding box center [675, 99] width 115 height 24
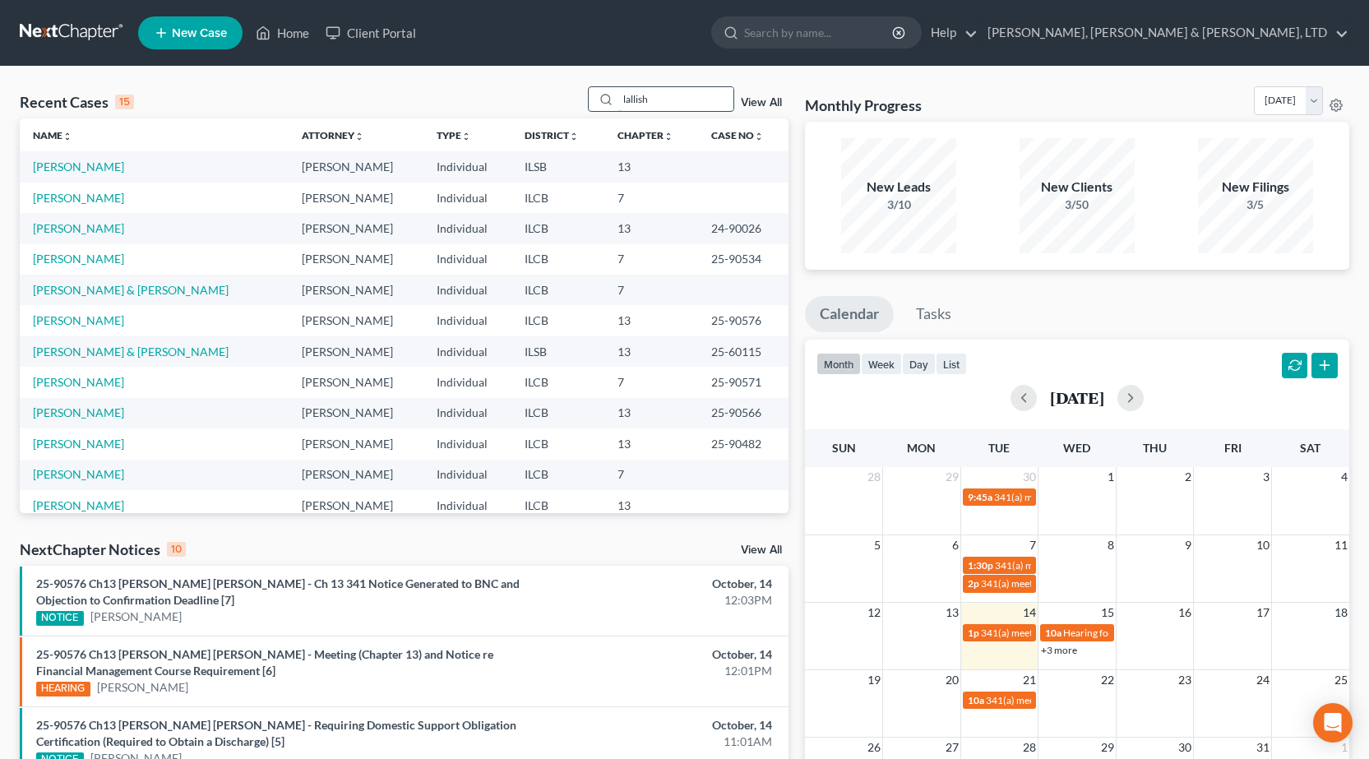
type input "lallish"
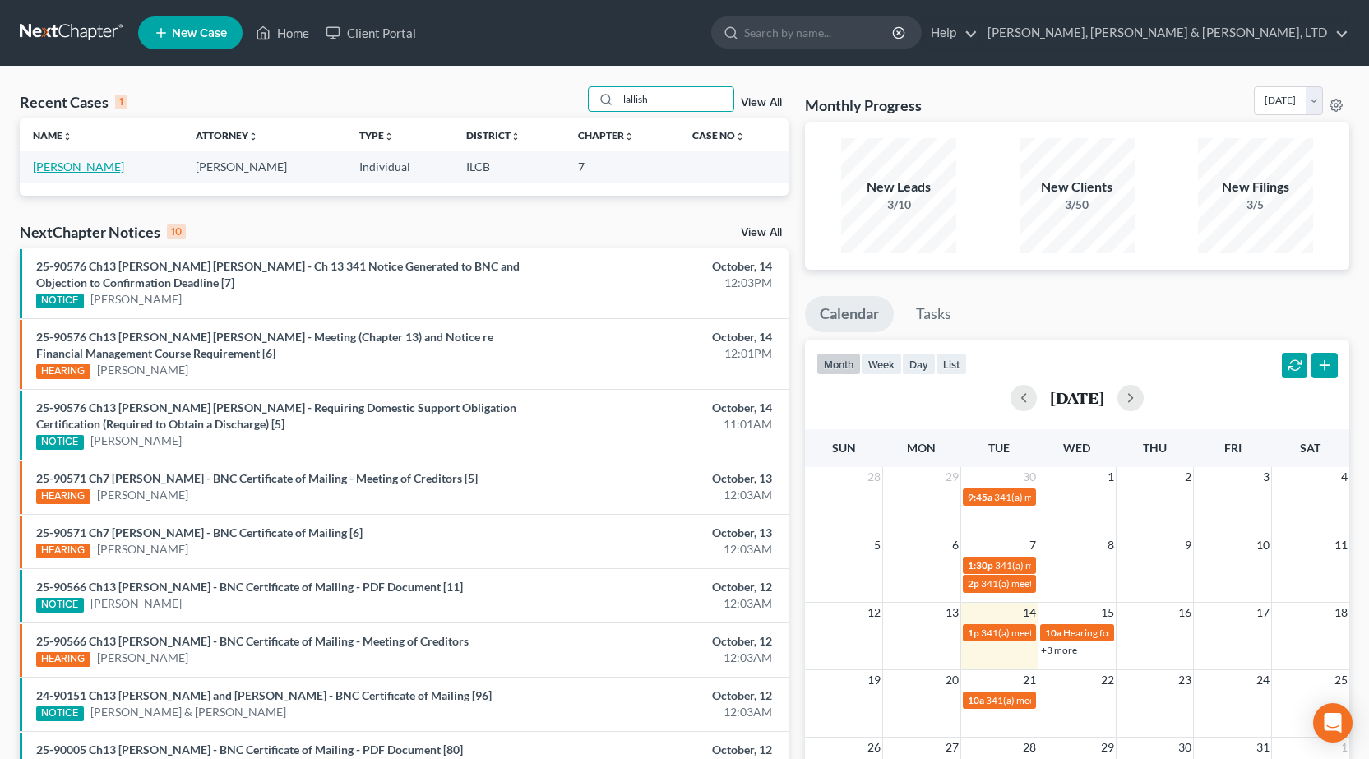
click at [93, 168] on link "[PERSON_NAME]" at bounding box center [78, 166] width 91 height 14
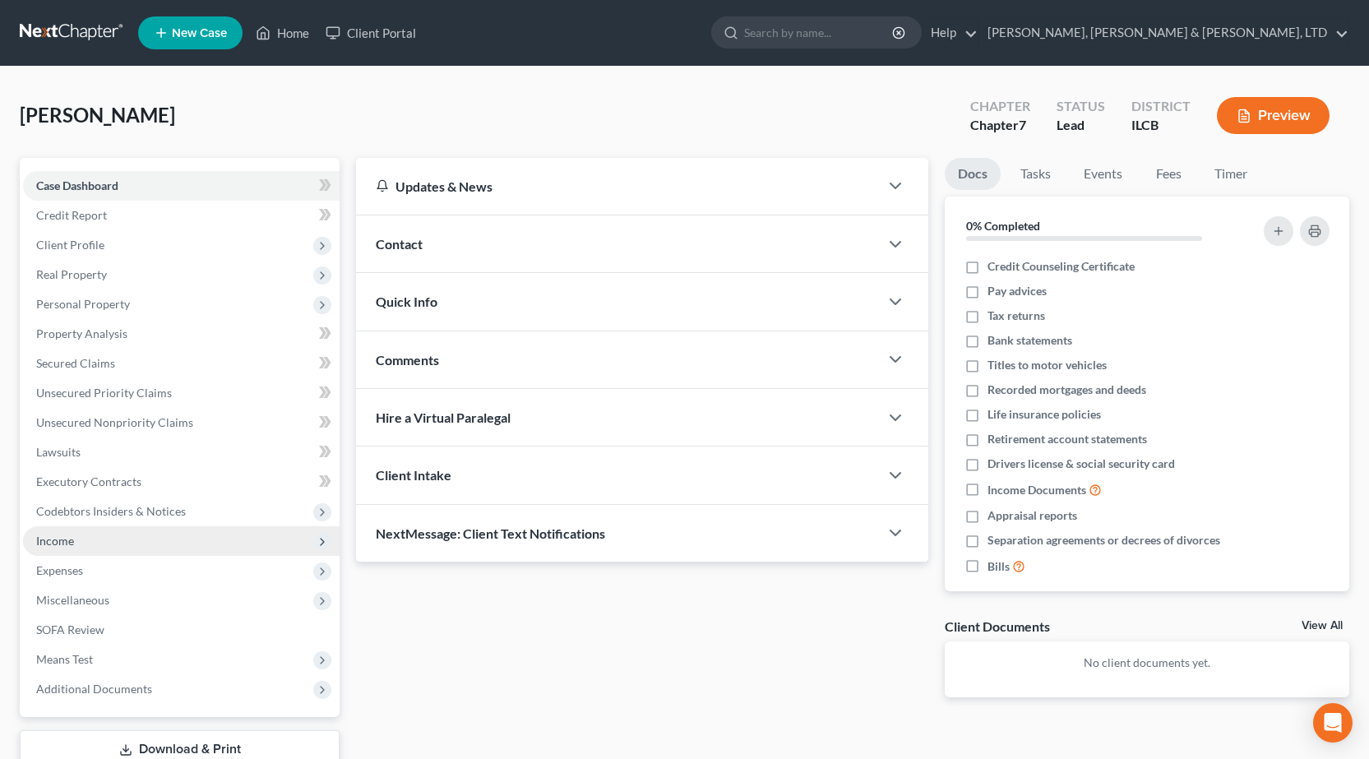
click at [136, 535] on span "Income" at bounding box center [181, 541] width 316 height 30
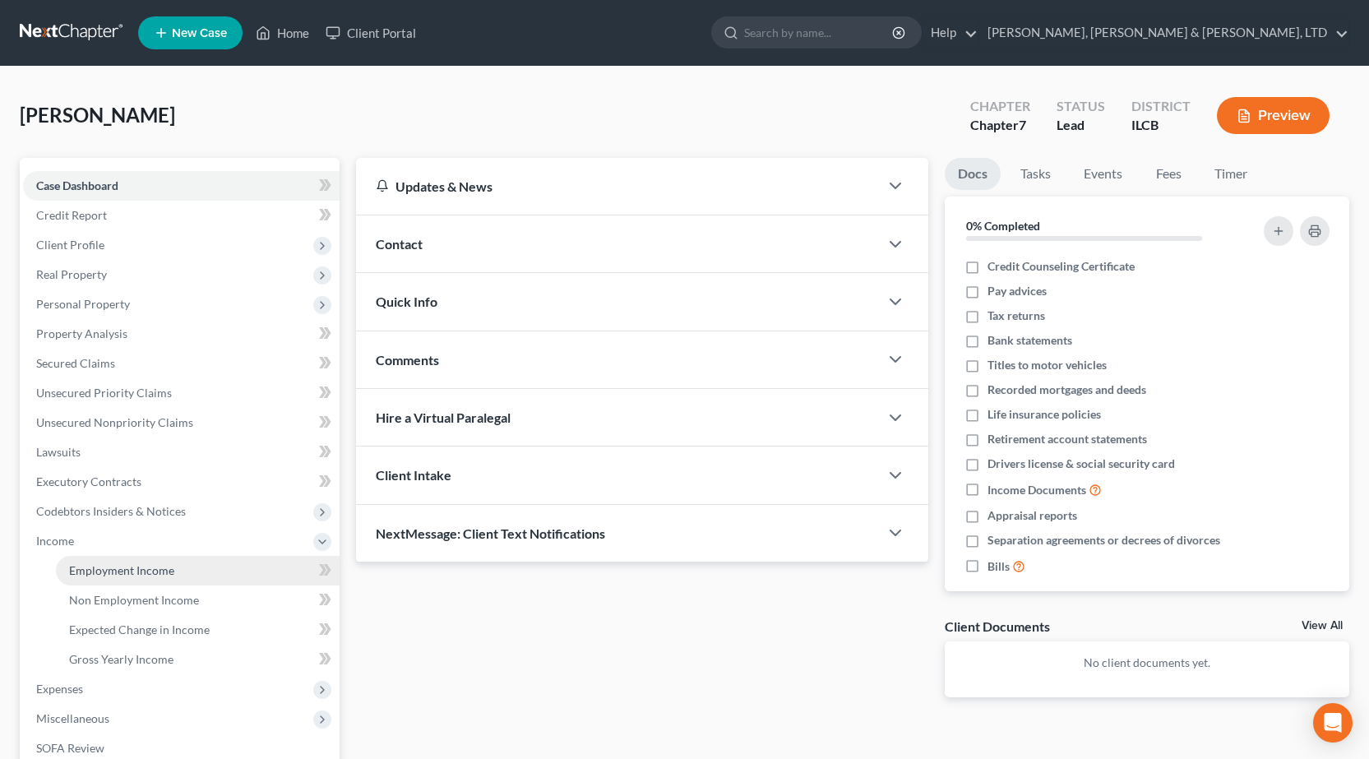
click at [203, 565] on link "Employment Income" at bounding box center [198, 571] width 284 height 30
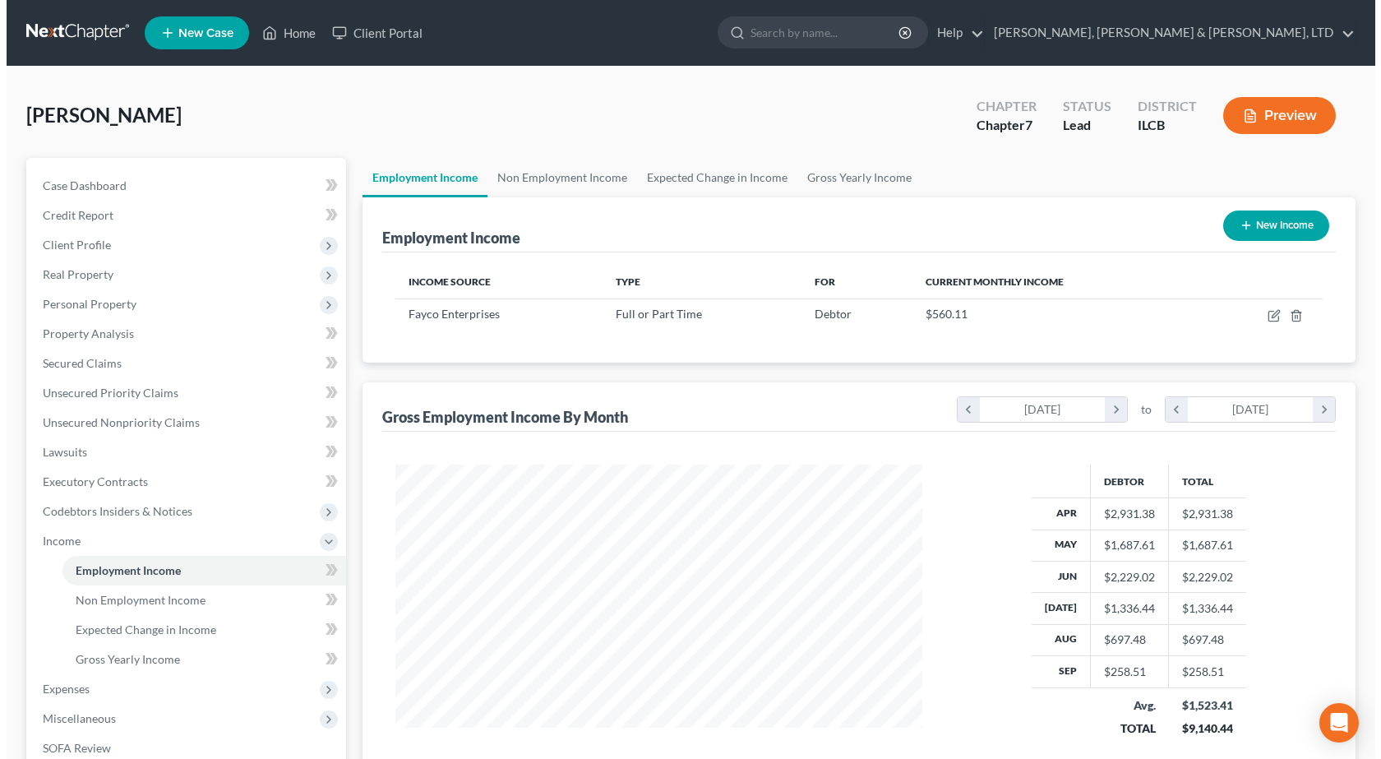
scroll to position [295, 560]
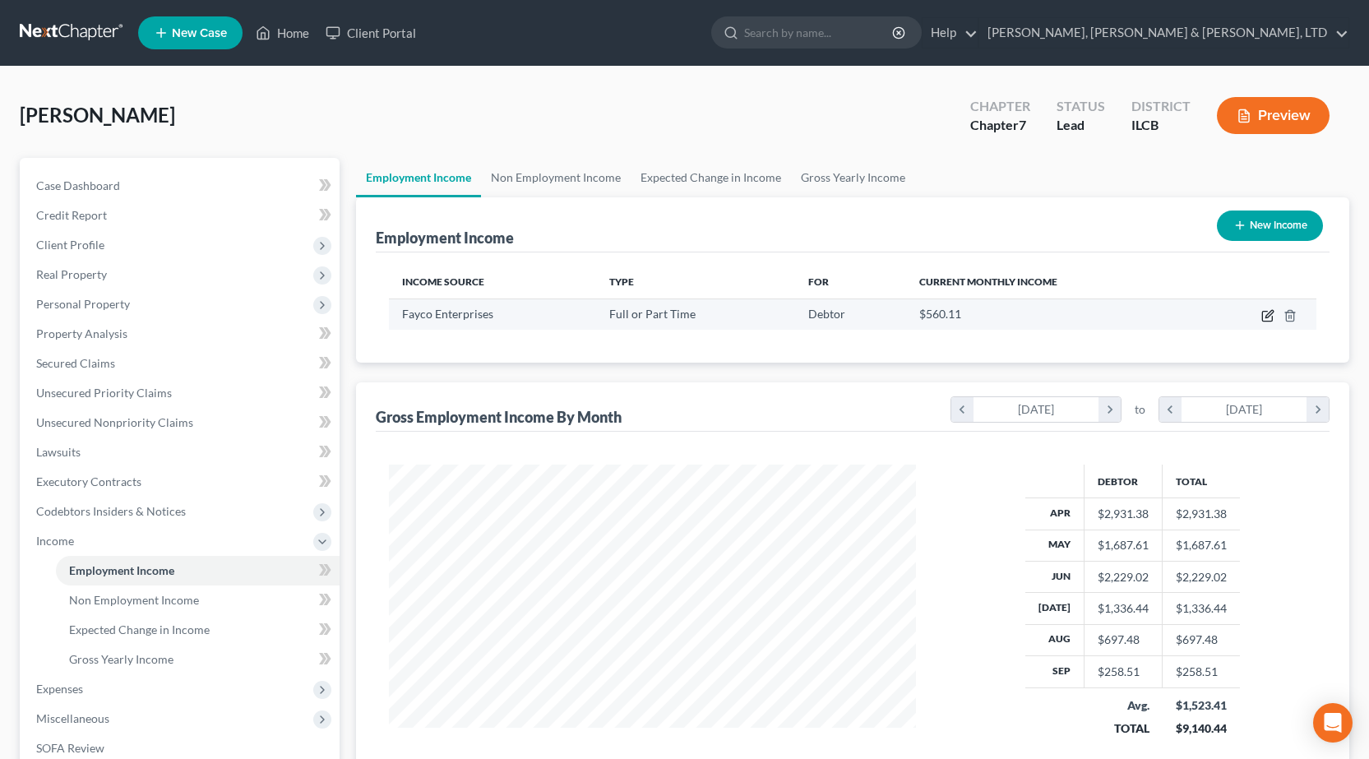
click at [1265, 316] on icon "button" at bounding box center [1267, 315] width 13 height 13
select select "0"
select select "14"
select select "2"
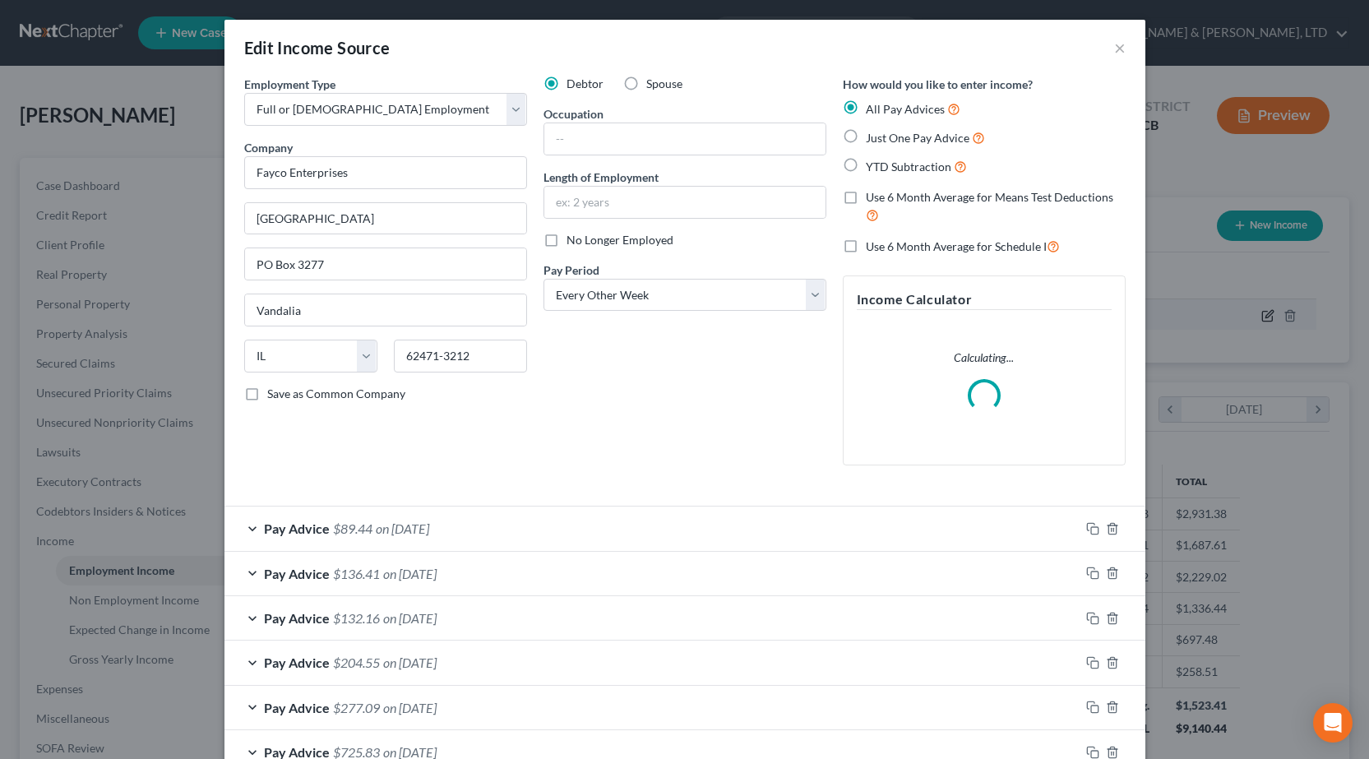
scroll to position [295, 566]
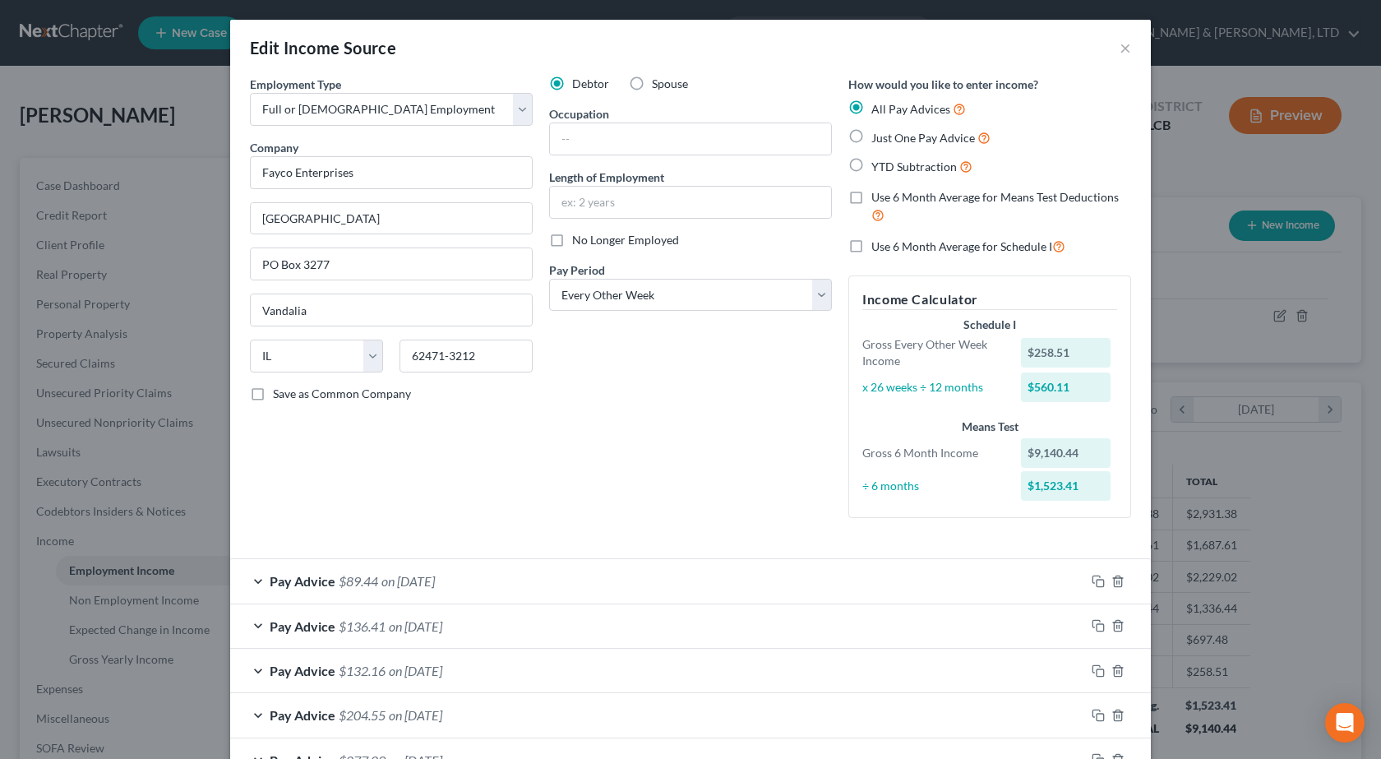
click at [1207, 94] on div "Edit Income Source × Employment Type * Select Full or [DEMOGRAPHIC_DATA] Employ…" at bounding box center [690, 379] width 1381 height 759
click at [1120, 38] on button "×" at bounding box center [1126, 48] width 12 height 20
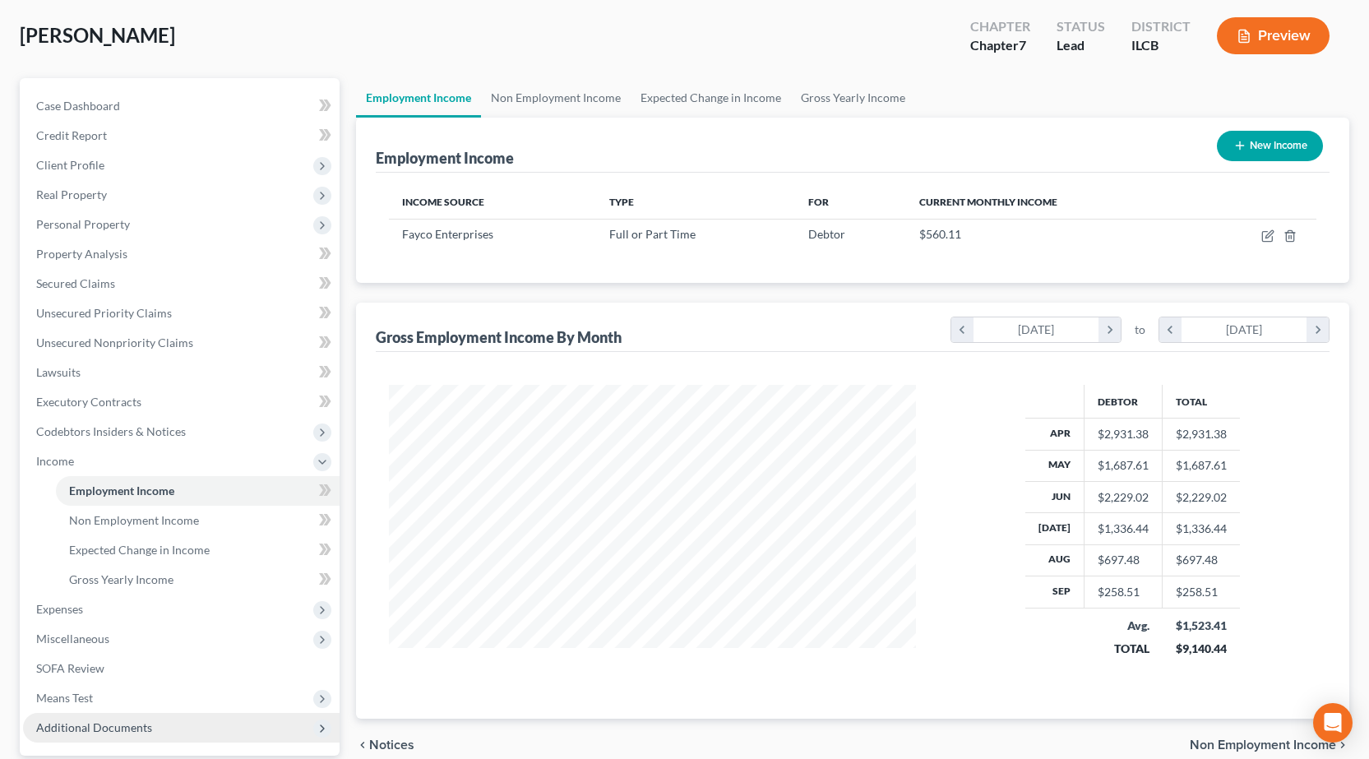
scroll to position [164, 0]
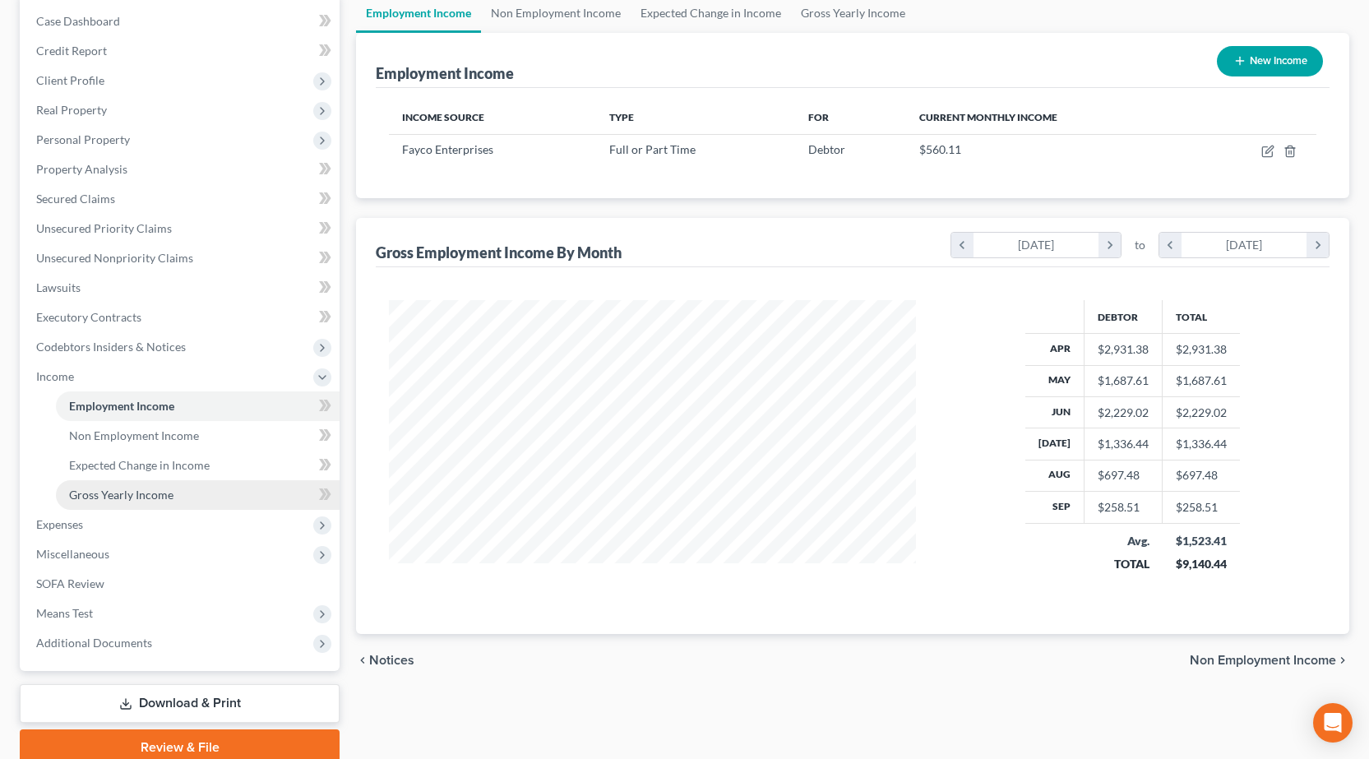
click at [162, 501] on link "Gross Yearly Income" at bounding box center [198, 495] width 284 height 30
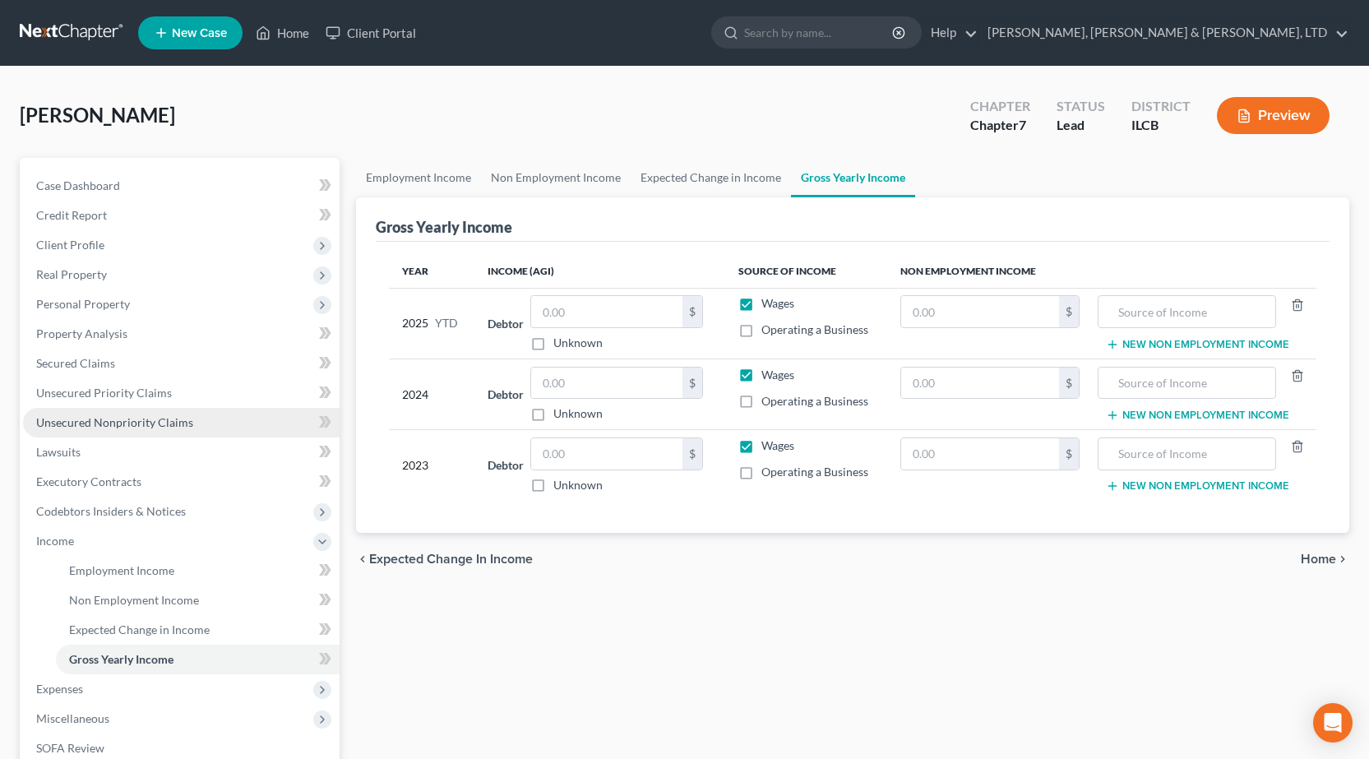
click at [140, 413] on link "Unsecured Nonpriority Claims" at bounding box center [181, 423] width 316 height 30
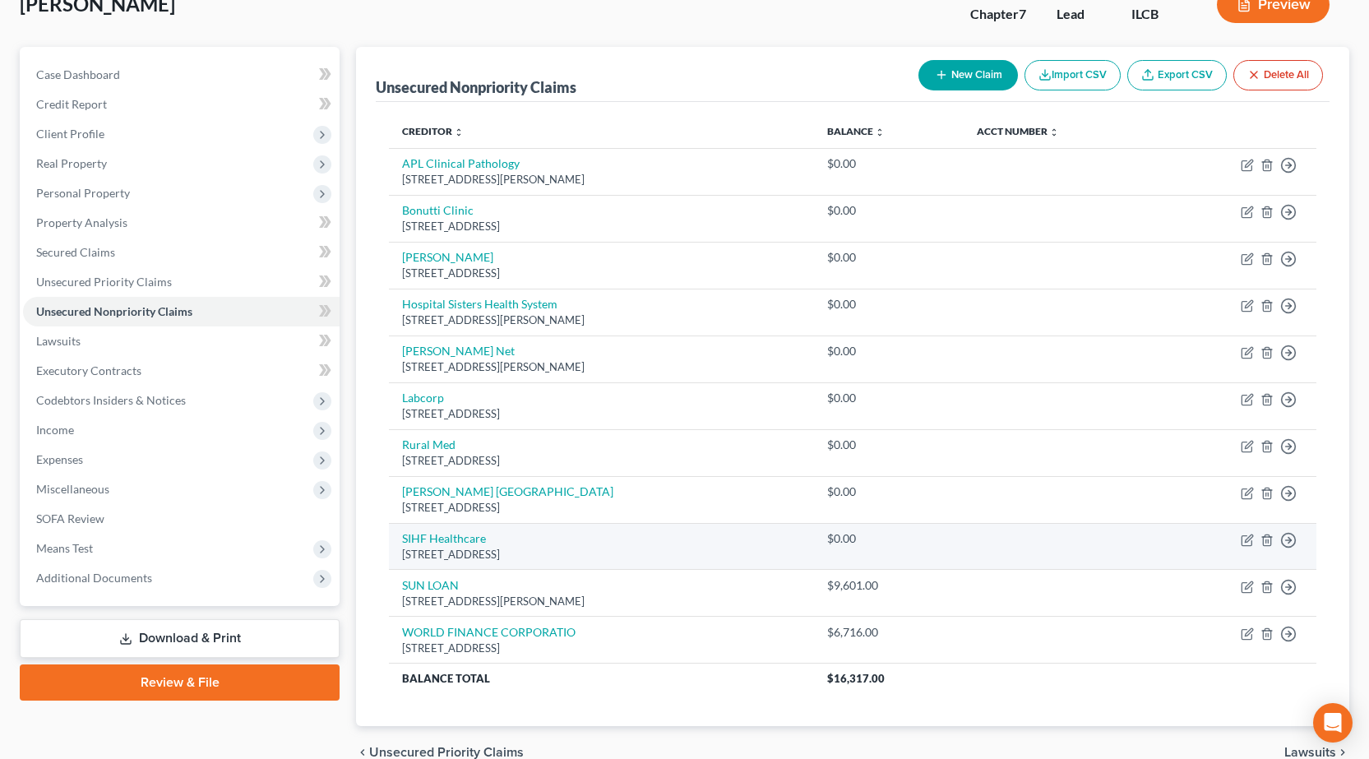
scroll to position [82, 0]
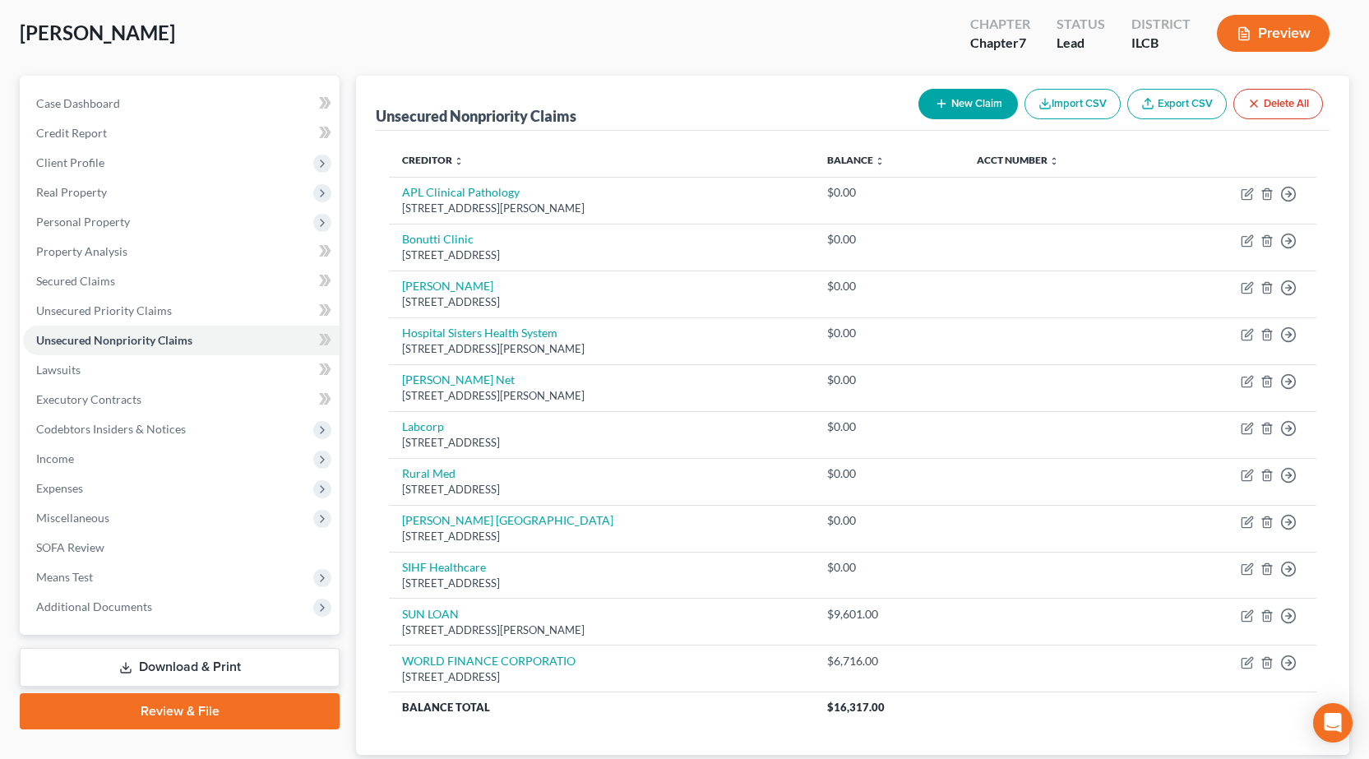
click at [961, 110] on button "New Claim" at bounding box center [967, 104] width 99 height 30
select select "0"
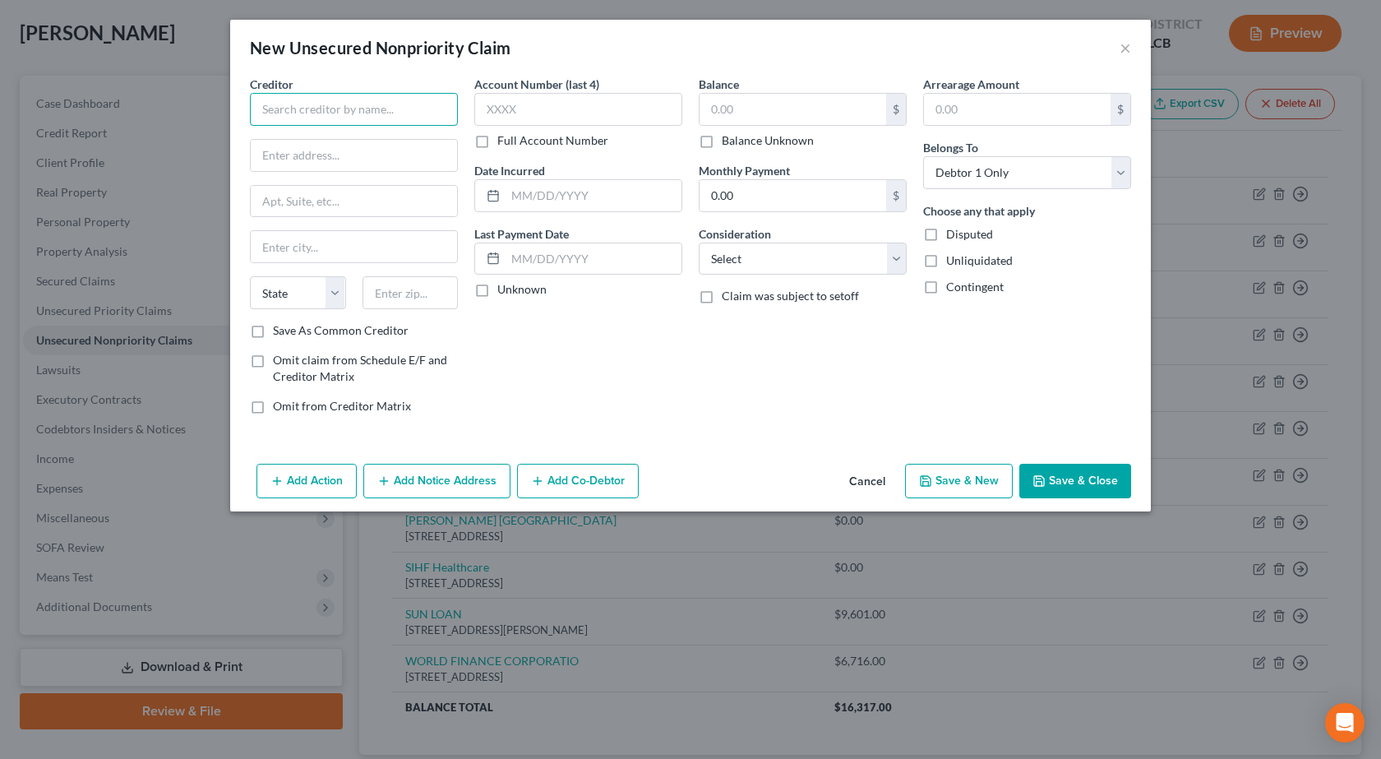
click at [374, 112] on input "text" at bounding box center [354, 109] width 208 height 33
paste input "CAPITAL ONE / MENARDS"
type input "CAPITAL ONE / MENARDS"
paste input "PO BOX 31293"
type input "PO BOX 31293"
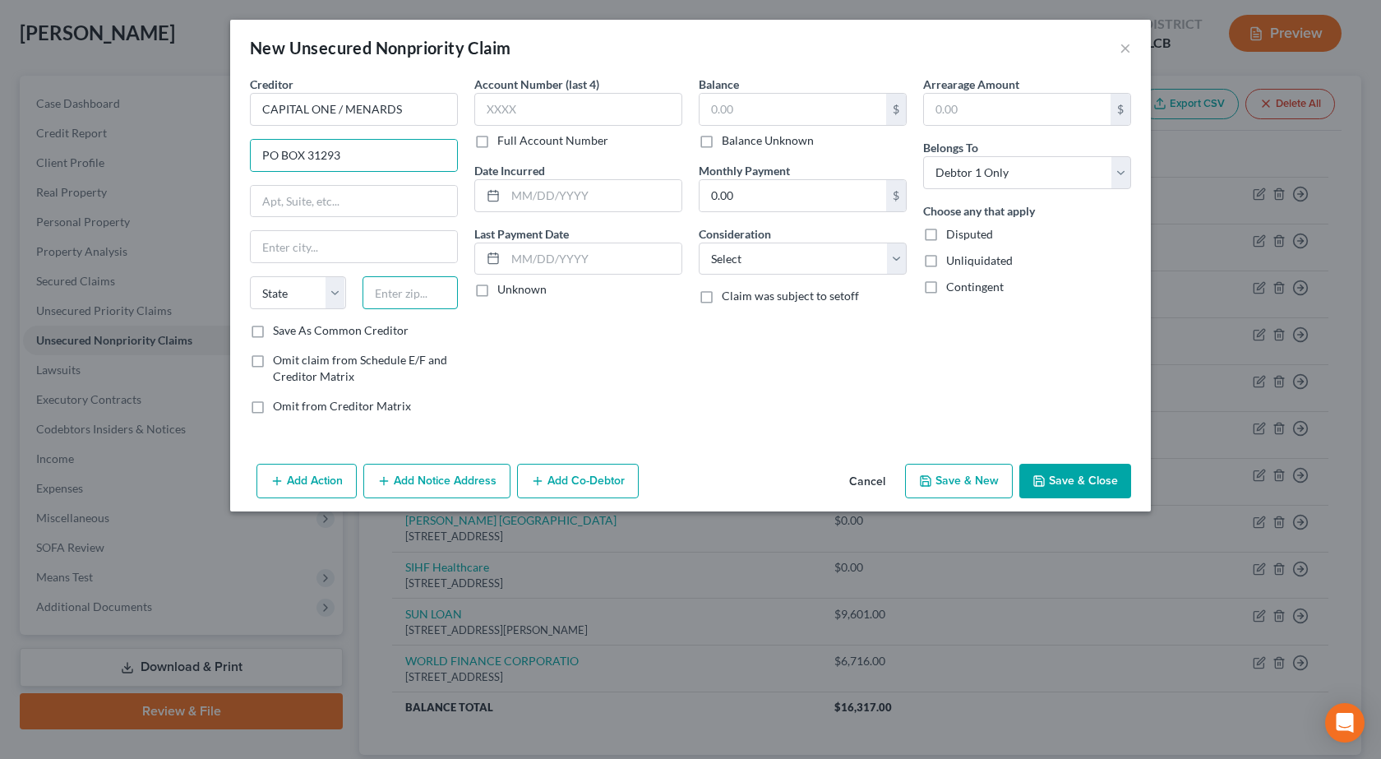
click at [423, 287] on input "text" at bounding box center [410, 292] width 96 height 33
type input "84131"
type input "[GEOGRAPHIC_DATA]"
select select "46"
click at [543, 112] on input "text" at bounding box center [578, 109] width 208 height 33
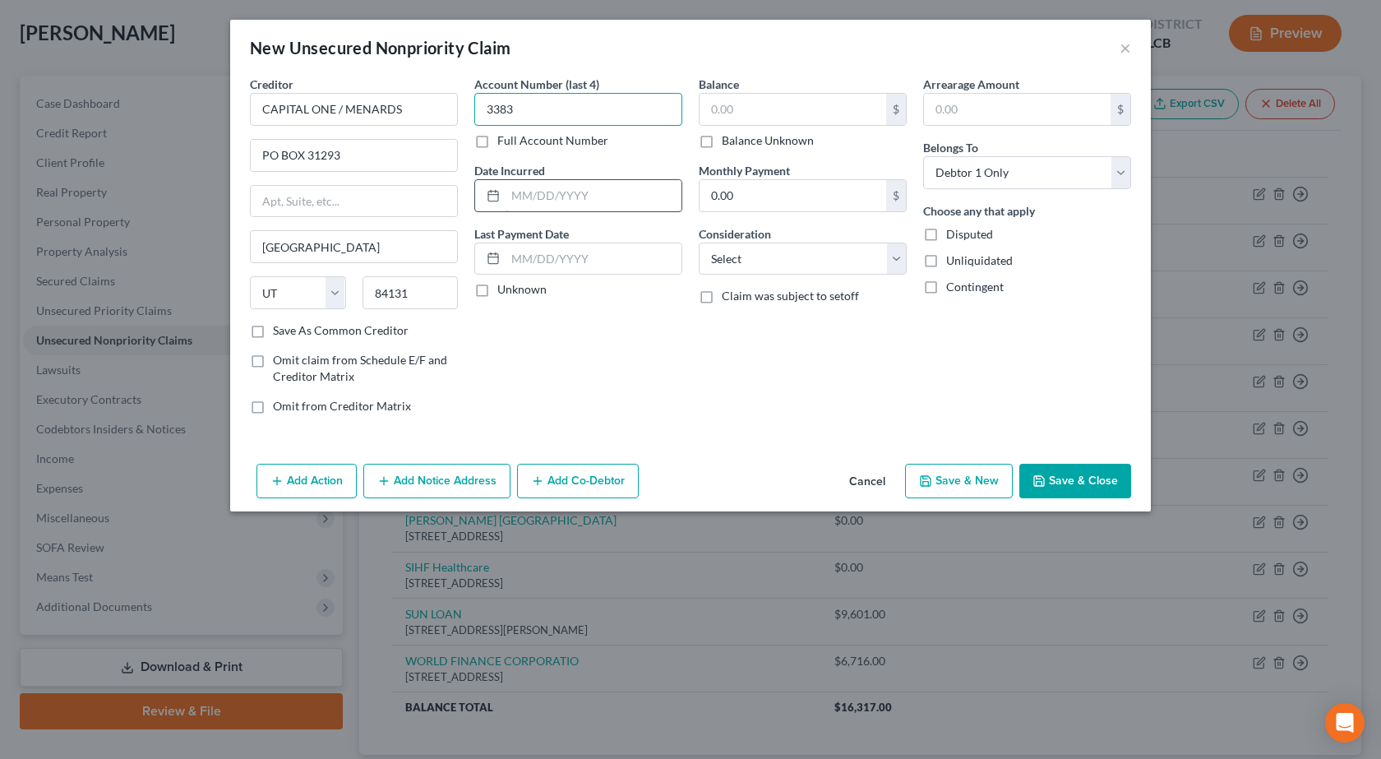
type input "3383"
click at [604, 183] on input "text" at bounding box center [594, 195] width 176 height 31
paste input "[DATE]"
type input "[DATE]"
click at [755, 109] on input "text" at bounding box center [793, 109] width 187 height 31
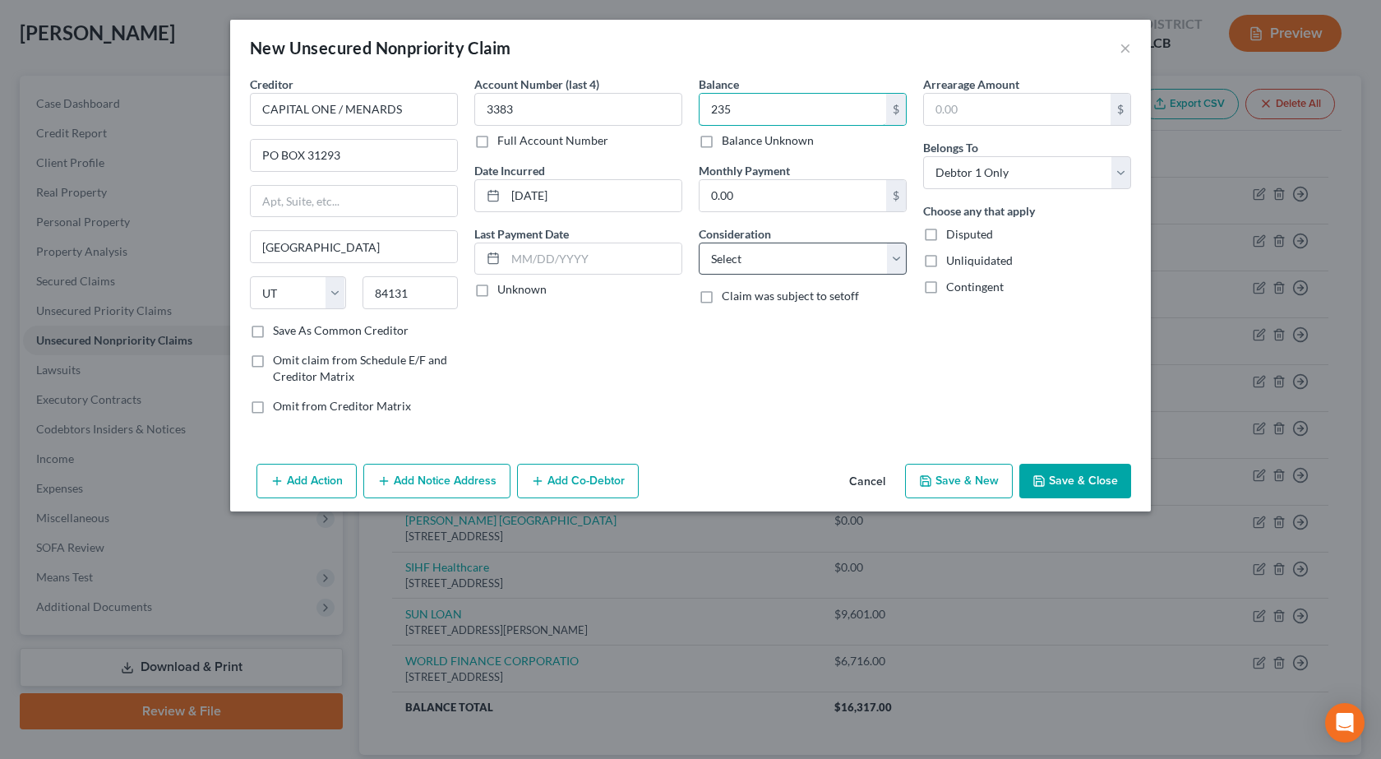
type input "235"
click at [782, 253] on select "Select Cable / Satellite Services Collection Agency Credit Card Debt Debt Couns…" at bounding box center [803, 258] width 208 height 33
click at [699, 242] on select "Select Cable / Satellite Services Collection Agency Credit Card Debt Debt Couns…" at bounding box center [803, 258] width 208 height 33
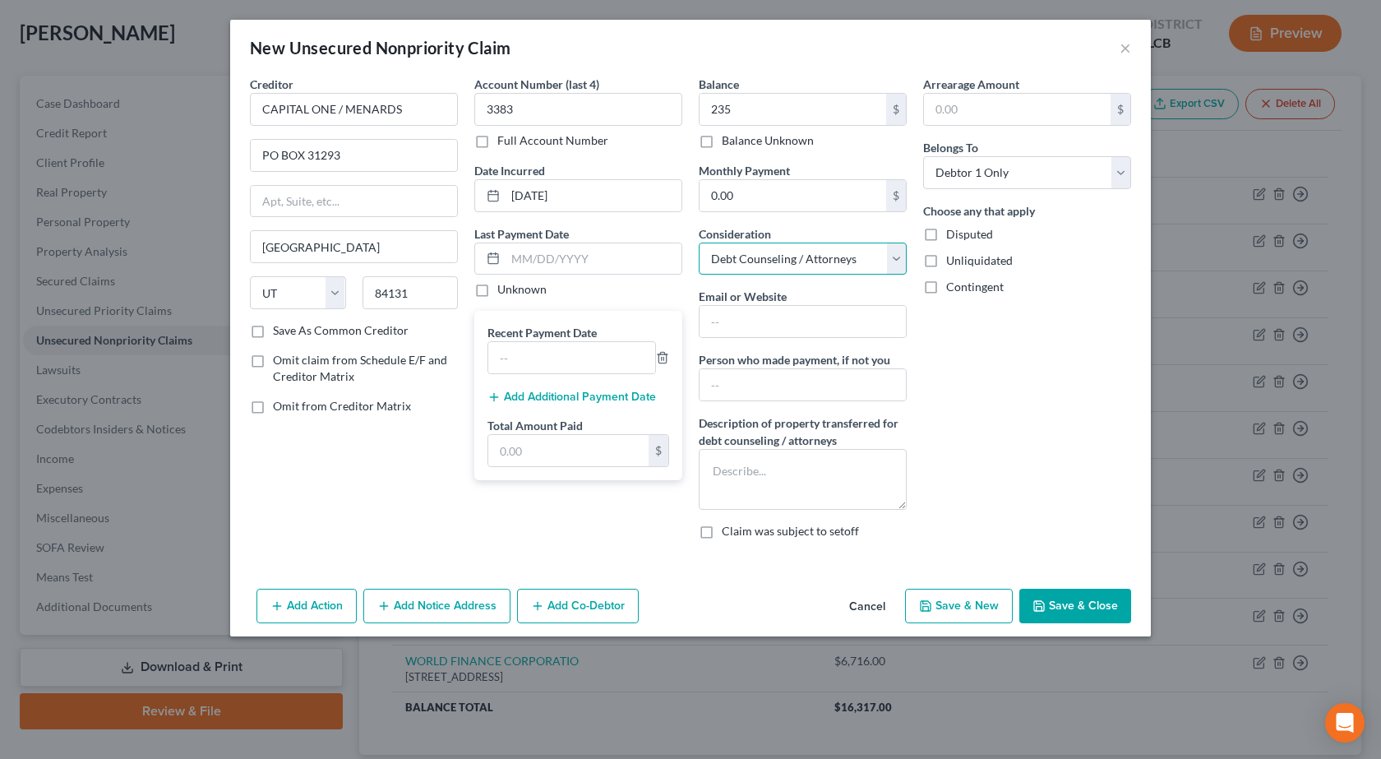
click at [759, 260] on select "Select Cable / Satellite Services Collection Agency Credit Card Debt Debt Couns…" at bounding box center [803, 258] width 208 height 33
select select "2"
click at [699, 242] on select "Select Cable / Satellite Services Collection Agency Credit Card Debt Debt Couns…" at bounding box center [803, 258] width 208 height 33
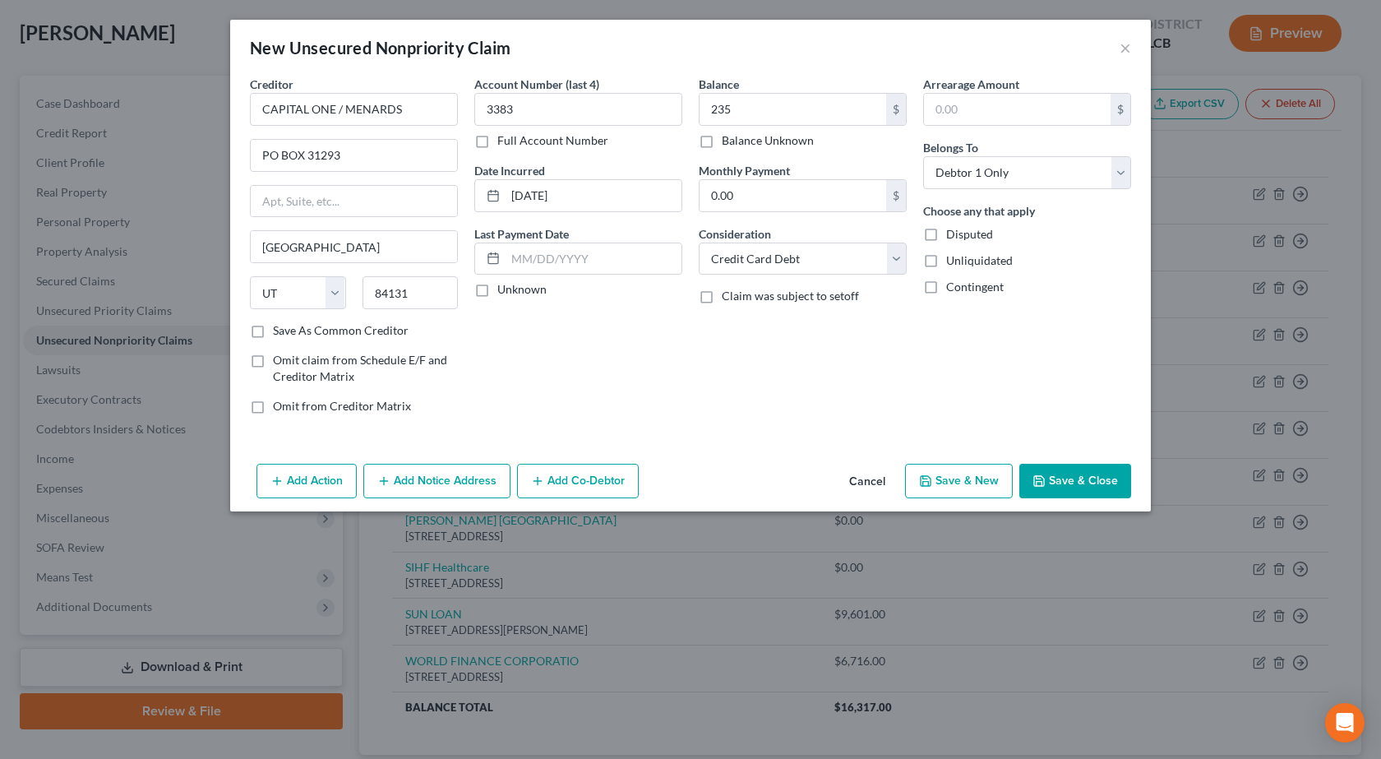
click at [951, 420] on div "Arrearage Amount $ Belongs To * Select Debtor 1 Only Debtor 2 Only Debtor 1 And…" at bounding box center [1027, 252] width 224 height 352
click at [1073, 489] on button "Save & Close" at bounding box center [1075, 481] width 112 height 35
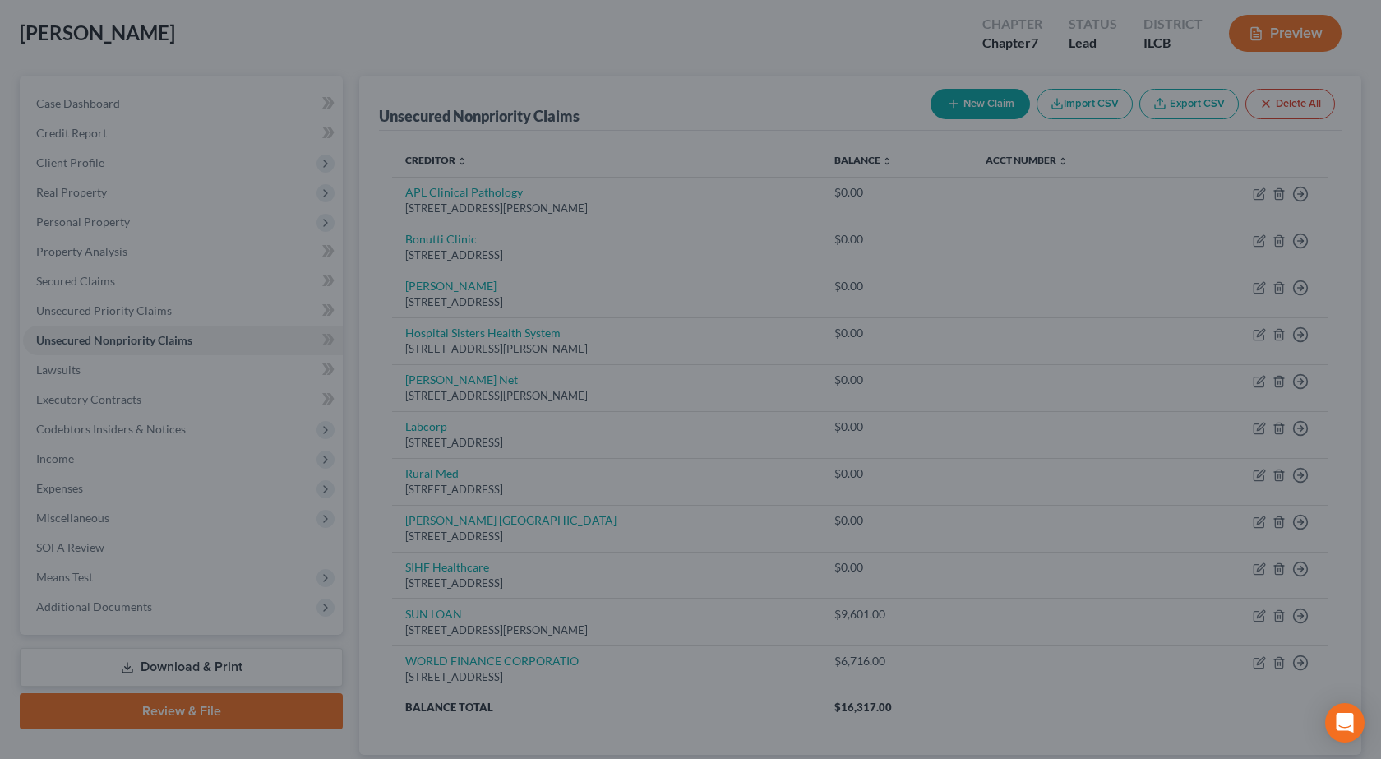
type input "235.00"
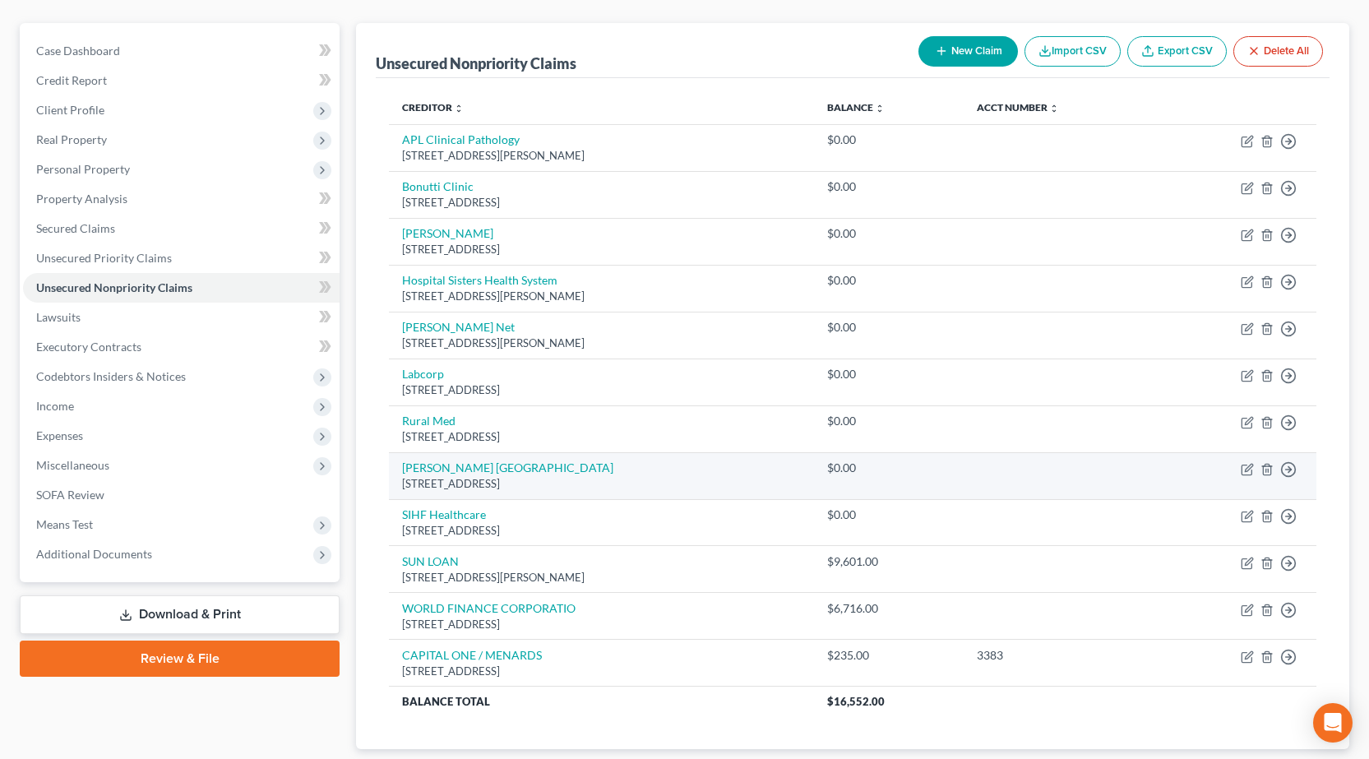
scroll to position [0, 0]
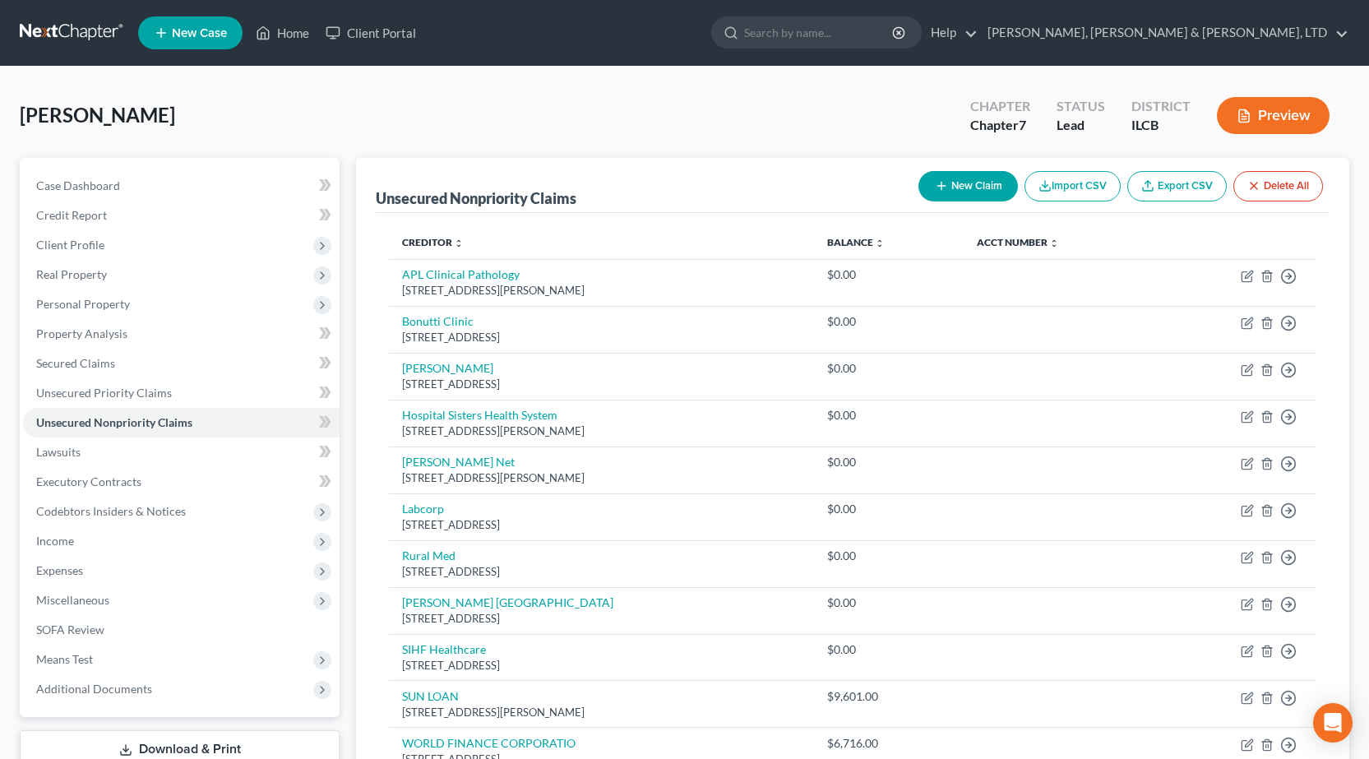
click at [956, 185] on button "New Claim" at bounding box center [967, 186] width 99 height 30
select select "0"
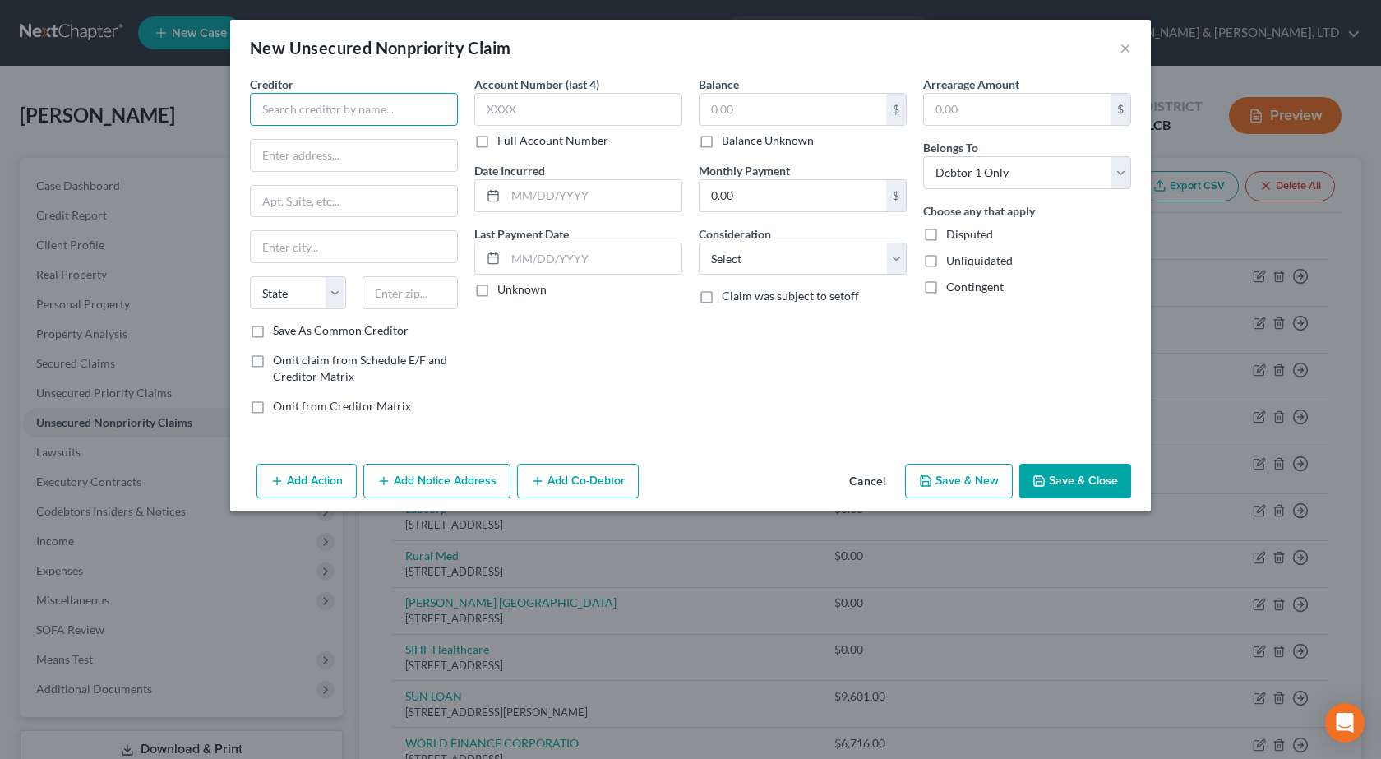
click at [294, 109] on input "text" at bounding box center [354, 109] width 208 height 33
paste input "SYNCB/VERIZON"
type input "SYNCB/VERIZON"
click at [375, 160] on input "text" at bounding box center [354, 155] width 206 height 31
paste input "PO Box 71737"
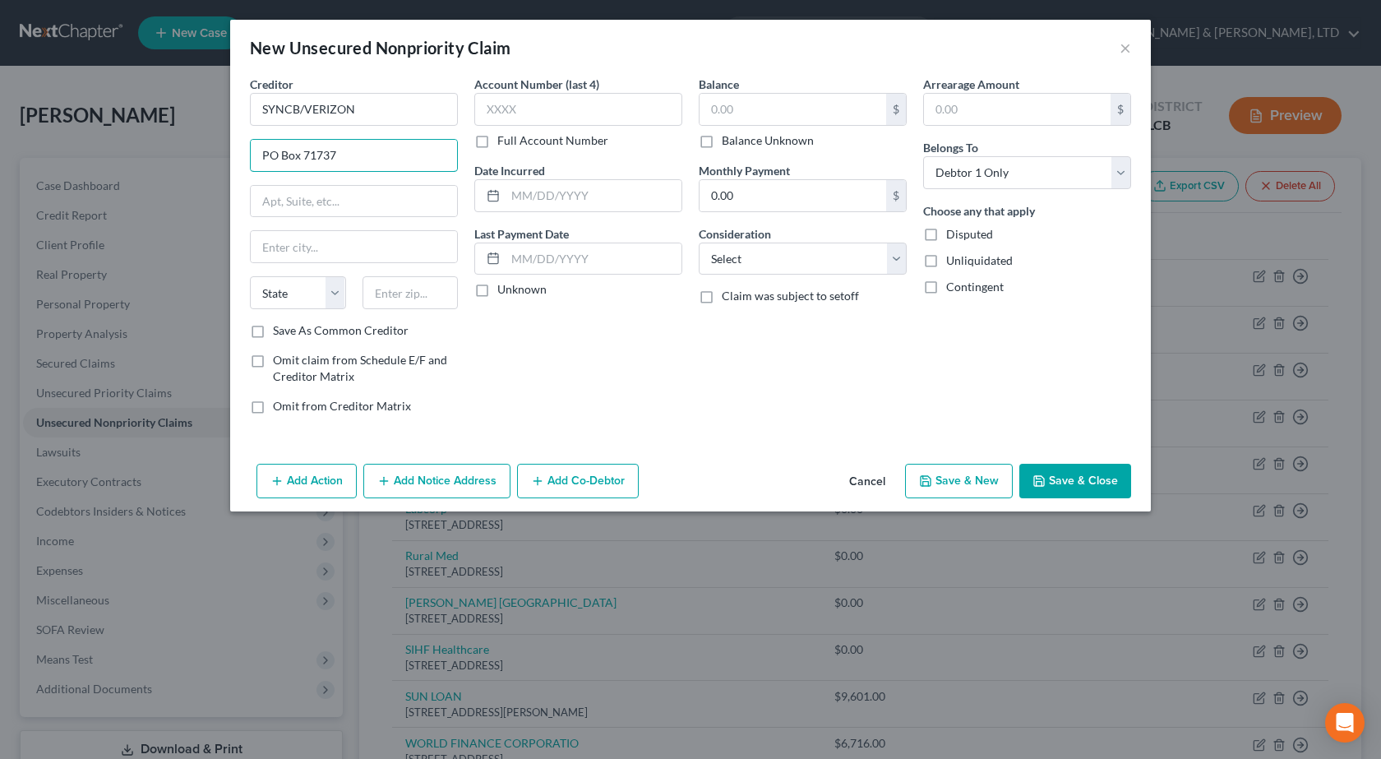
type input "PO Box 71737"
click at [569, 113] on input "text" at bounding box center [578, 109] width 208 height 33
paste input "8236"
type input "8236"
click at [551, 175] on div "Date Incurred" at bounding box center [578, 187] width 208 height 50
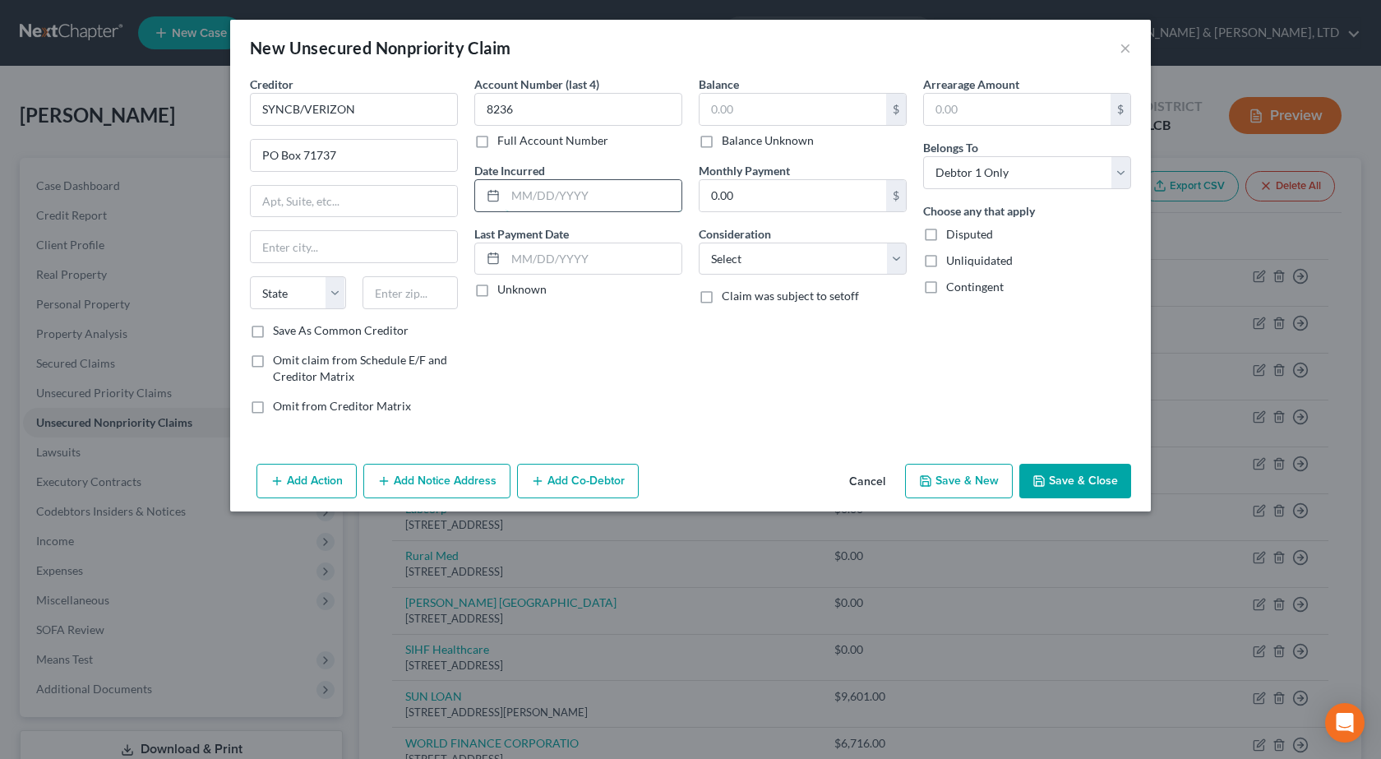
click at [550, 190] on input "text" at bounding box center [594, 195] width 176 height 31
paste input "[DATE]"
type input "[DATE]"
click at [777, 102] on input "text" at bounding box center [793, 109] width 187 height 31
type input "6,889"
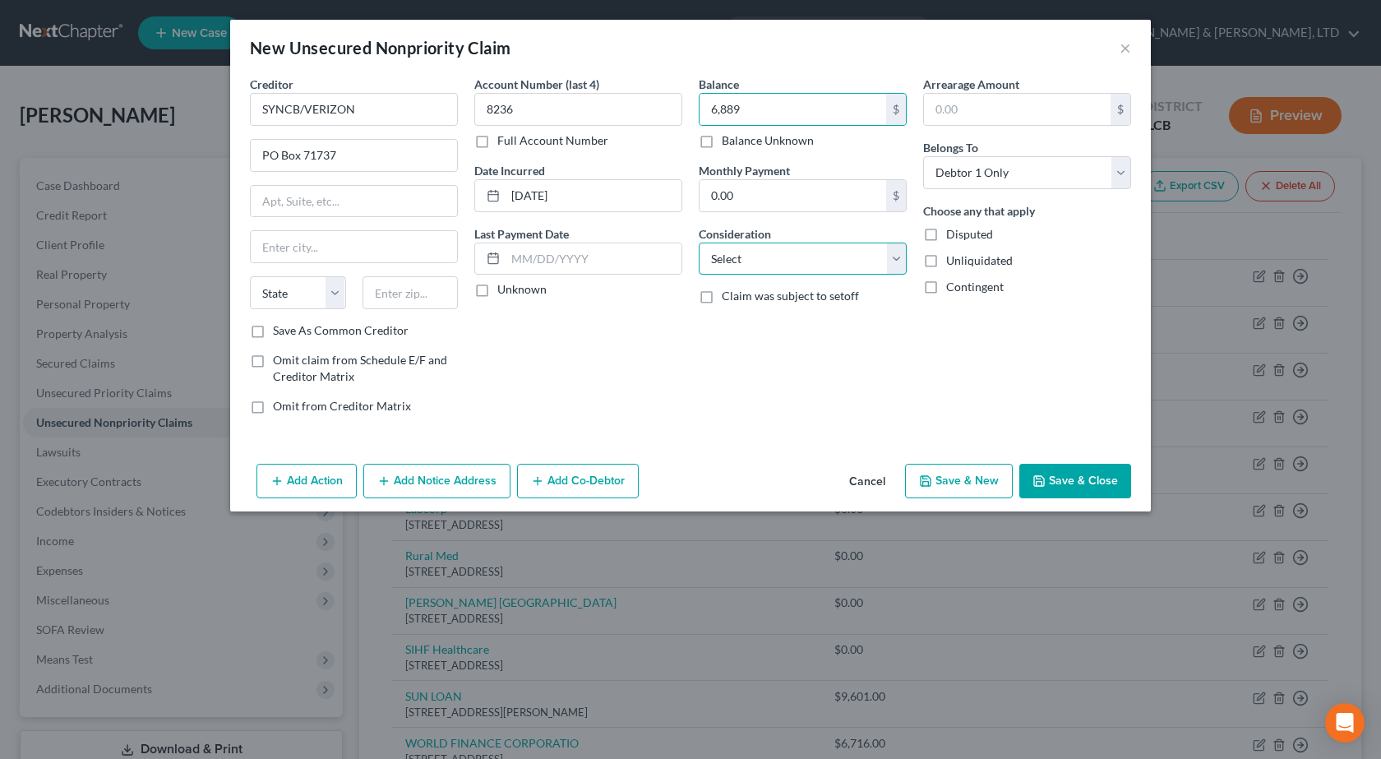
click at [775, 259] on select "Select Cable / Satellite Services Collection Agency Credit Card Debt Debt Couns…" at bounding box center [803, 258] width 208 height 33
select select "2"
click at [699, 242] on select "Select Cable / Satellite Services Collection Agency Credit Card Debt Debt Couns…" at bounding box center [803, 258] width 208 height 33
click at [1060, 480] on button "Save & Close" at bounding box center [1075, 481] width 112 height 35
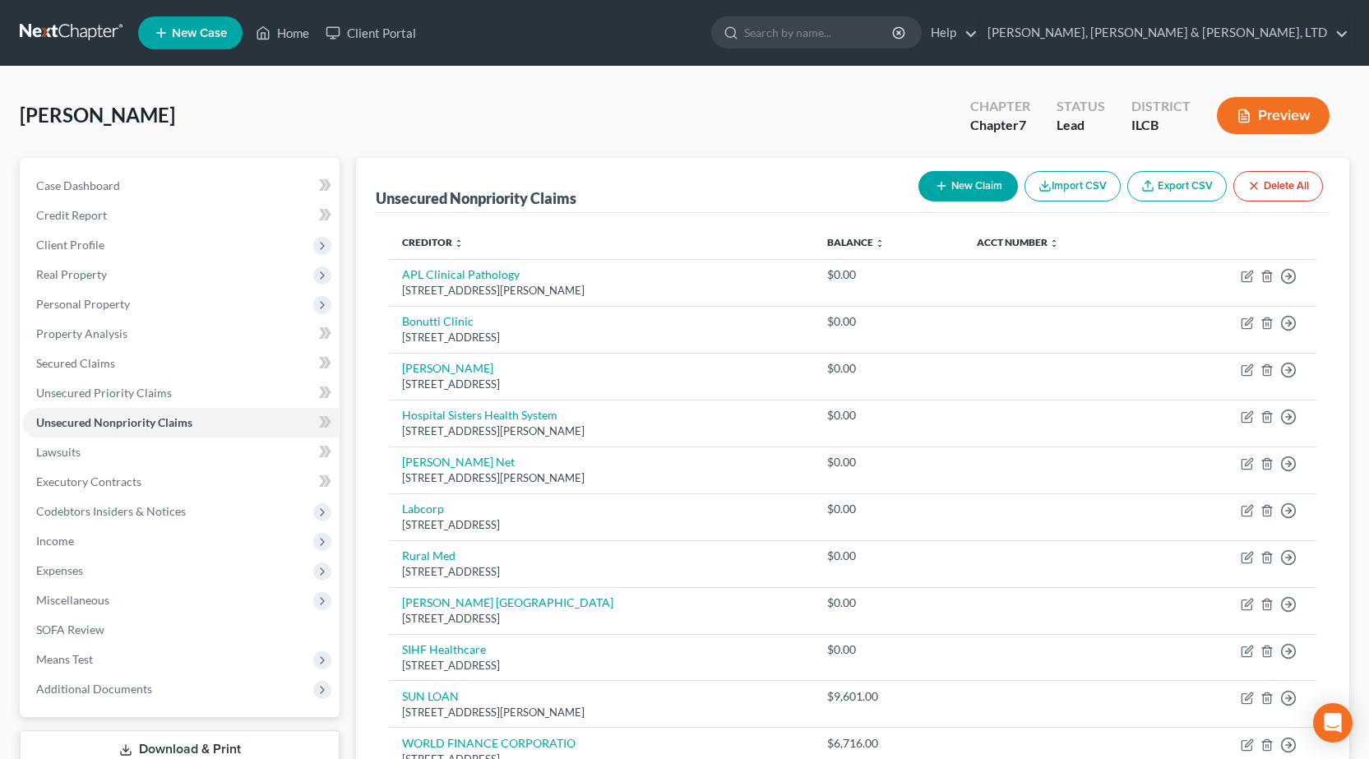
click at [972, 181] on button "New Claim" at bounding box center [967, 186] width 99 height 30
select select "0"
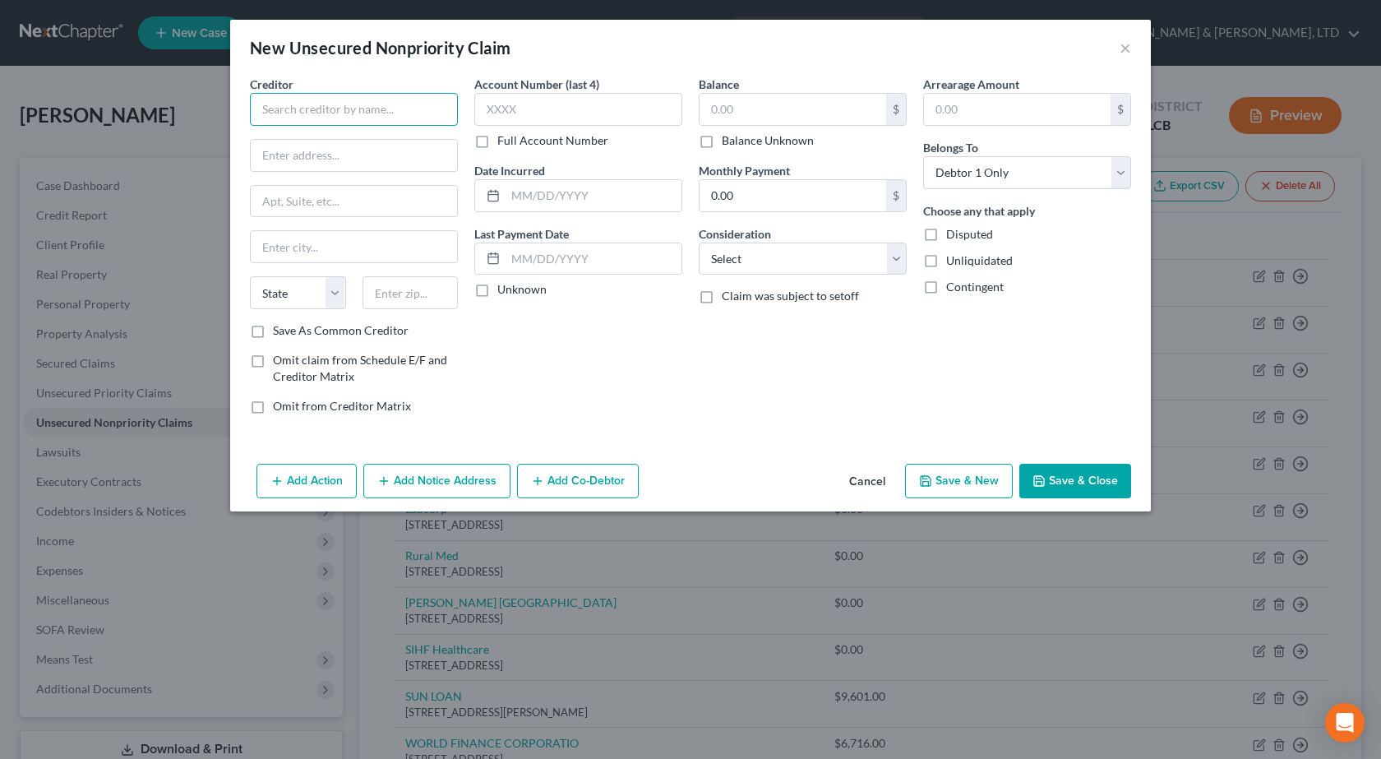
click at [315, 105] on input "text" at bounding box center [354, 109] width 208 height 33
paste input "LAND OF LINCOLN VISA"
type input "LAND OF LINCOLN VISA"
click at [327, 149] on input "text" at bounding box center [354, 155] width 206 height 31
paste input "PO Box 3310"
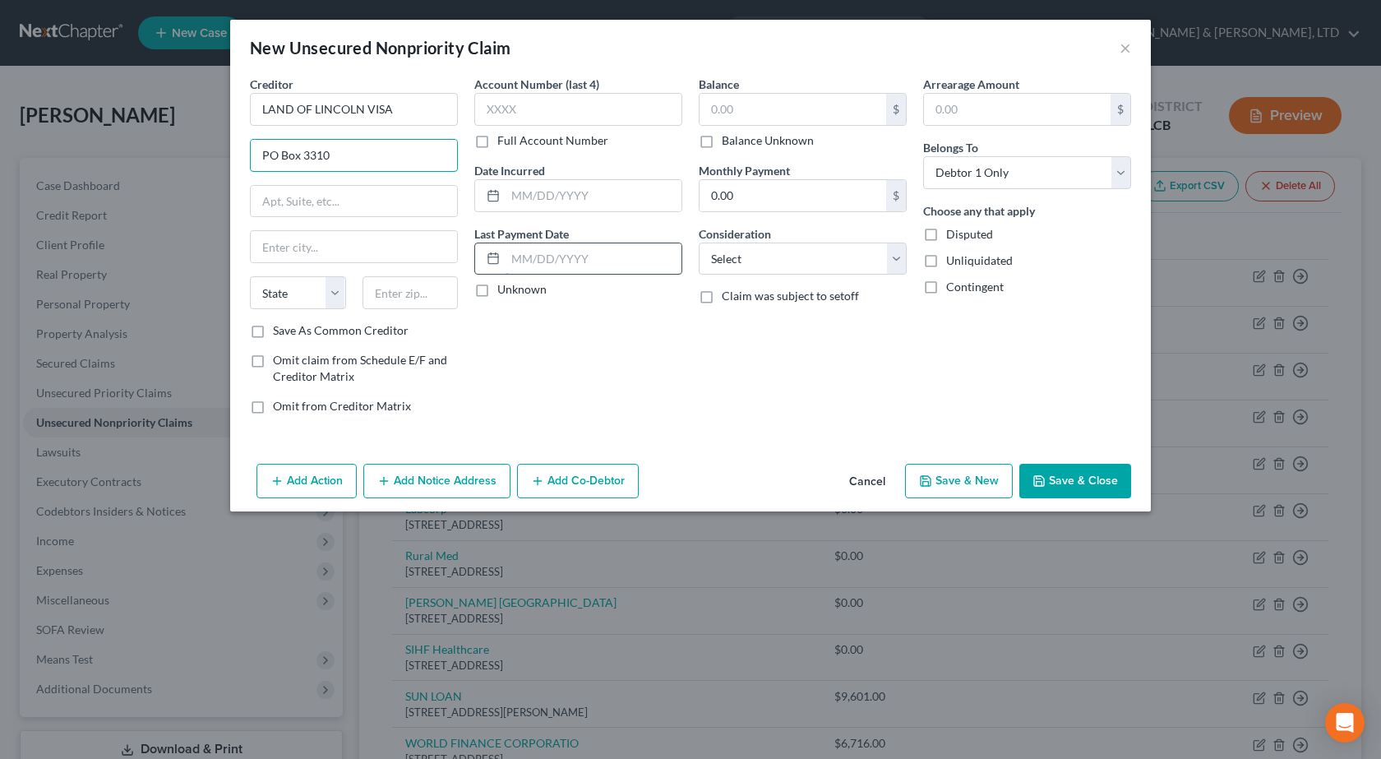
type input "PO Box 3310"
click at [395, 298] on input "text" at bounding box center [410, 292] width 96 height 33
type input "62524"
type input "Decatur"
select select "14"
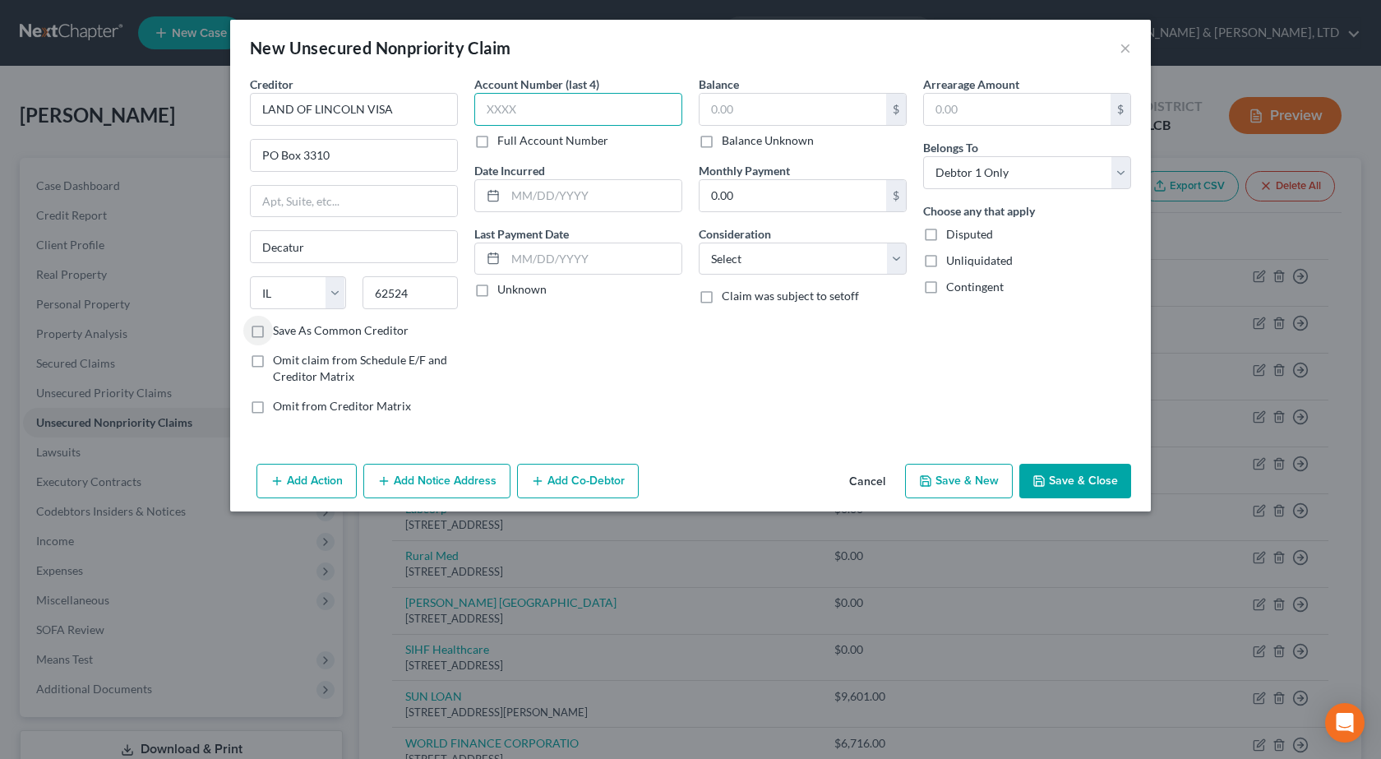
click at [583, 104] on input "text" at bounding box center [578, 109] width 208 height 33
type input "8916"
click at [573, 195] on input "text" at bounding box center [594, 195] width 176 height 31
paste input "[DATE]"
type input "[DATE]"
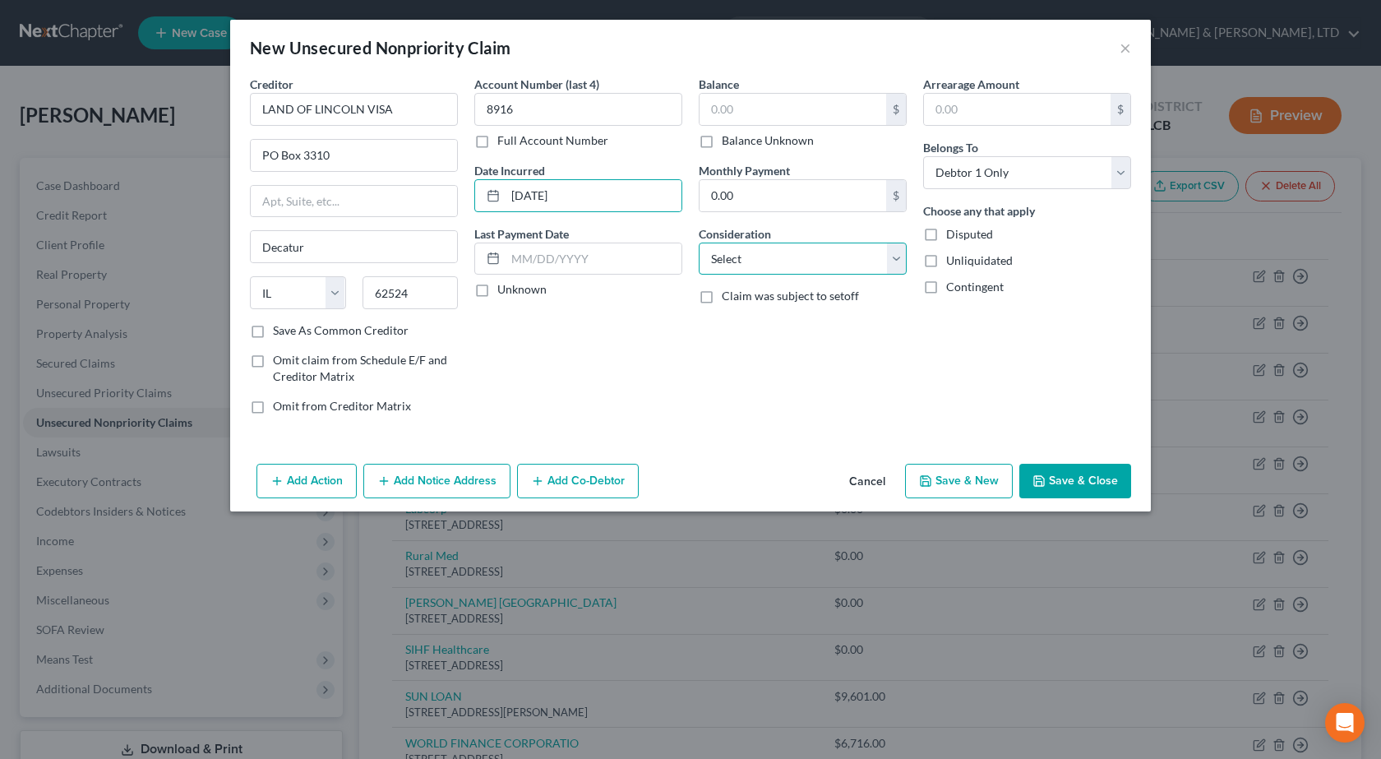
click at [773, 266] on select "Select Cable / Satellite Services Collection Agency Credit Card Debt Debt Couns…" at bounding box center [803, 258] width 208 height 33
select select "2"
click at [699, 242] on select "Select Cable / Satellite Services Collection Agency Credit Card Debt Debt Couns…" at bounding box center [803, 258] width 208 height 33
click at [772, 98] on input "text" at bounding box center [793, 109] width 187 height 31
click at [1102, 482] on button "Save & Close" at bounding box center [1075, 481] width 112 height 35
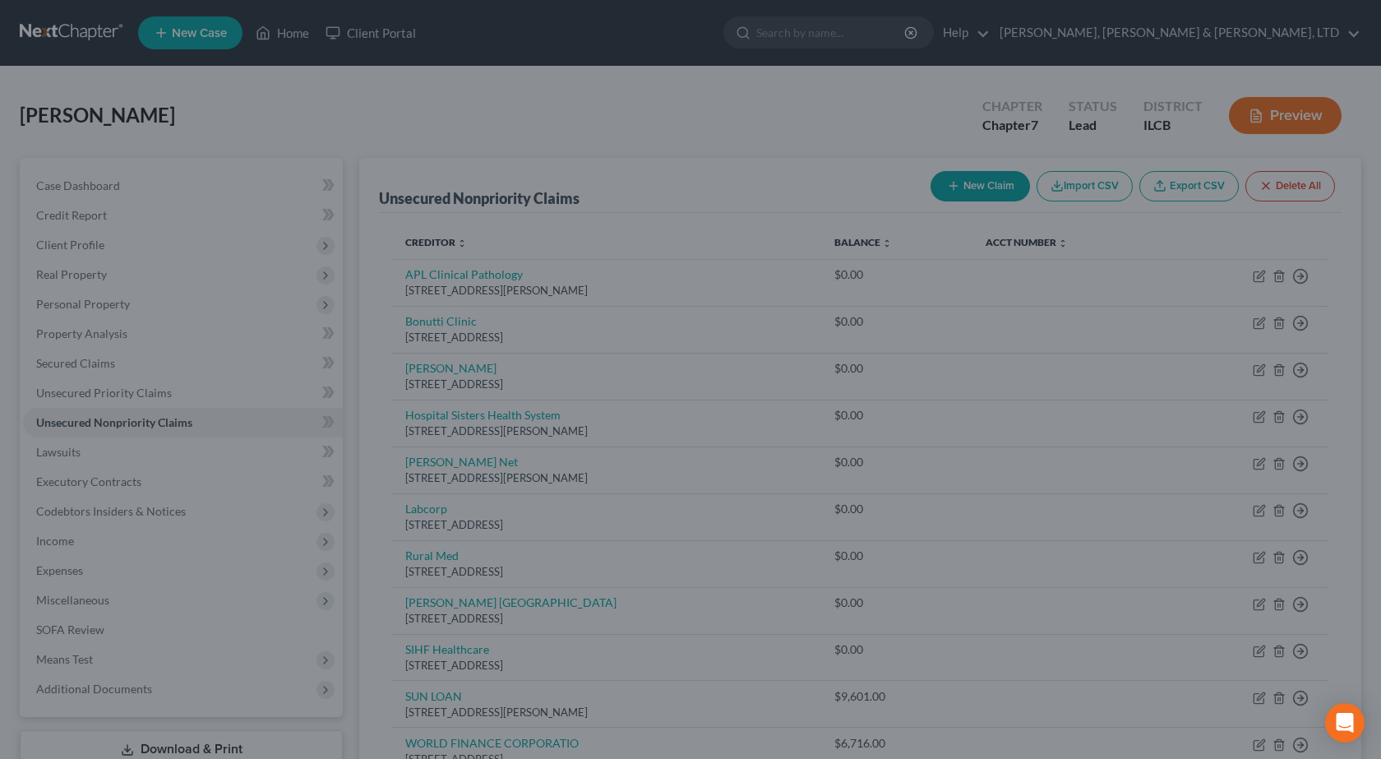
type input "2,678.00"
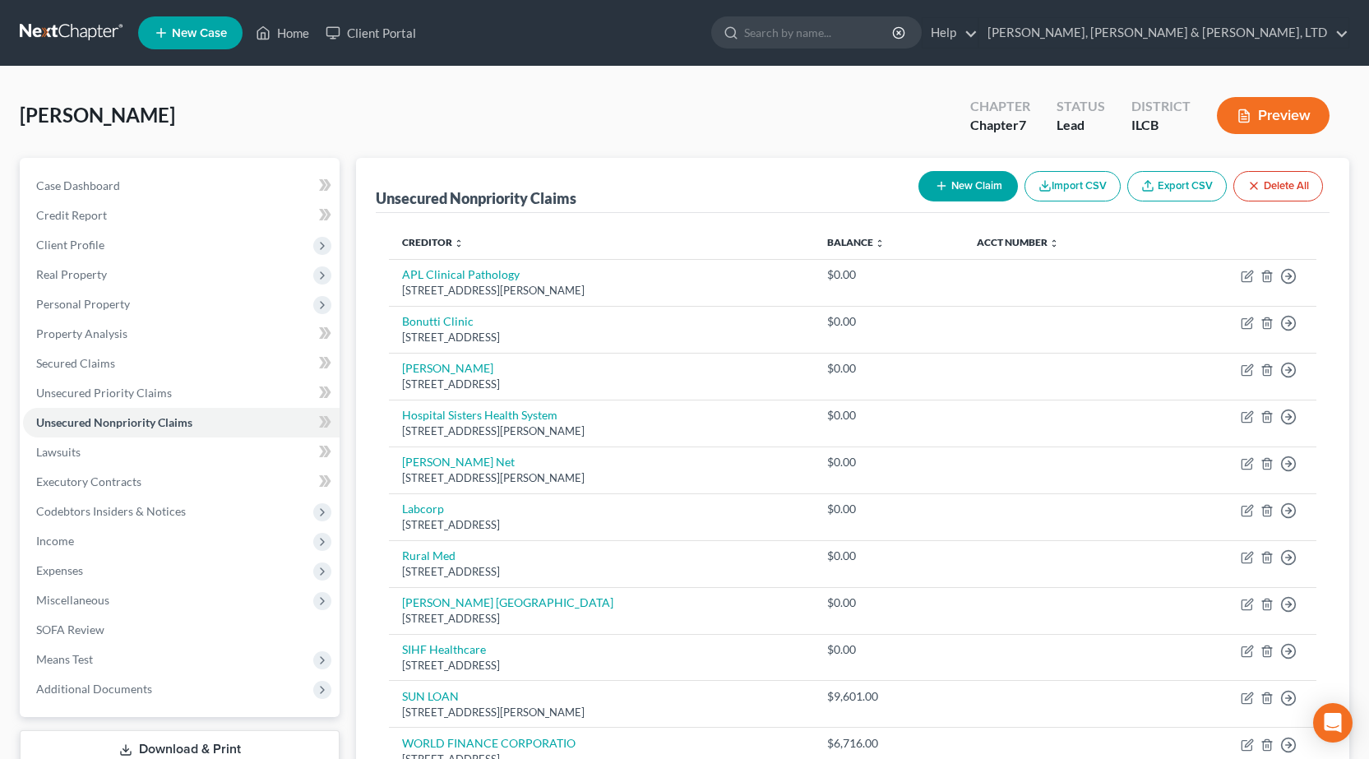
click at [985, 180] on button "New Claim" at bounding box center [967, 186] width 99 height 30
select select "0"
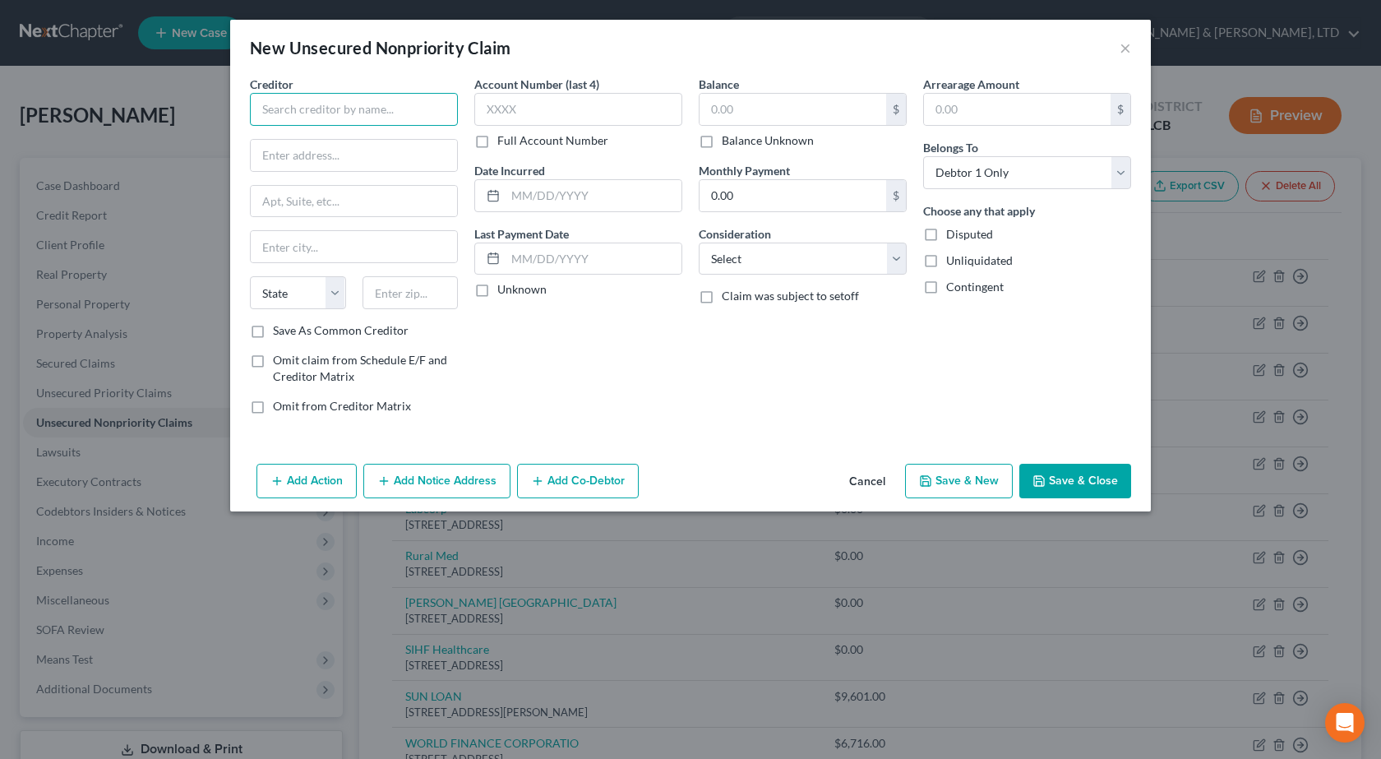
click at [426, 109] on input "text" at bounding box center [354, 109] width 208 height 33
paste input "UMB CREDIT CARD PROGRAM"
type input "UMB CREDIT CARD PROGRAM"
click at [347, 158] on input "text" at bounding box center [354, 155] width 206 height 31
paste input "PO Box 419734"
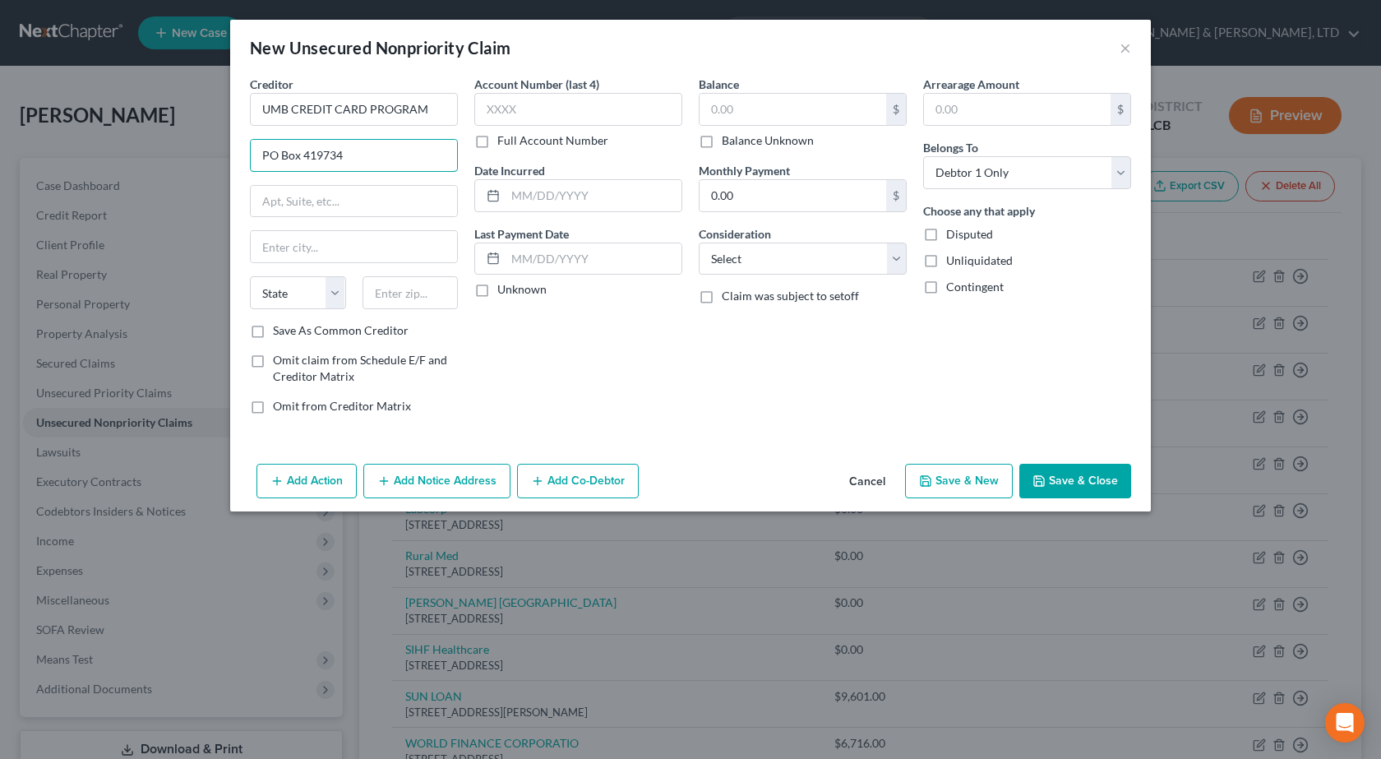
type input "PO Box 419734"
click at [427, 288] on input "text" at bounding box center [410, 292] width 96 height 33
type input "64141"
type input "[US_STATE][GEOGRAPHIC_DATA]"
select select "26"
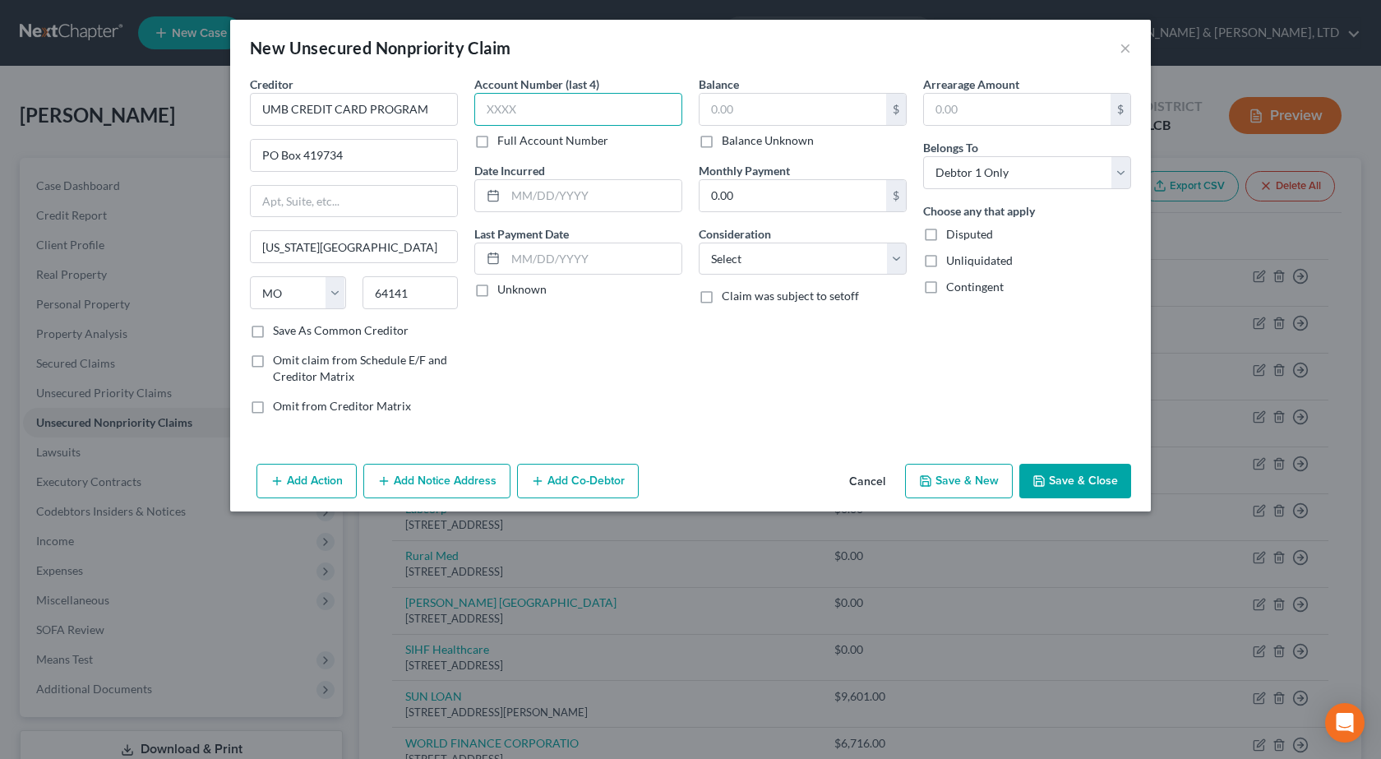
click at [622, 100] on input "text" at bounding box center [578, 109] width 208 height 33
type input "1874"
click at [561, 192] on input "text" at bounding box center [594, 195] width 176 height 31
paste input "[DATE]"
type input "[DATE]"
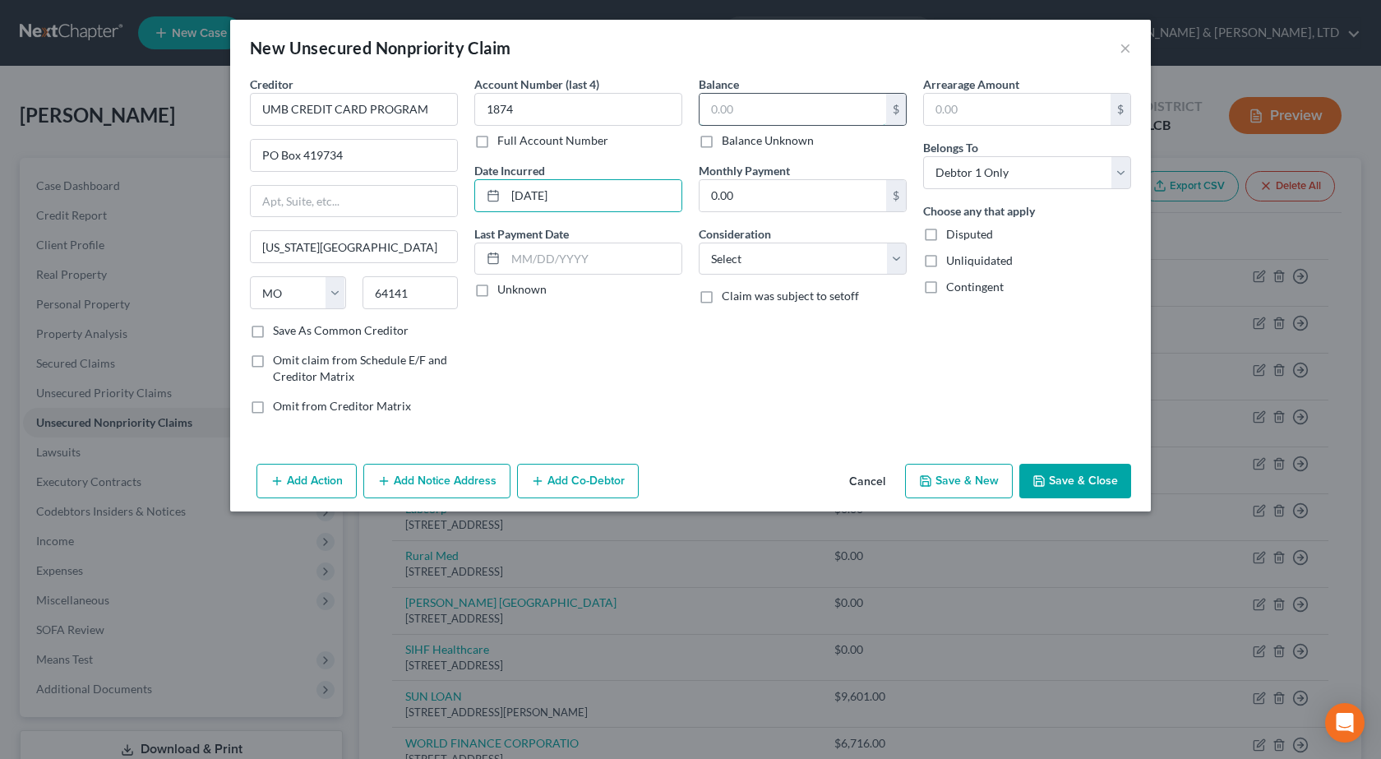
click at [750, 111] on input "text" at bounding box center [793, 109] width 187 height 31
type input "1,693"
click at [773, 270] on select "Select Cable / Satellite Services Collection Agency Credit Card Debt Debt Couns…" at bounding box center [803, 258] width 208 height 33
select select "2"
click at [699, 242] on select "Select Cable / Satellite Services Collection Agency Credit Card Debt Debt Couns…" at bounding box center [803, 258] width 208 height 33
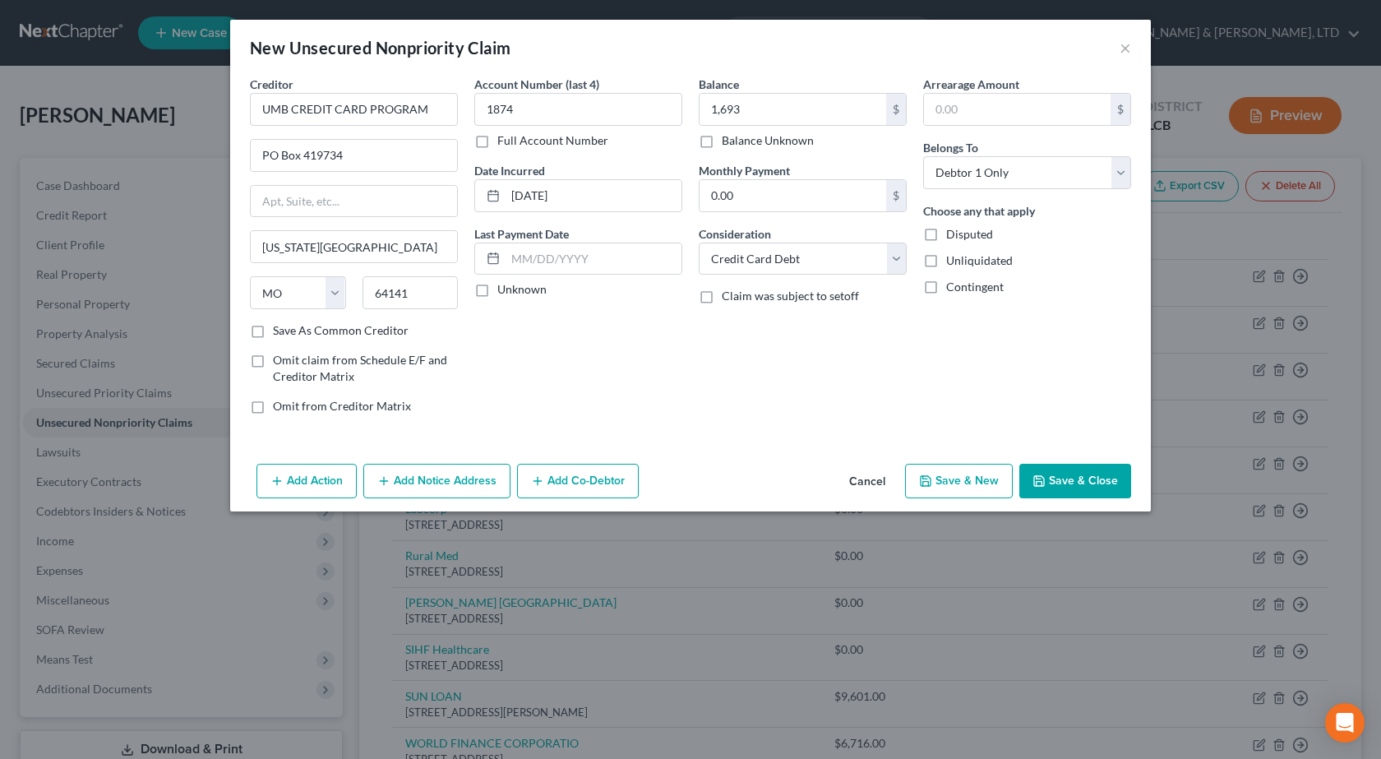
click at [1065, 478] on button "Save & Close" at bounding box center [1075, 481] width 112 height 35
type input "1,693.00"
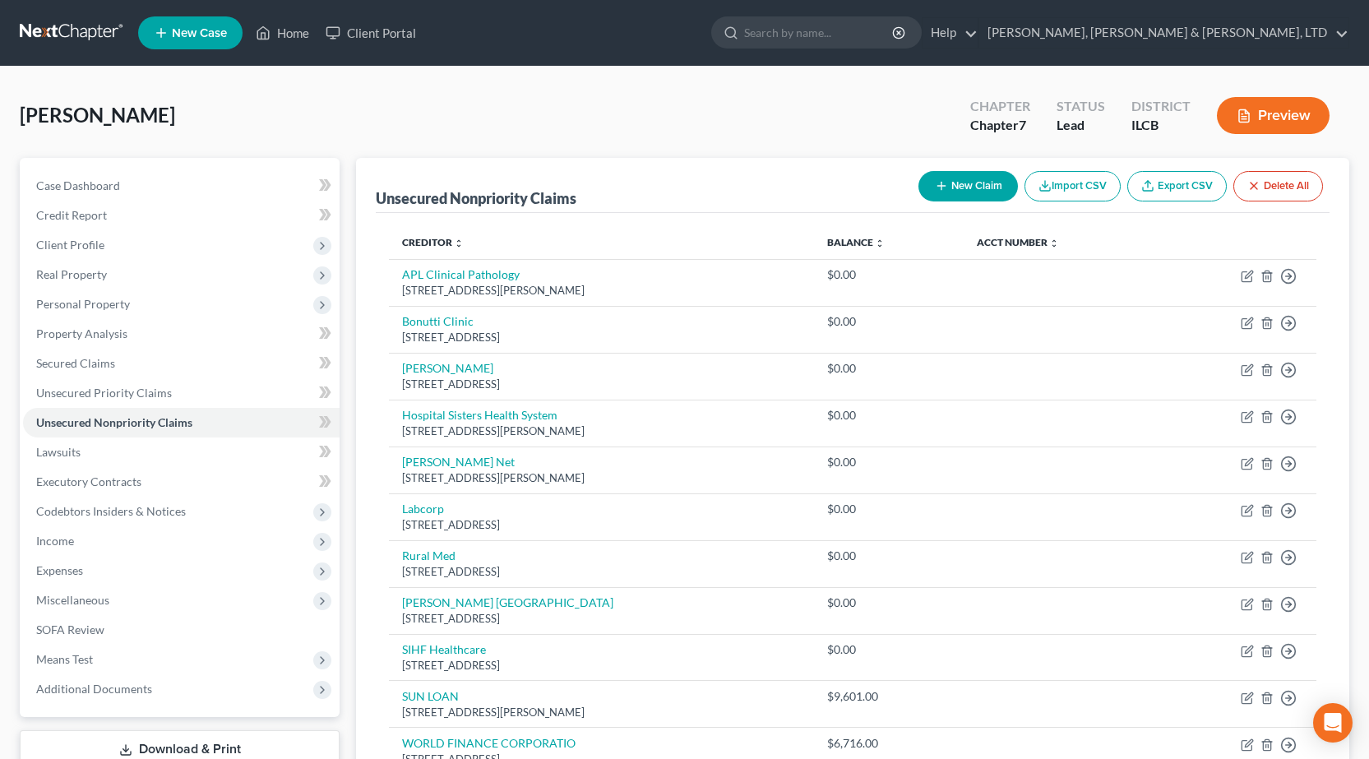
click at [972, 187] on button "New Claim" at bounding box center [967, 186] width 99 height 30
select select "0"
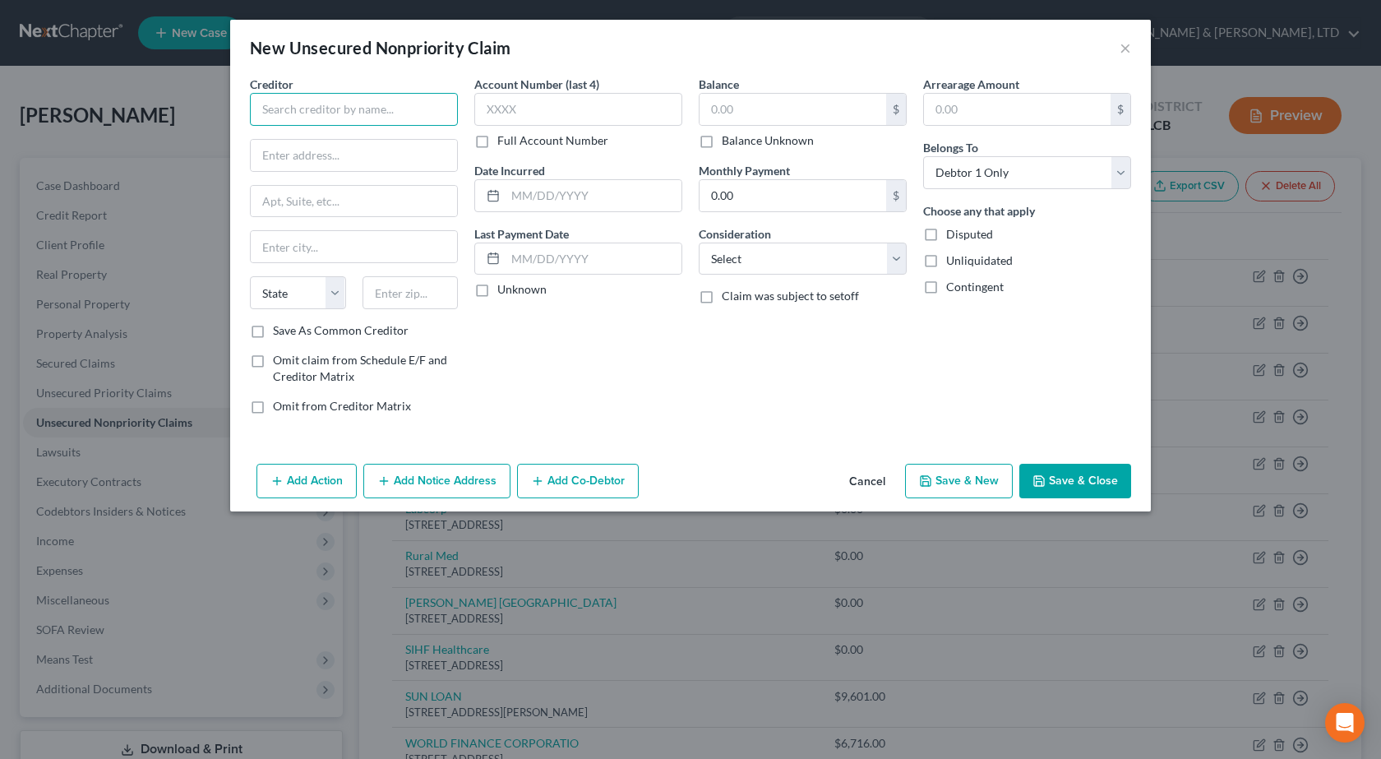
click at [362, 122] on input "text" at bounding box center [354, 109] width 208 height 33
paste input "COMENITYBANK/MAURICES"
type input "COMENITYBANK/MAURICES"
click at [370, 142] on input "text" at bounding box center [354, 155] width 206 height 31
paste input "PO Box 182789"
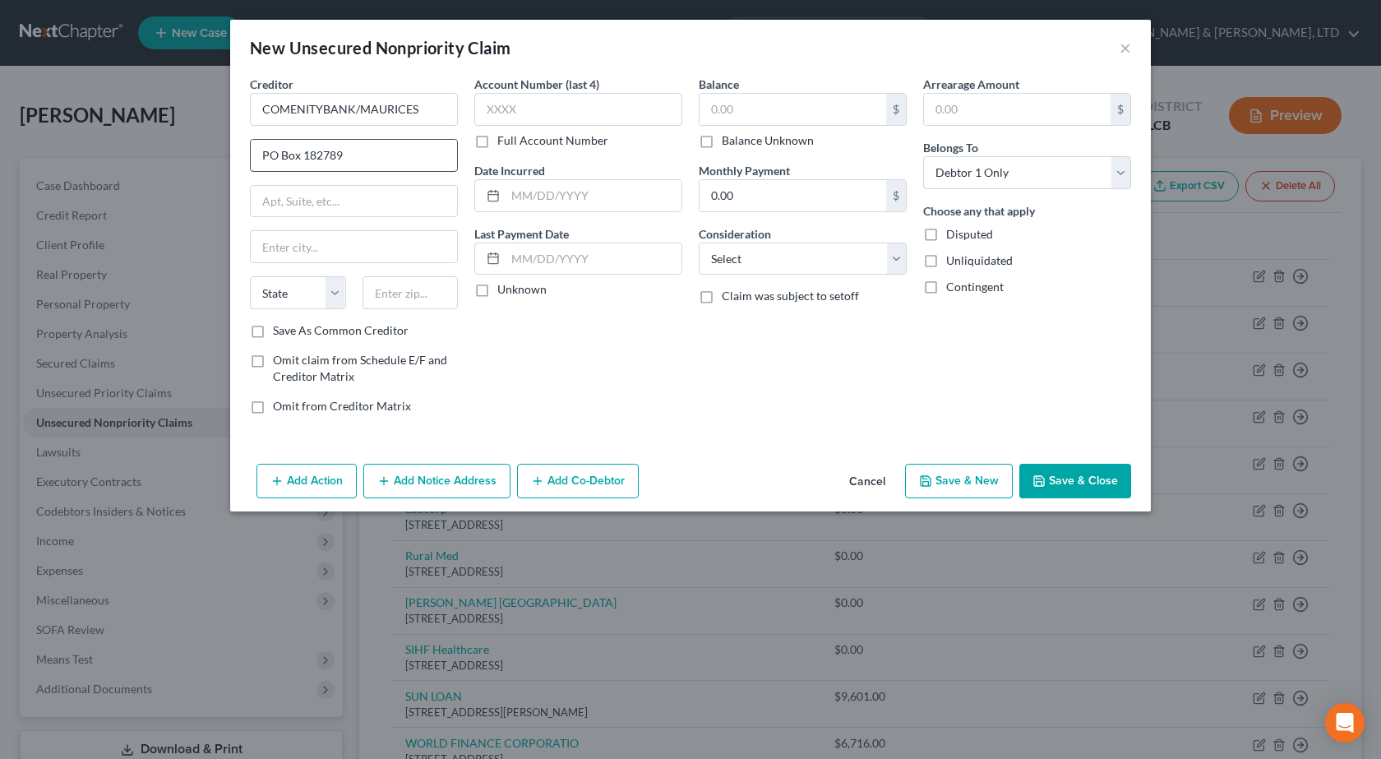
type input "PO Box 182789"
click at [432, 295] on input "text" at bounding box center [410, 292] width 96 height 33
type input "43218"
type input "Columbus"
select select "36"
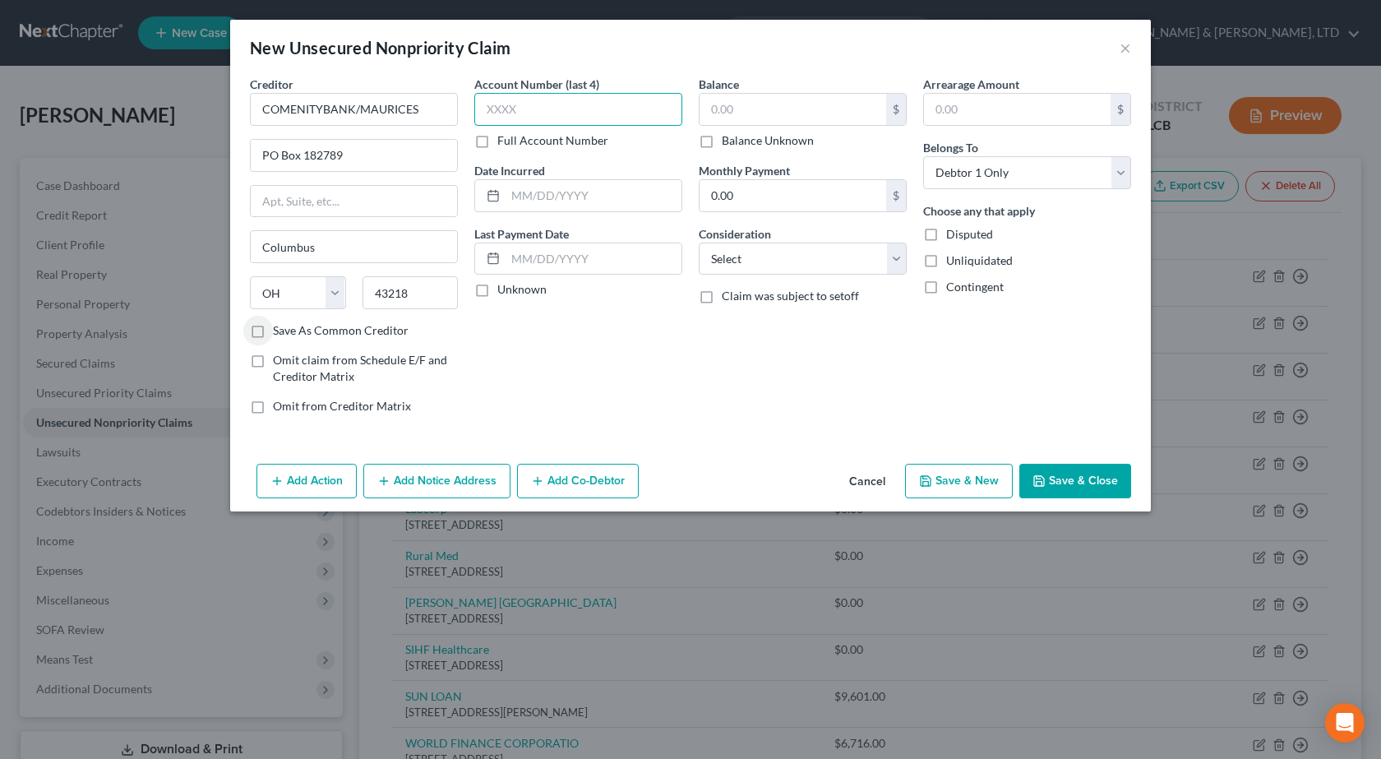
click at [538, 103] on input "text" at bounding box center [578, 109] width 208 height 33
type input "7164"
click at [645, 181] on input "text" at bounding box center [594, 195] width 176 height 31
paste input "[DATE]"
type input "[DATE]"
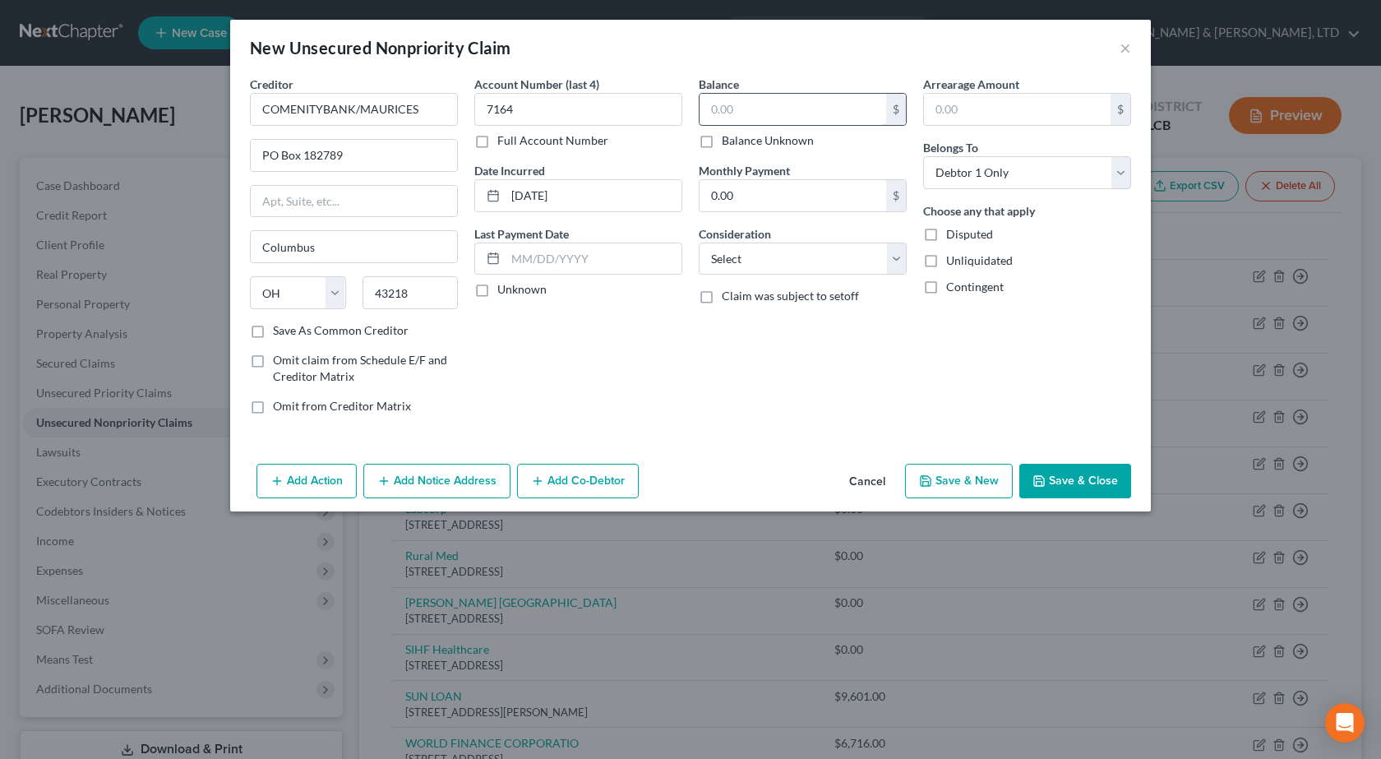
click at [759, 106] on input "text" at bounding box center [793, 109] width 187 height 31
type input "40"
click at [781, 261] on select "Select Cable / Satellite Services Collection Agency Credit Card Debt Debt Couns…" at bounding box center [803, 258] width 208 height 33
select select "2"
click at [699, 242] on select "Select Cable / Satellite Services Collection Agency Credit Card Debt Debt Couns…" at bounding box center [803, 258] width 208 height 33
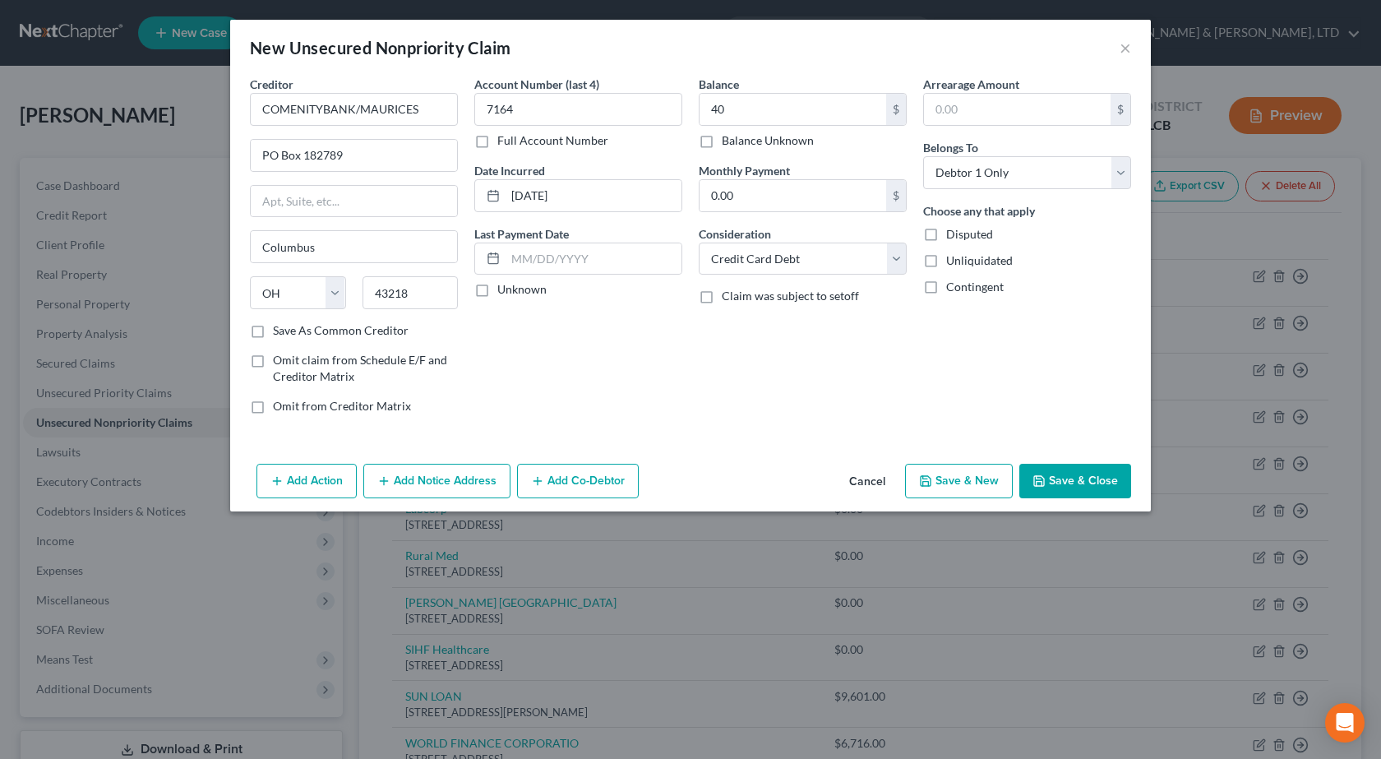
click at [1087, 486] on button "Save & Close" at bounding box center [1075, 481] width 112 height 35
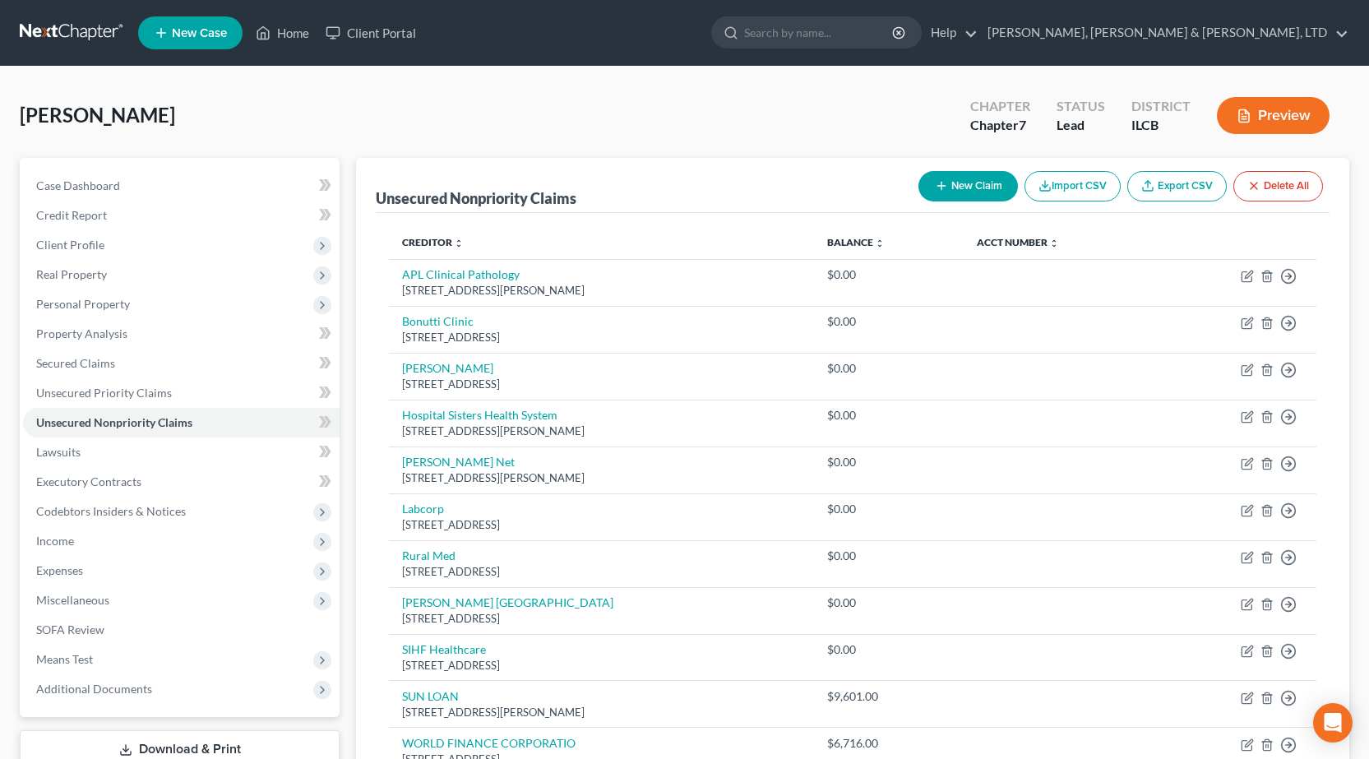
click at [954, 182] on button "New Claim" at bounding box center [967, 186] width 99 height 30
select select "0"
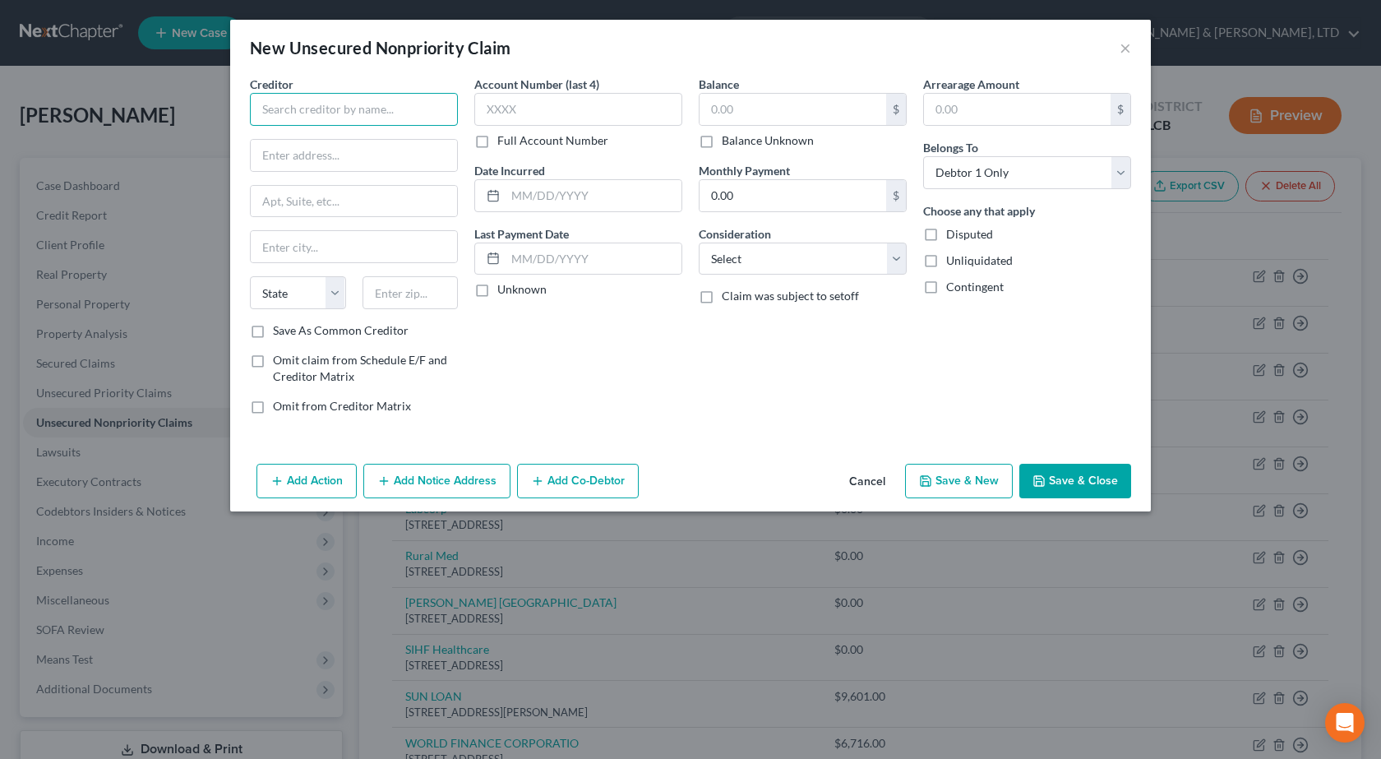
click at [277, 94] on input "text" at bounding box center [354, 109] width 208 height 33
type input "Lincare"
type input "PO Box 690397"
type input "32869"
type input "Orlando"
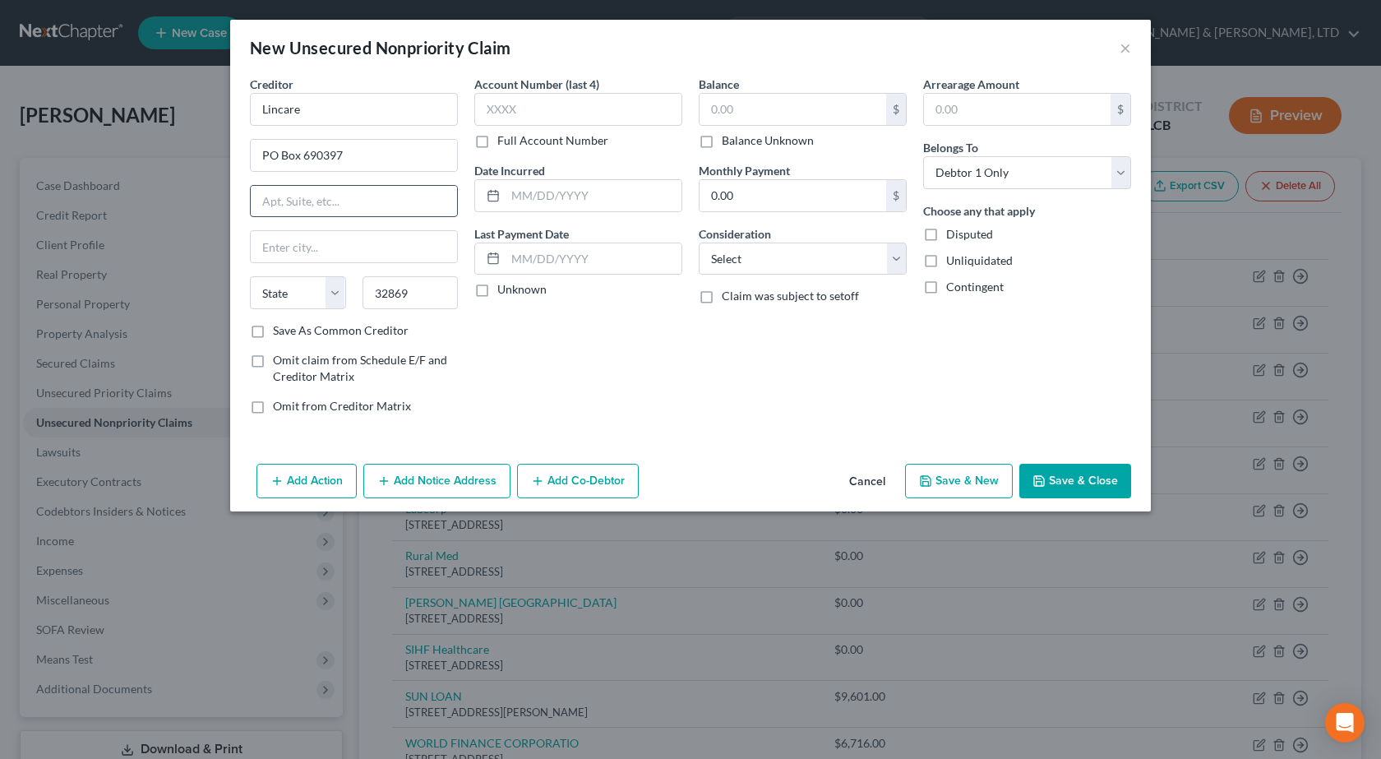
select select "9"
click at [598, 117] on input "text" at bounding box center [578, 109] width 208 height 33
type input "2978"
click at [750, 106] on input "text" at bounding box center [793, 109] width 187 height 31
type input "29.14"
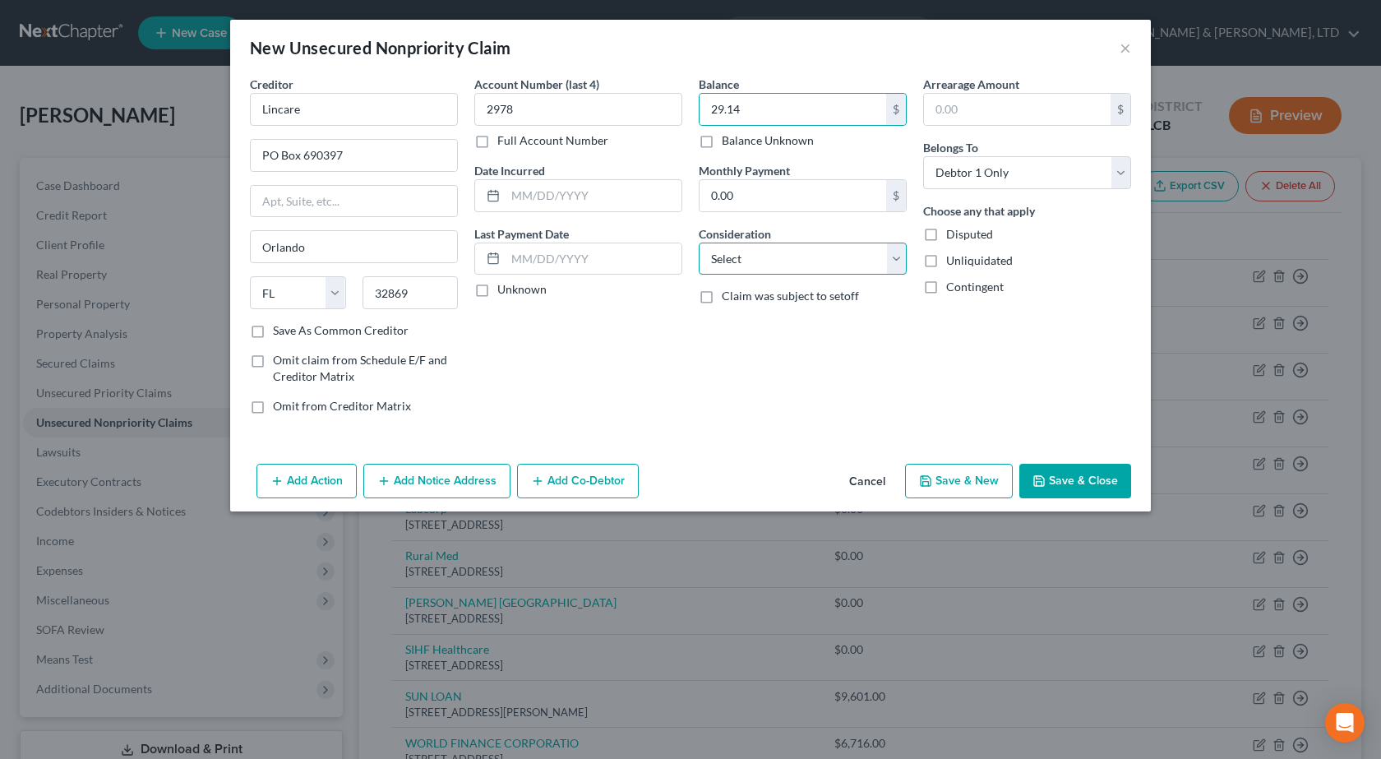
click at [788, 256] on select "Select Cable / Satellite Services Collection Agency Credit Card Debt Debt Couns…" at bounding box center [803, 258] width 208 height 33
select select "9"
click at [699, 242] on select "Select Cable / Satellite Services Collection Agency Credit Card Debt Debt Couns…" at bounding box center [803, 258] width 208 height 33
drag, startPoint x: 1084, startPoint y: 484, endPoint x: 972, endPoint y: 425, distance: 126.5
click at [1083, 484] on button "Save & Close" at bounding box center [1075, 481] width 112 height 35
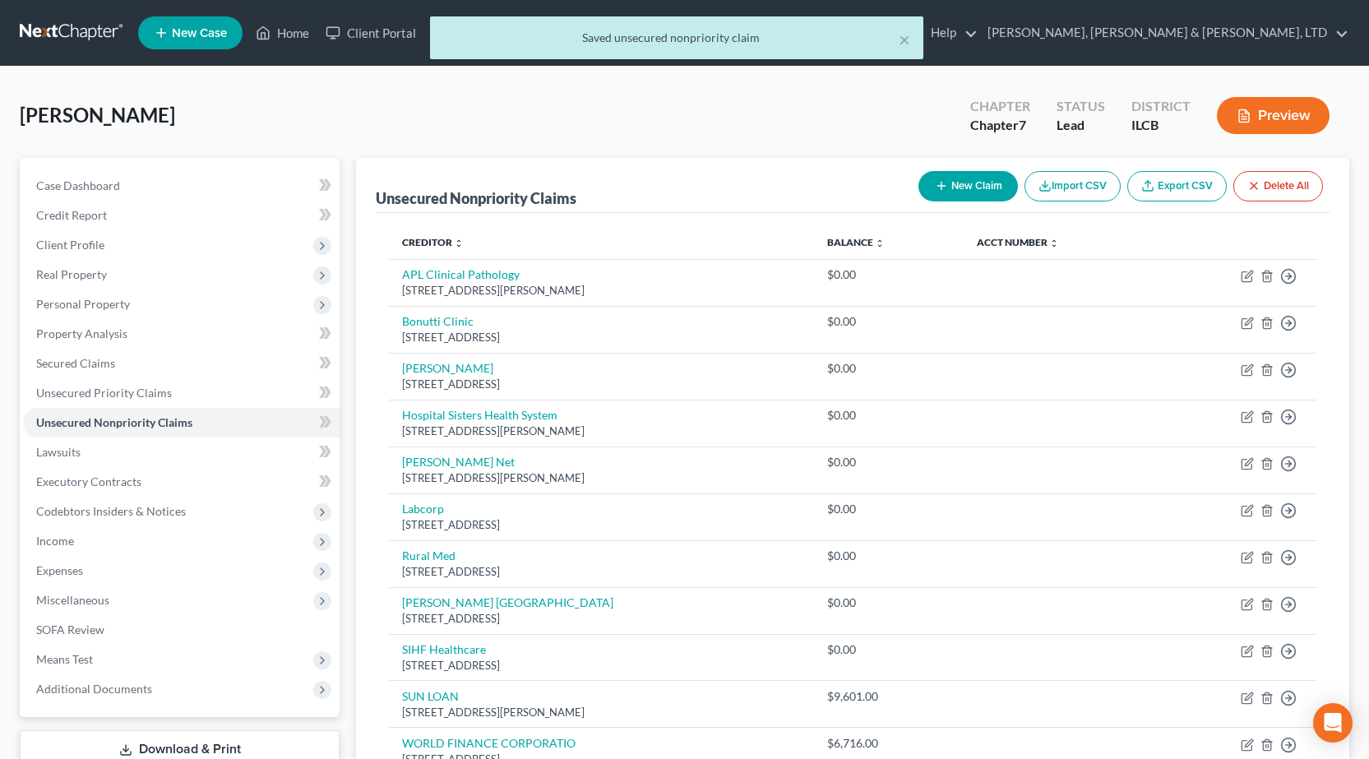
click at [44, 21] on div "× Saved unsecured nonpriority claim" at bounding box center [676, 41] width 1369 height 51
click at [48, 29] on div "× Saved unsecured nonpriority claim" at bounding box center [676, 41] width 1369 height 51
click at [56, 30] on div "× Saved unsecured nonpriority claim" at bounding box center [676, 41] width 1369 height 51
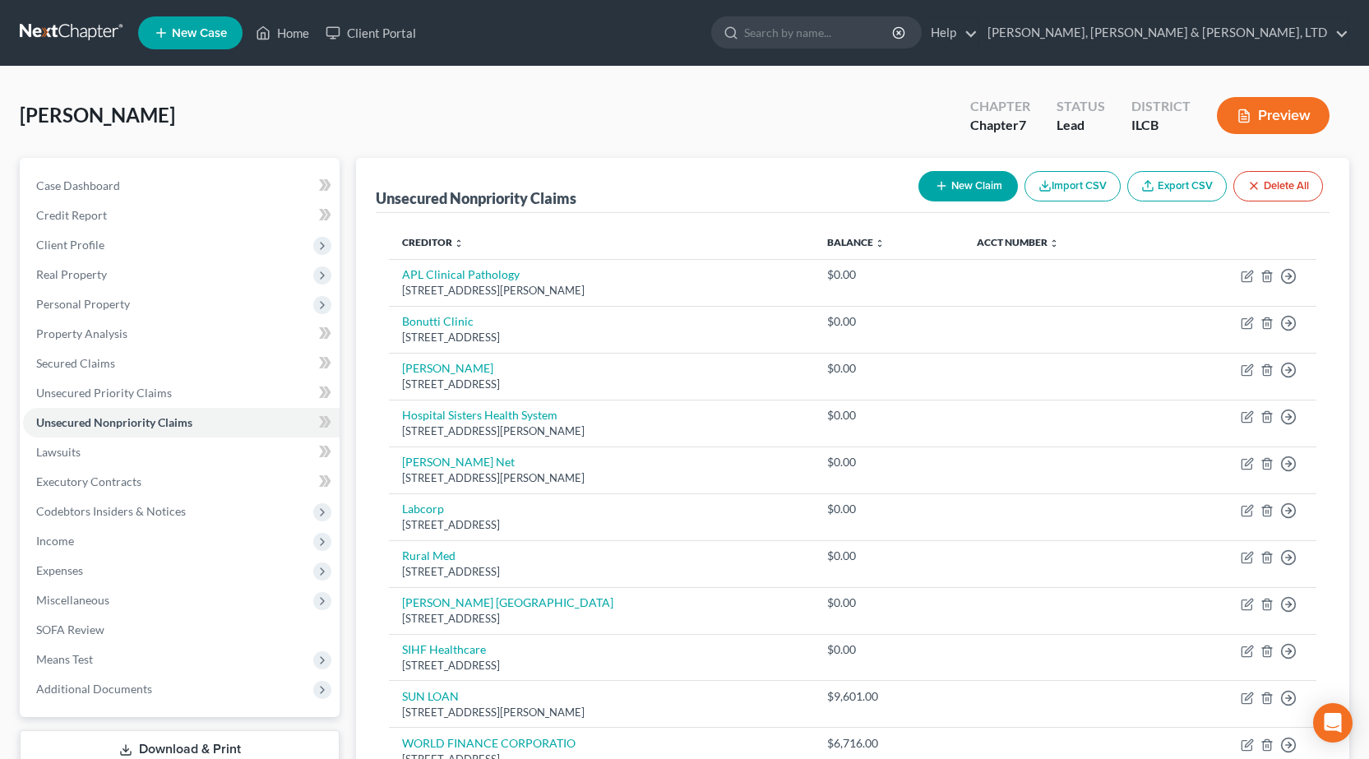
click at [81, 32] on link at bounding box center [72, 33] width 105 height 30
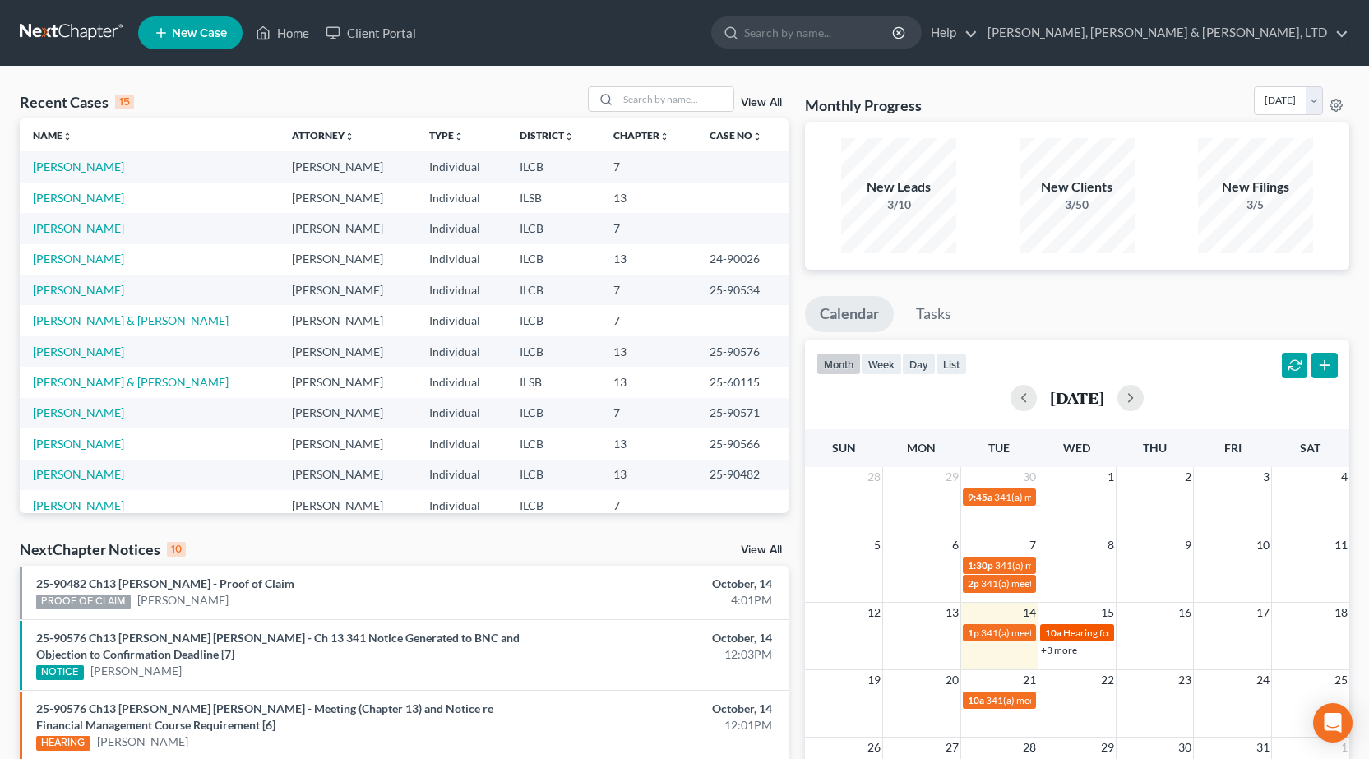
click at [1073, 632] on span "Hearing for [PERSON_NAME]" at bounding box center [1127, 632] width 128 height 12
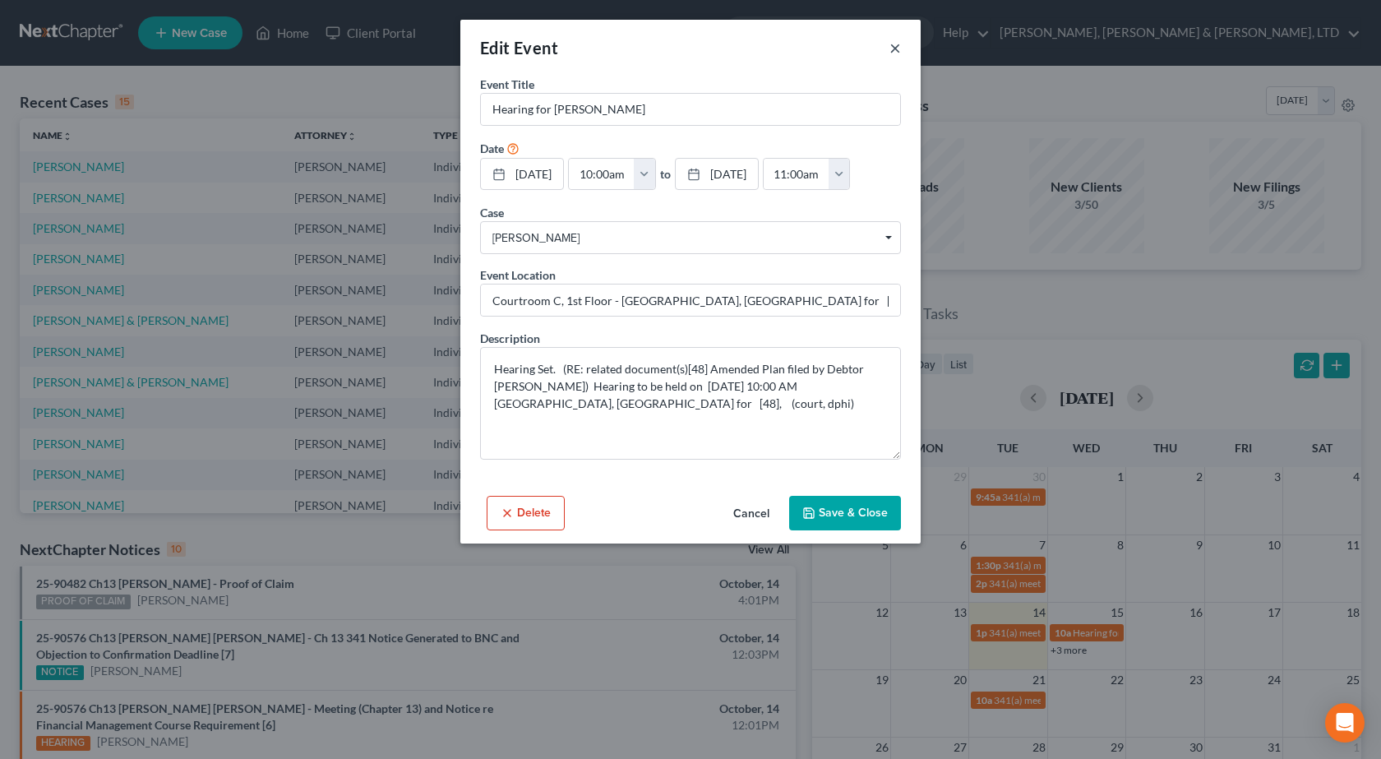
click at [898, 48] on button "×" at bounding box center [895, 48] width 12 height 20
